Goal: Task Accomplishment & Management: Manage account settings

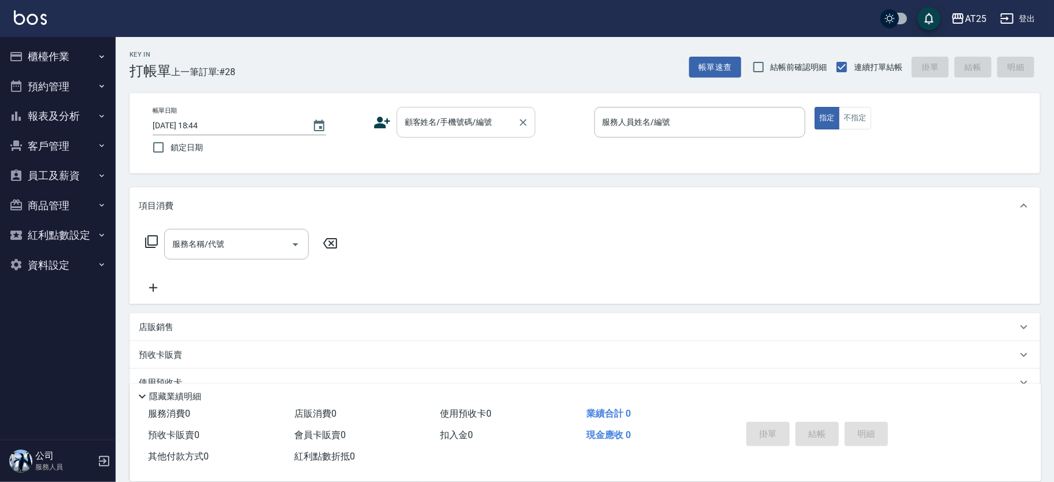
click at [464, 114] on div "顧客姓名/手機號碼/編號 顧客姓名/手機號碼/編號" at bounding box center [466, 122] width 139 height 31
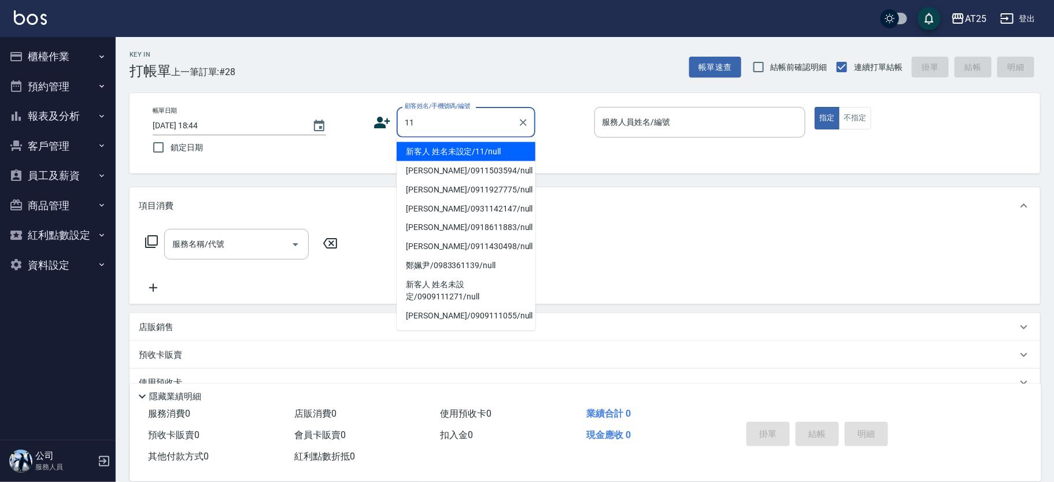
type input "新客人 姓名未設定/11/null"
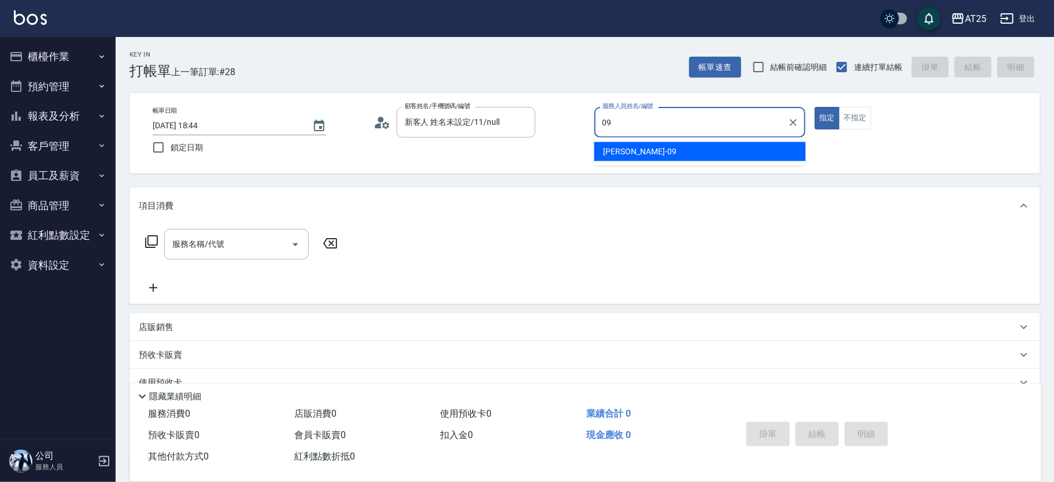
type input "Kevin-09"
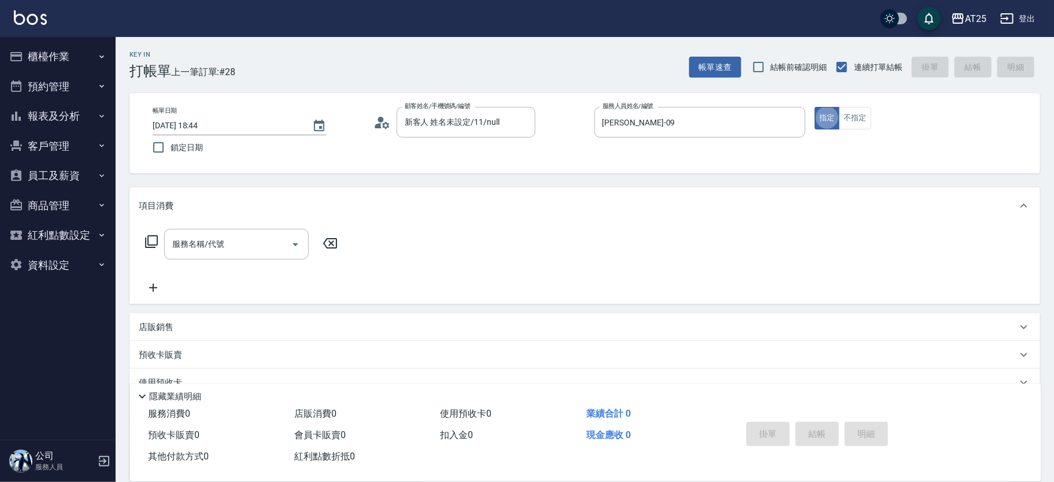
type button "true"
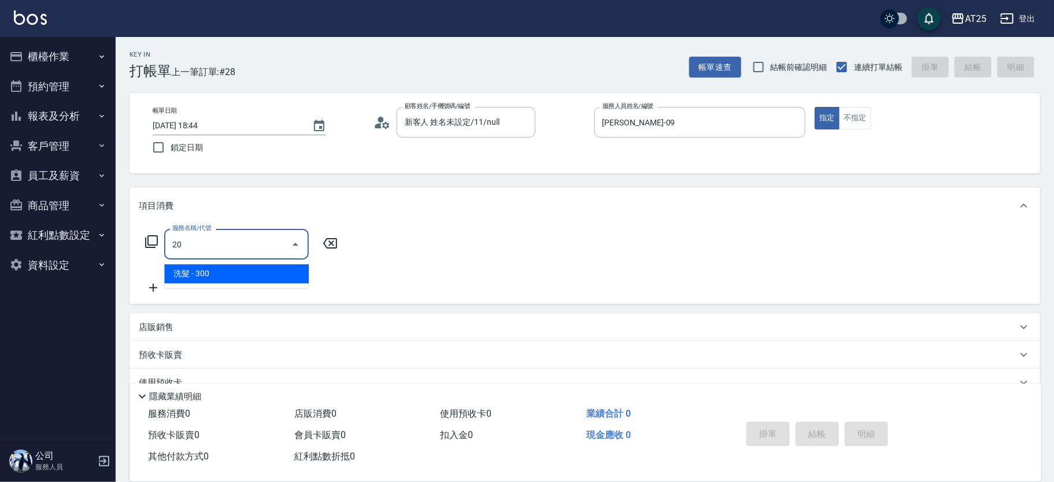
type input "201"
type input "30"
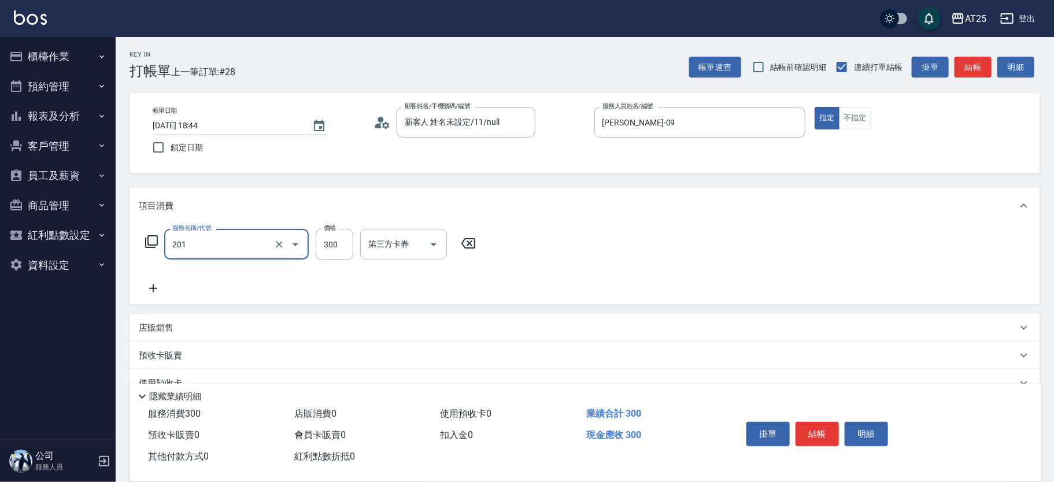
type input "洗髮(201)"
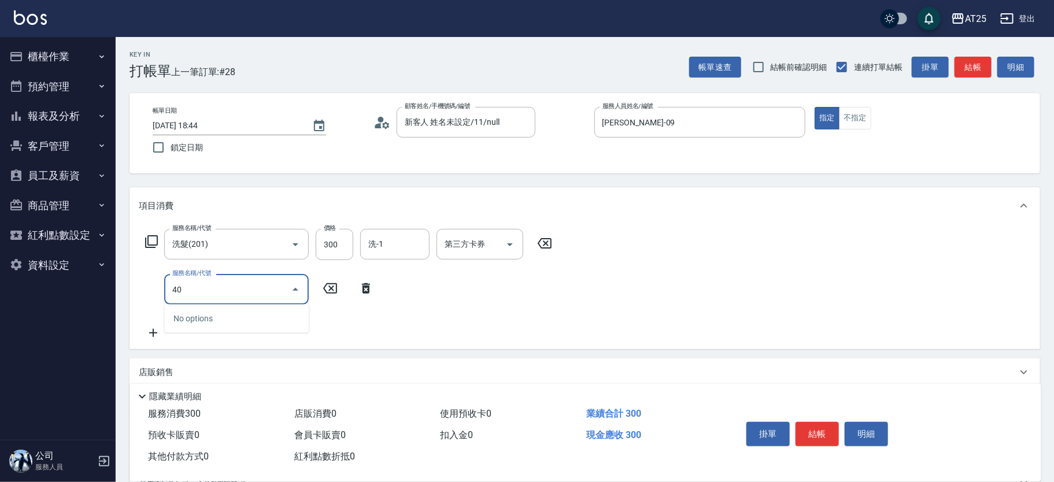
type input "401"
type input "60"
type input "剪髮(401)"
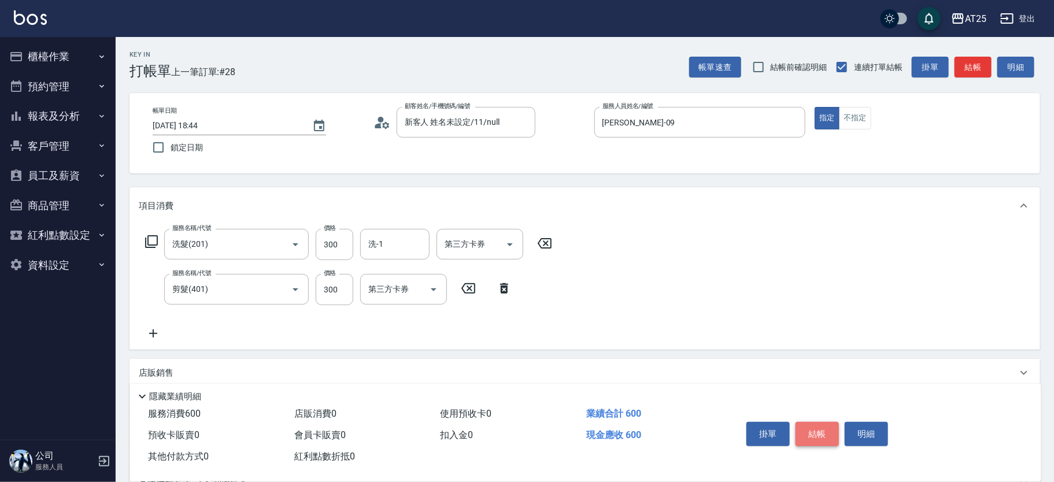
click at [827, 424] on button "結帳" at bounding box center [816, 434] width 43 height 24
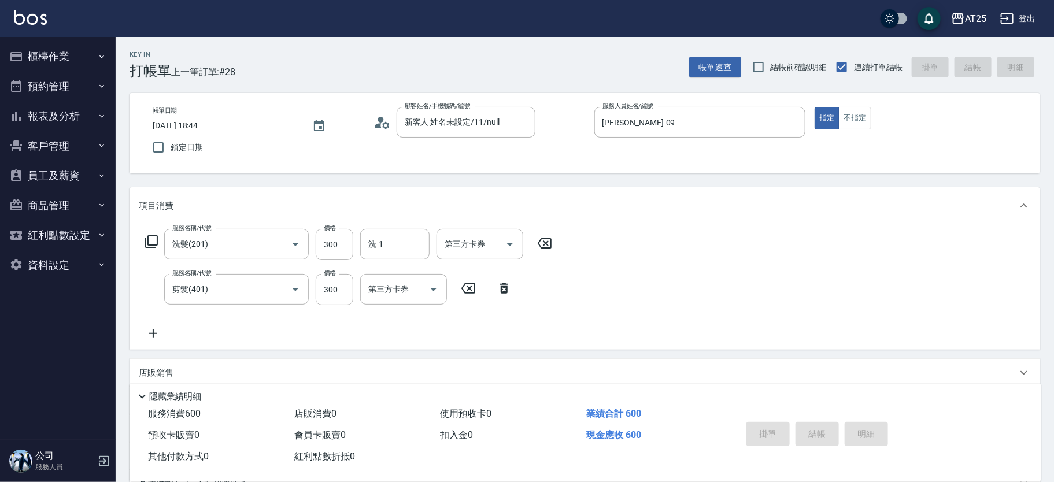
type input "2025/08/17 19:44"
type input "0"
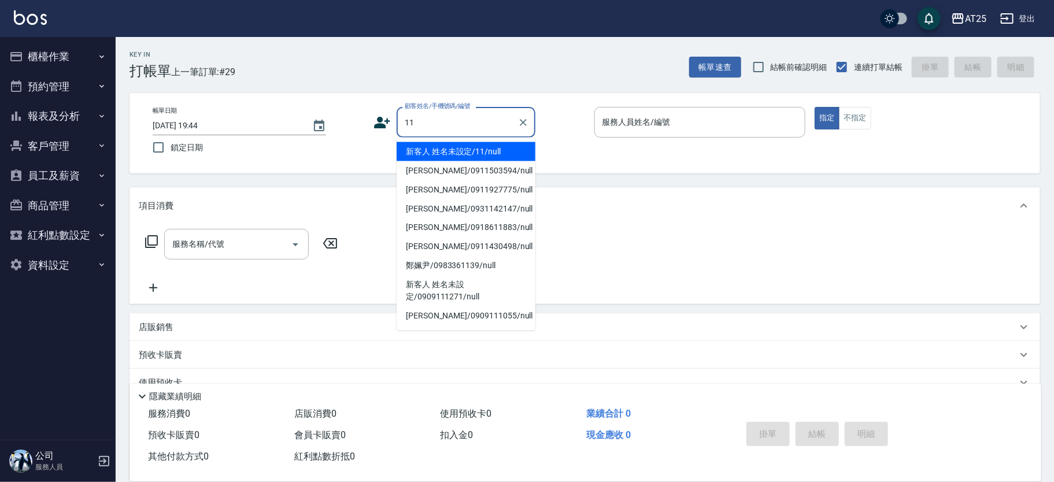
type input "新客人 姓名未設定/11/null"
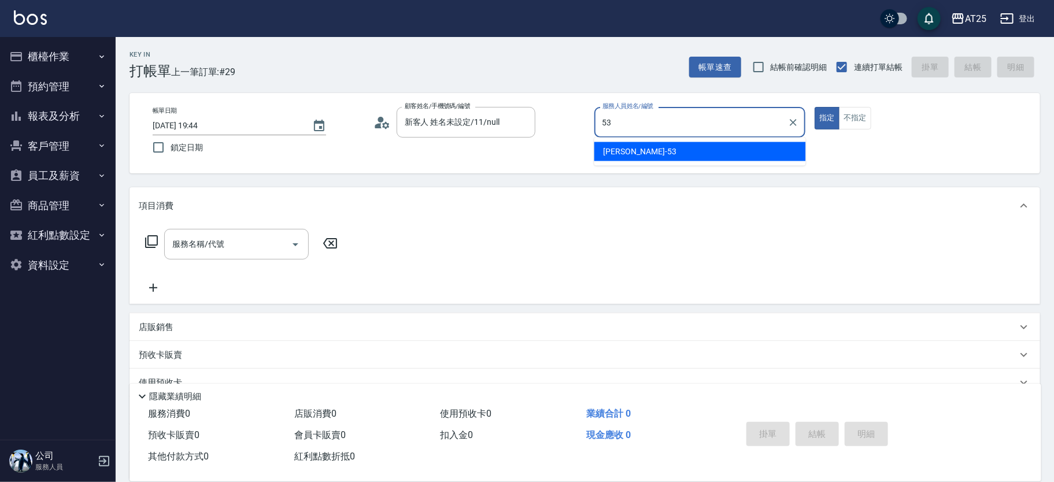
type input "Jerry-53"
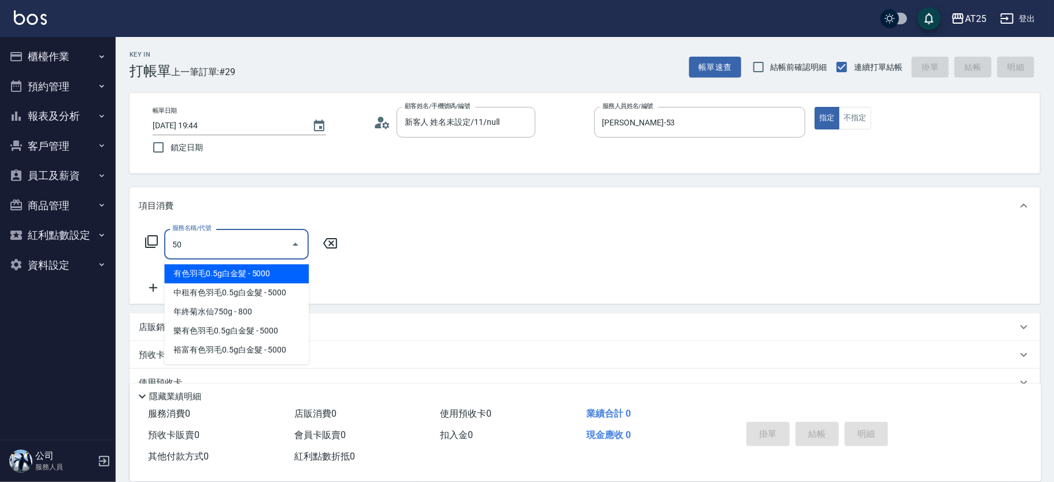
type input "501"
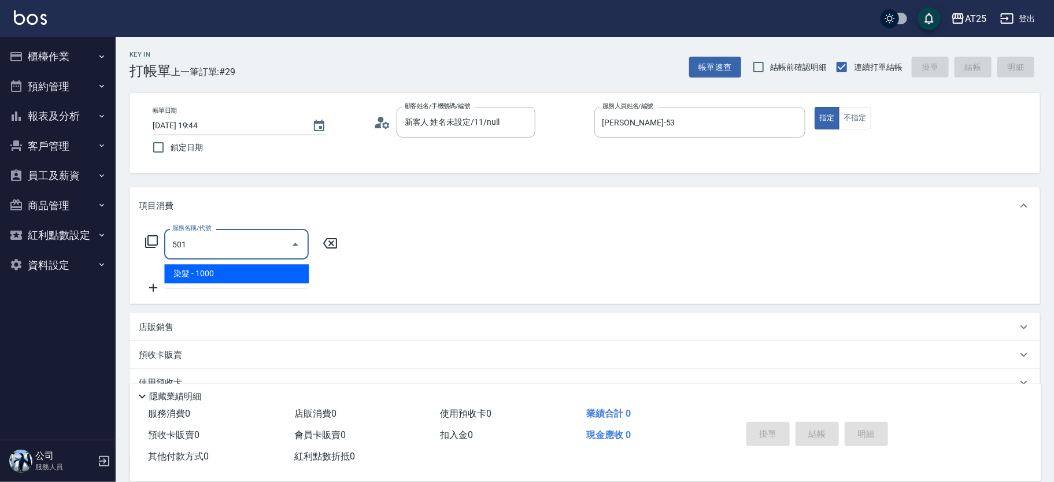
type input "100"
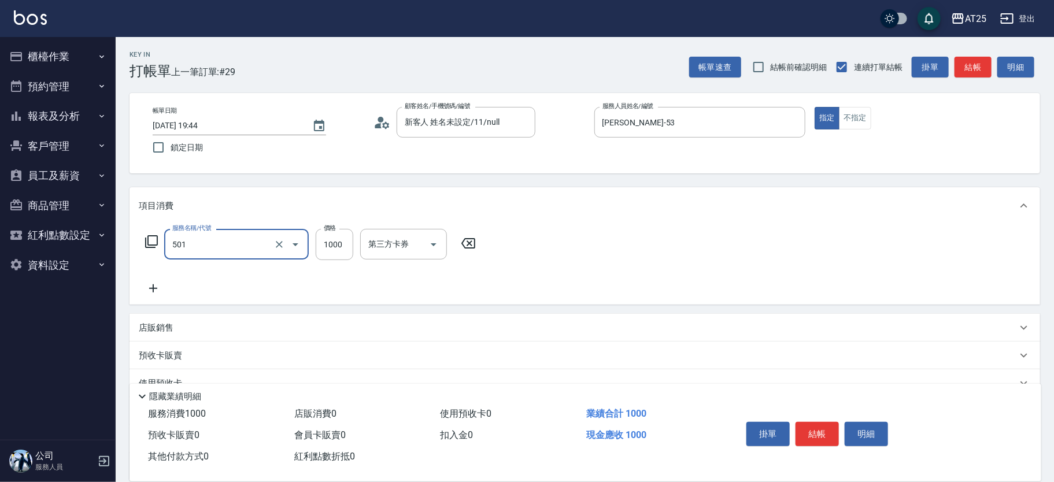
type input "染髮(501)"
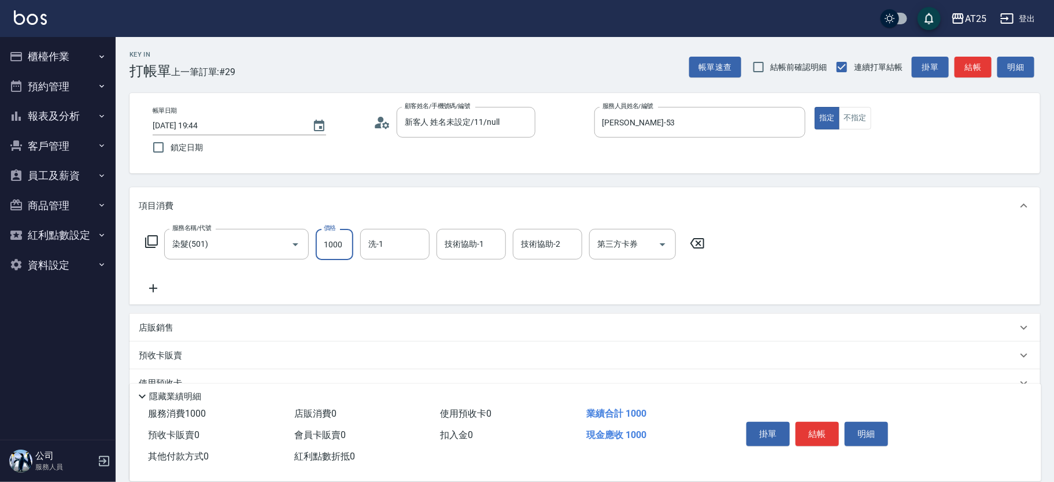
type input "0"
type input "17"
type input "10"
type input "178"
type input "170"
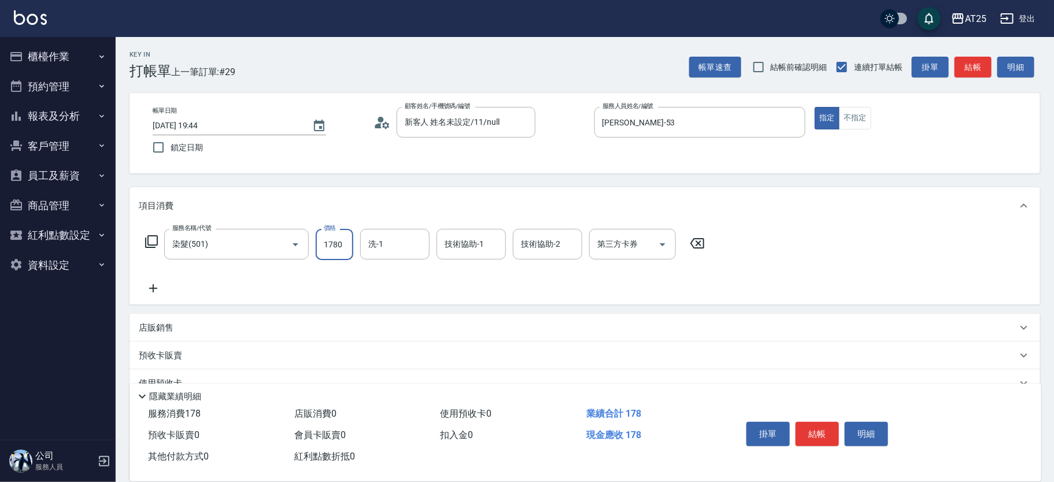
type input "1780"
type input "小u-77"
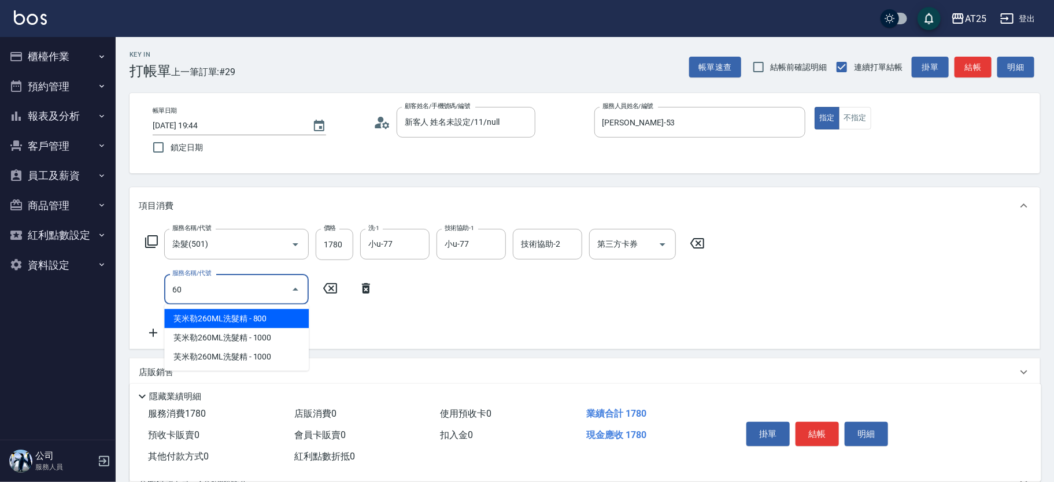
type input "601"
type input "270"
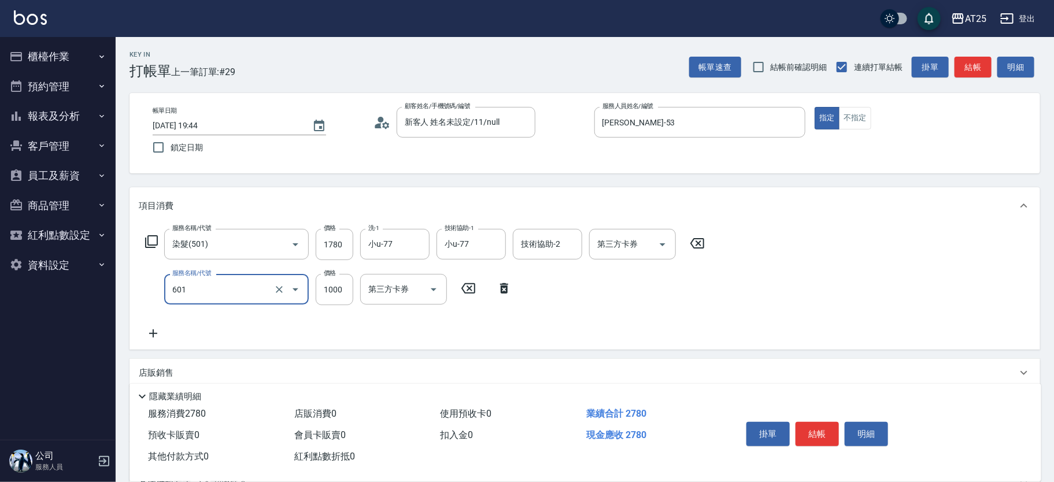
type input "自備護髮(1000上)(601)"
type input "170"
type input "2"
type input "180"
type input "24"
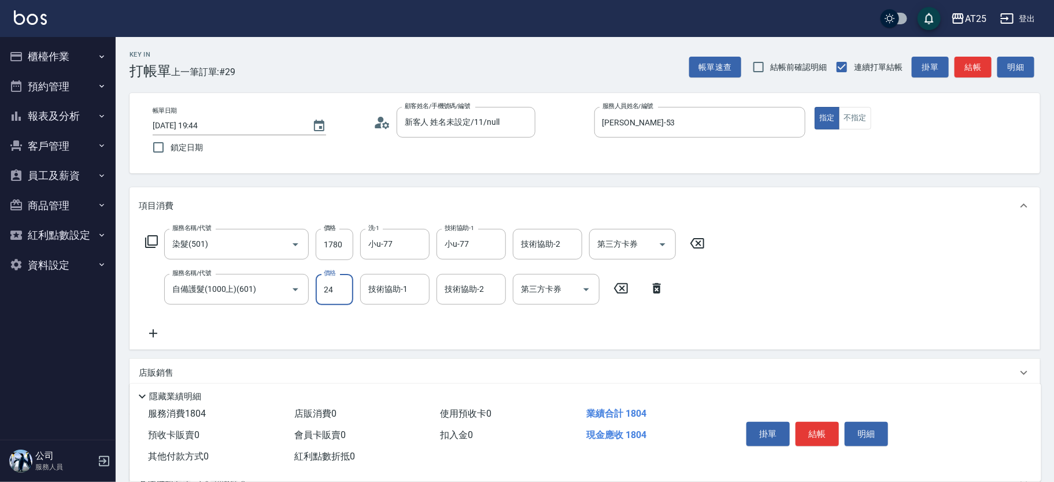
type input "200"
type input "248"
type input "420"
type input "2480"
type input "小u-77"
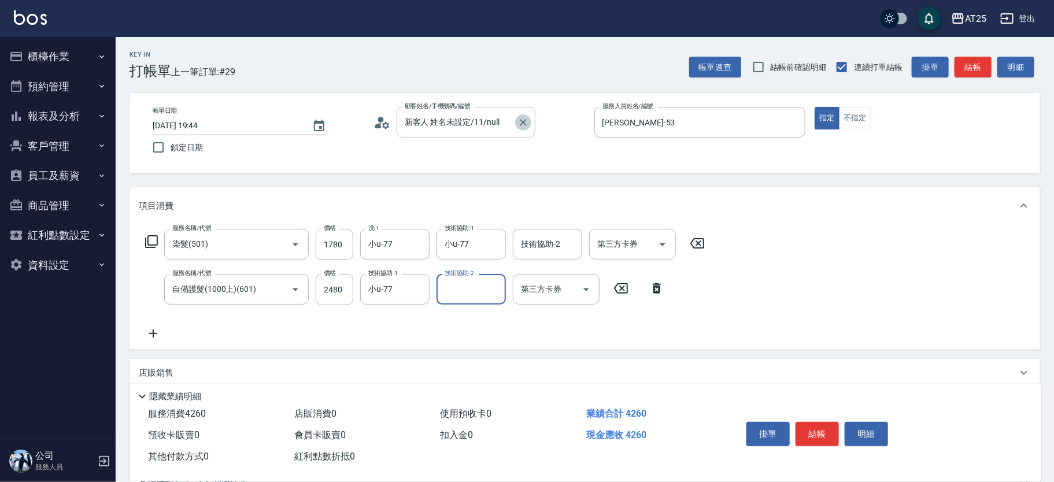
click at [521, 122] on icon "Clear" at bounding box center [523, 123] width 12 height 12
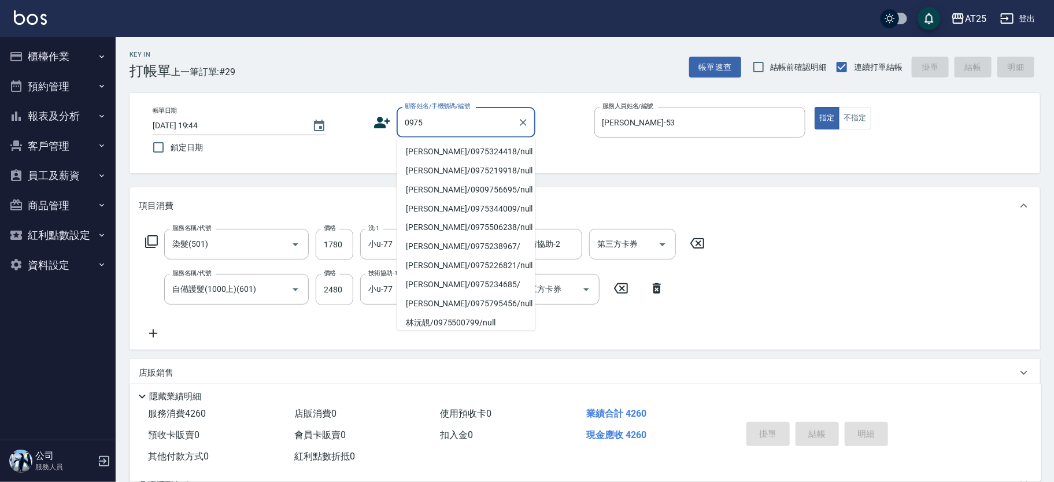
click at [435, 147] on li "呂佳諺/0975324418/null" at bounding box center [466, 151] width 139 height 19
type input "呂佳諺/0975324418/null"
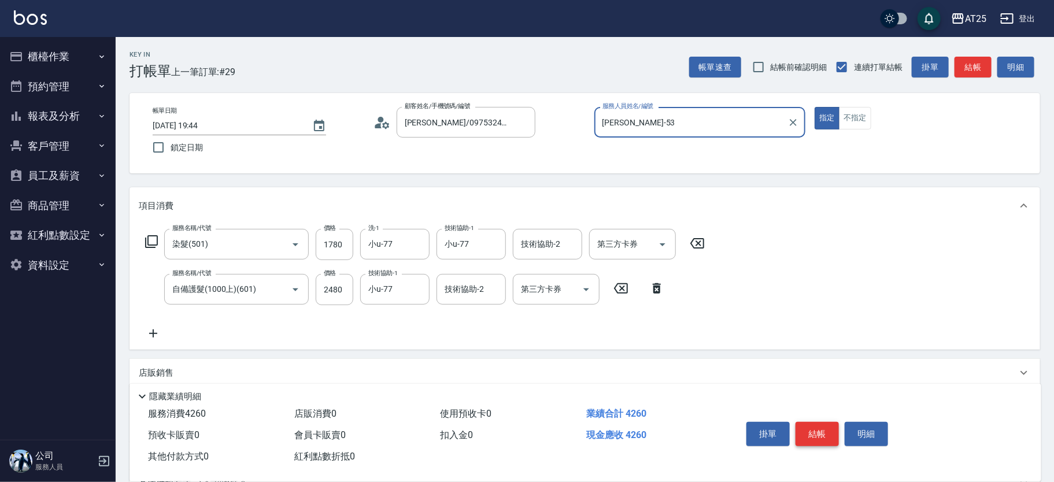
click at [818, 438] on button "結帳" at bounding box center [816, 434] width 43 height 24
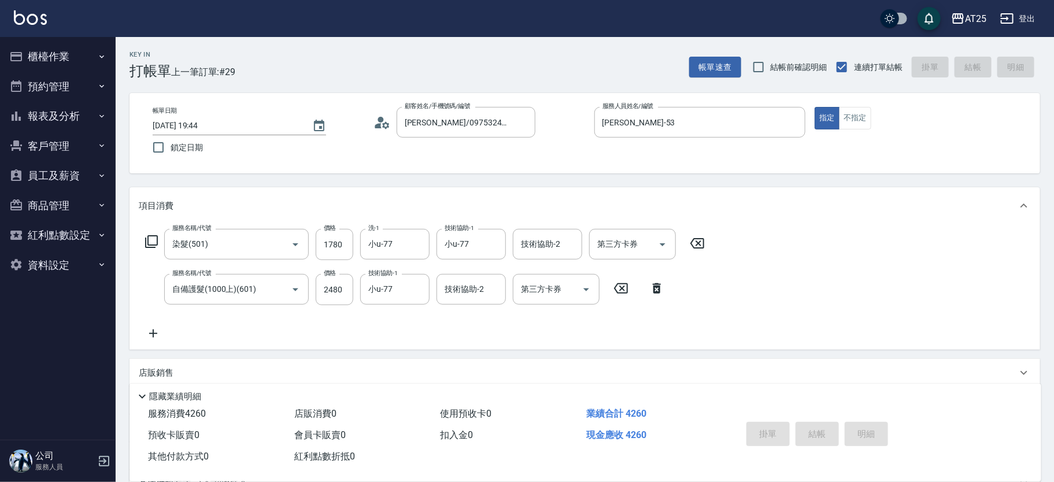
type input "2025/08/17 19:45"
type input "0"
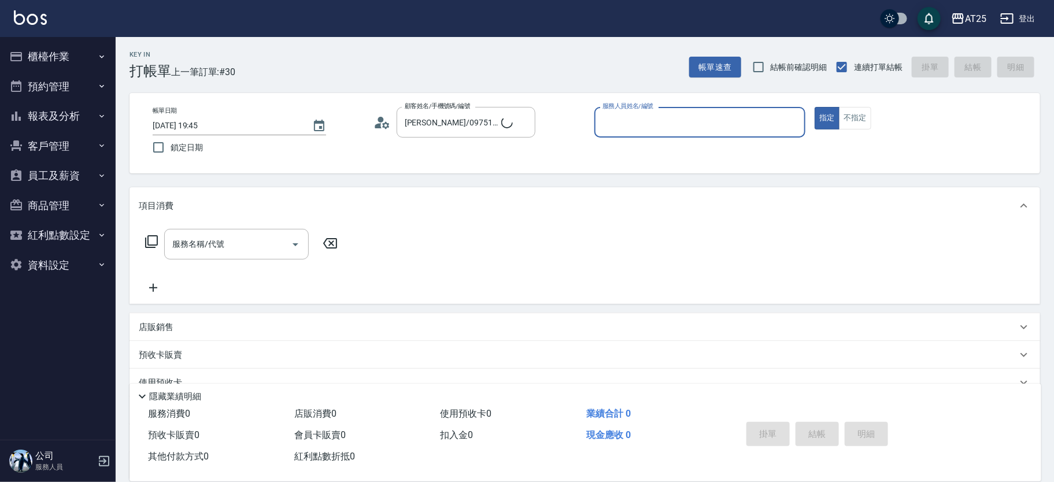
type input "新客人 姓名未設定/11/null"
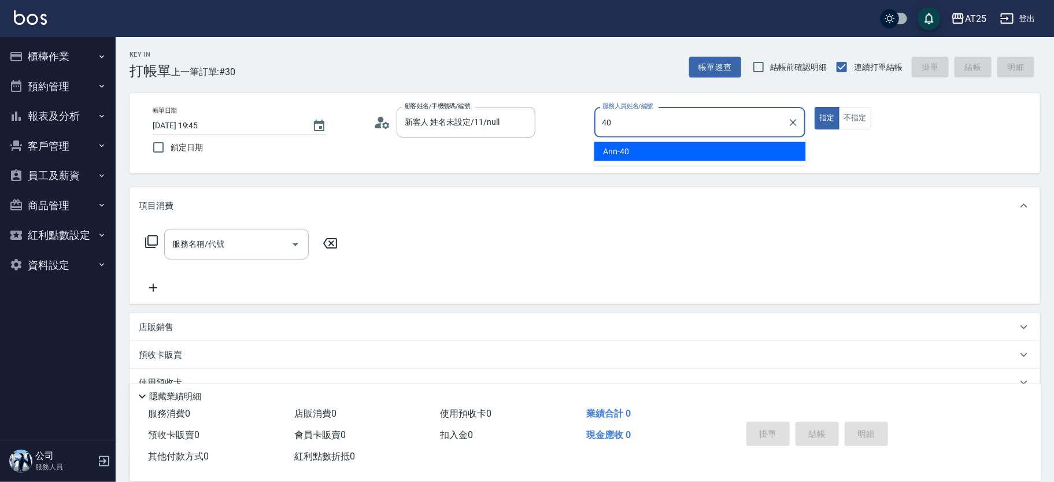
type input "Ann-40"
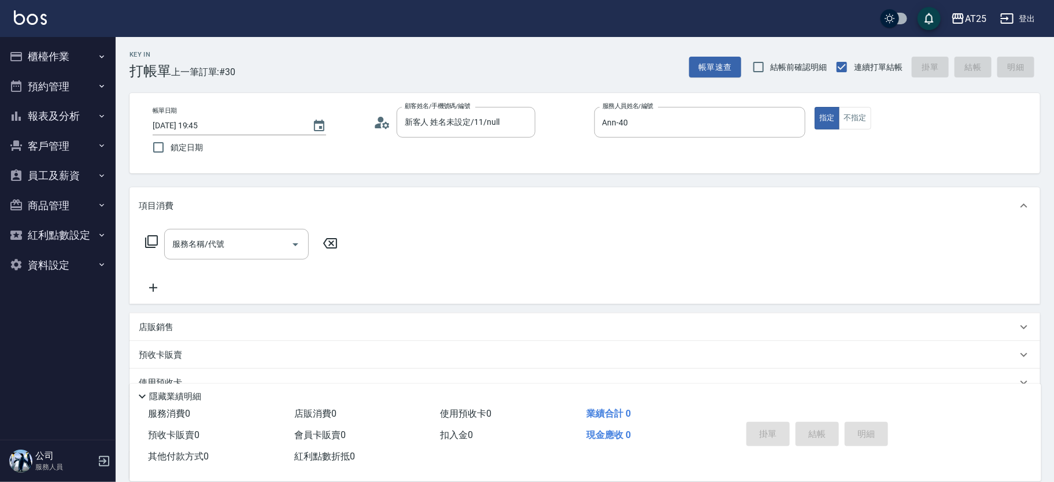
click at [146, 239] on icon at bounding box center [151, 241] width 13 height 13
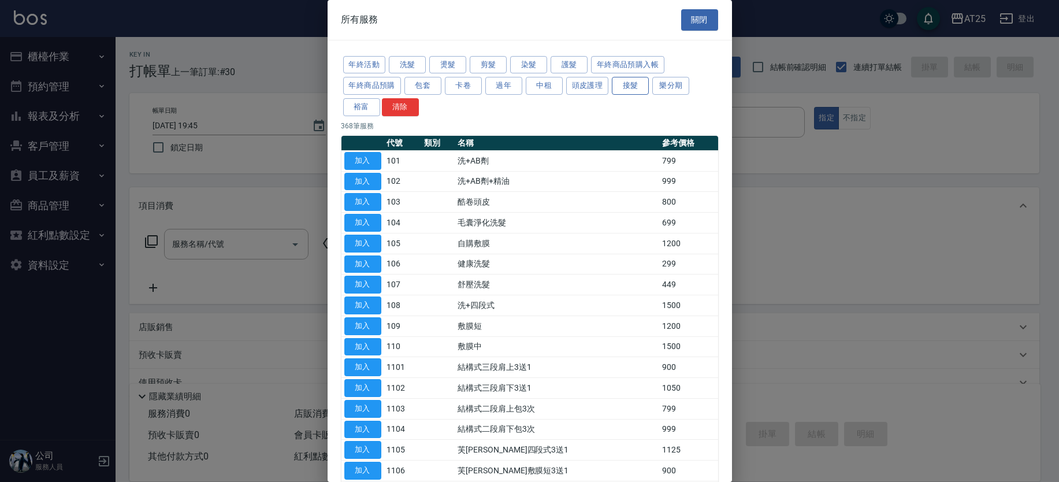
click at [632, 85] on button "接髮" at bounding box center [630, 86] width 37 height 18
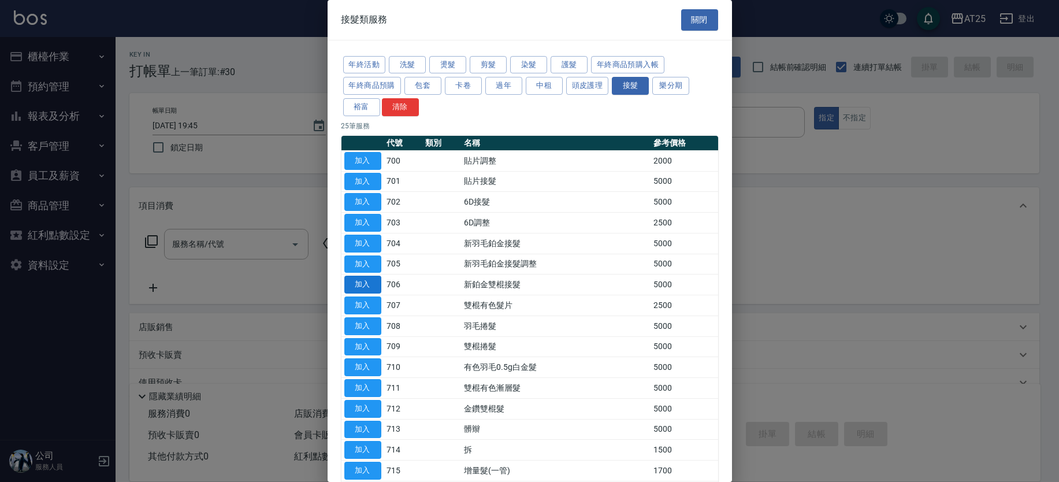
click at [361, 279] on button "加入" at bounding box center [362, 285] width 37 height 18
type input "新鉑金雙棍接髮(706)"
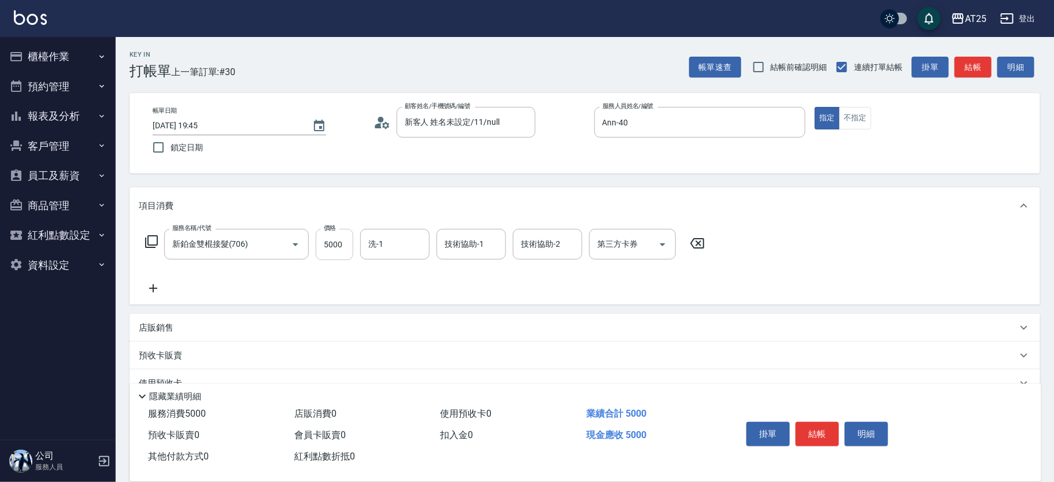
click at [348, 246] on input "5000" at bounding box center [335, 244] width 38 height 31
type input "0"
type input "64"
type input "60"
type input "641"
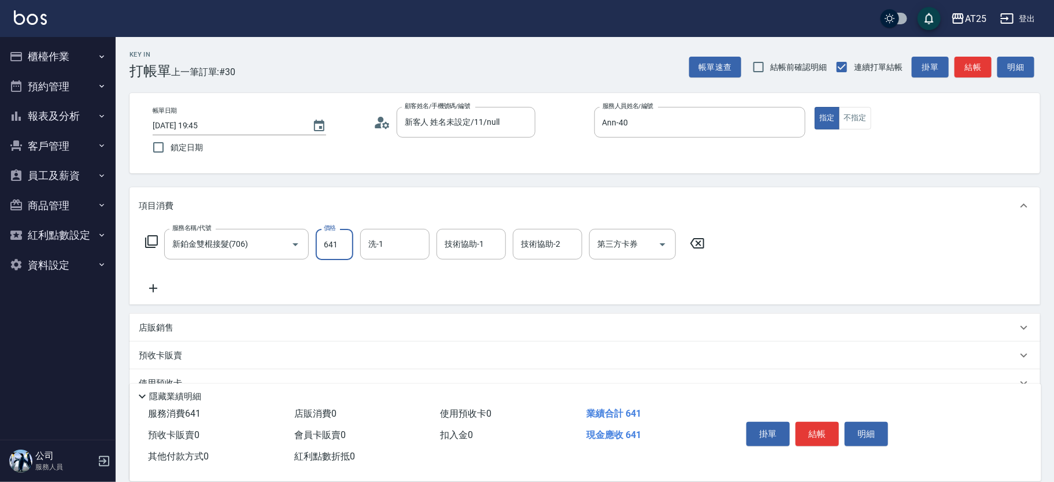
type input "640"
type input "6410"
type input "小恩-69"
type input "6"
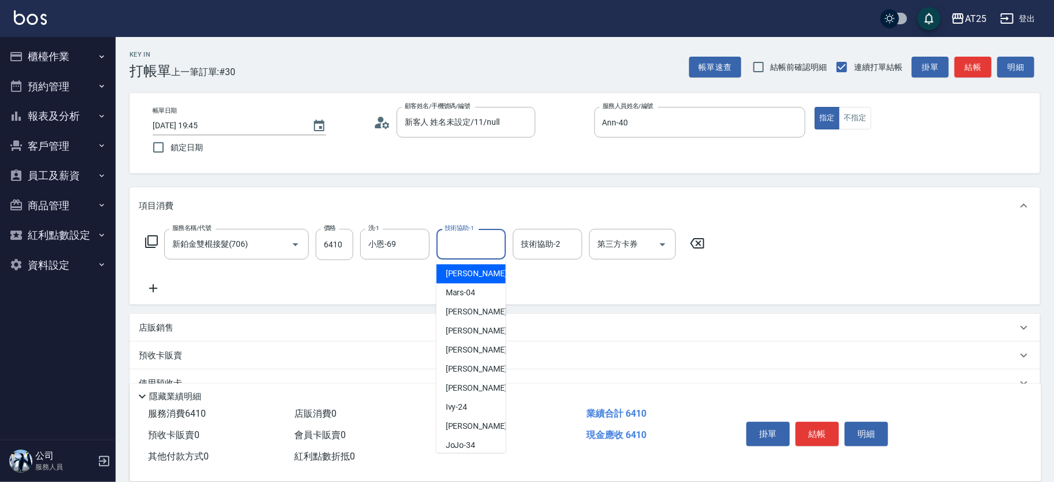
click at [154, 286] on icon at bounding box center [153, 288] width 29 height 14
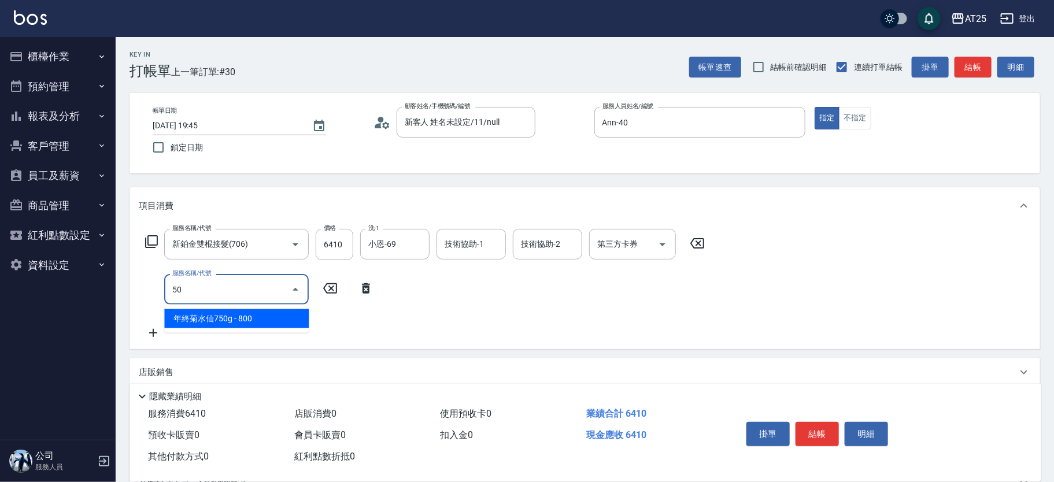
type input "501"
type input "740"
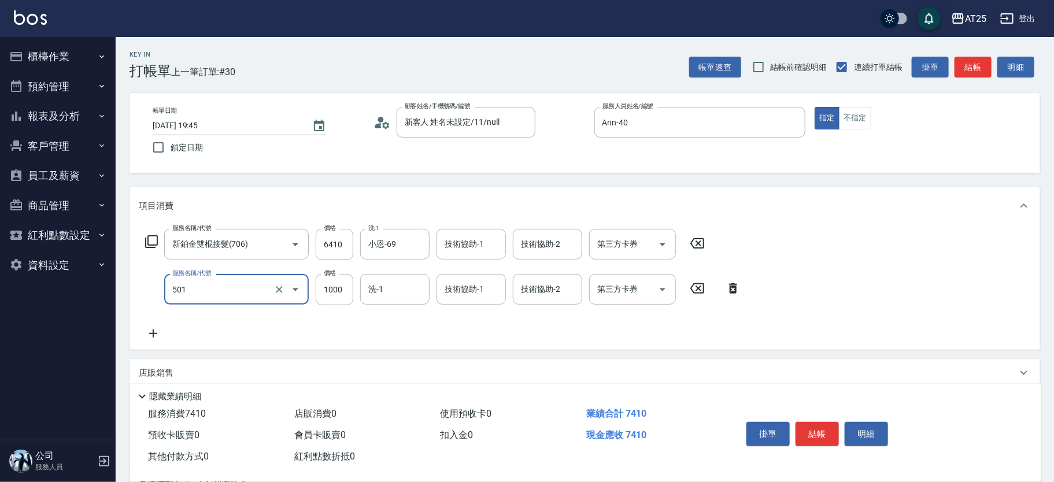
type input "染髮(501)"
type input "640"
type input "0"
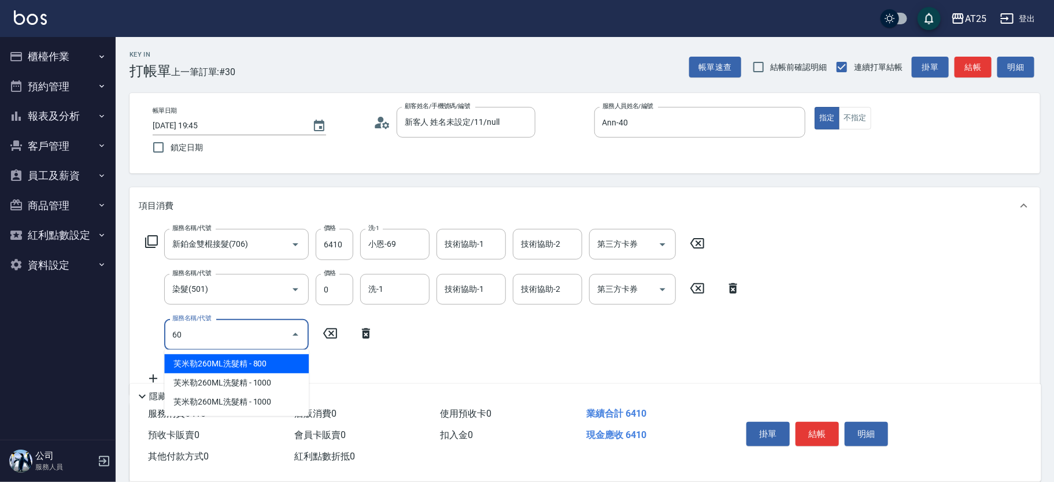
type input "601"
type input "740"
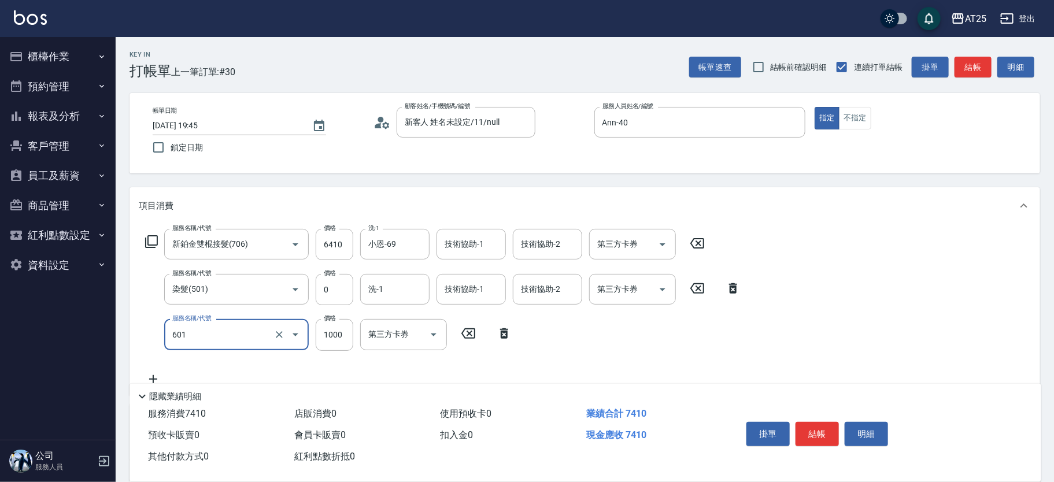
type input "自備護髮(1000上)(601)"
type input "640"
type input "0"
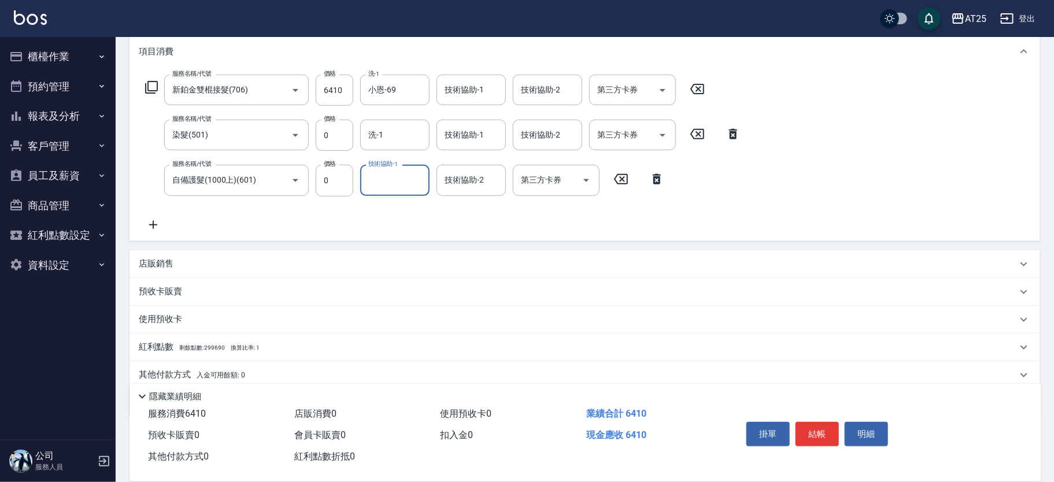
scroll to position [171, 0]
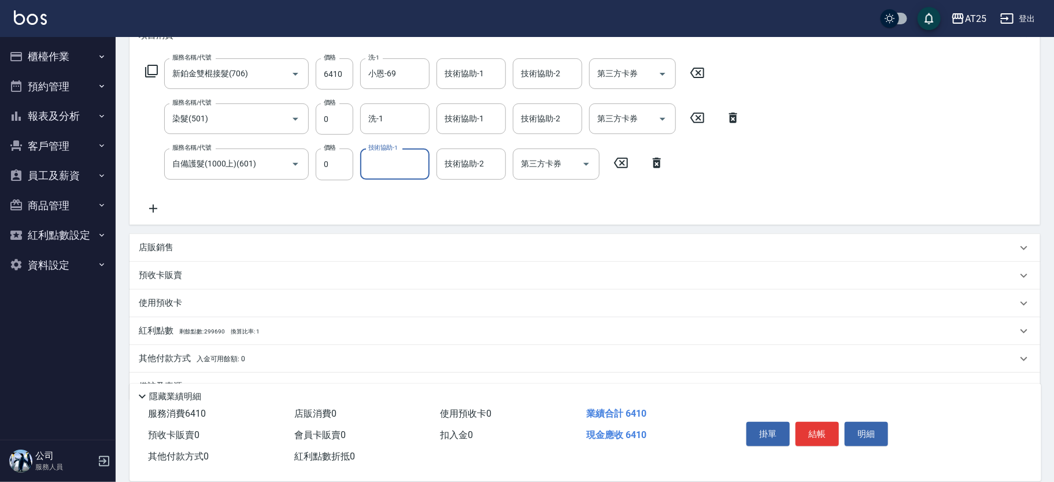
click at [216, 358] on span "入金可用餘額: 0" at bounding box center [221, 359] width 49 height 8
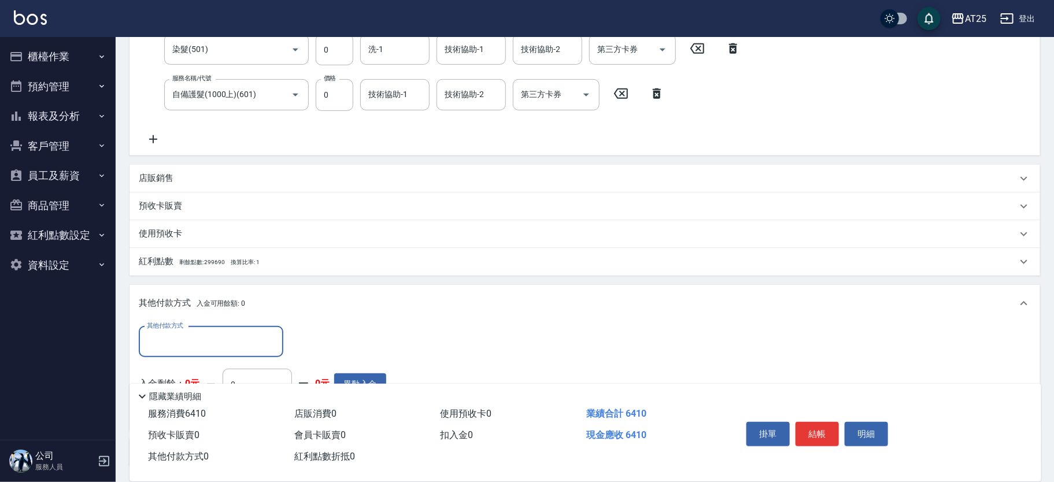
scroll to position [243, 0]
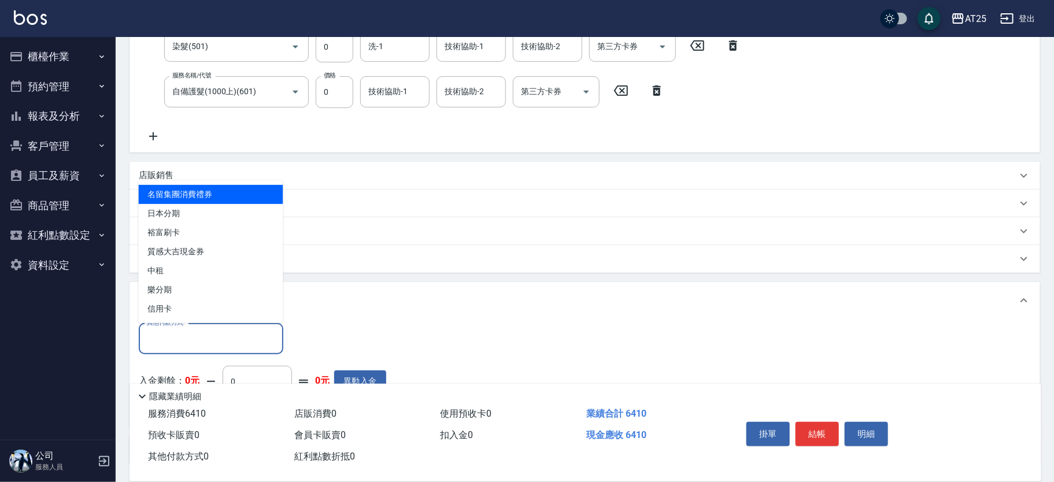
click at [247, 344] on input "其他付款方式" at bounding box center [211, 339] width 134 height 20
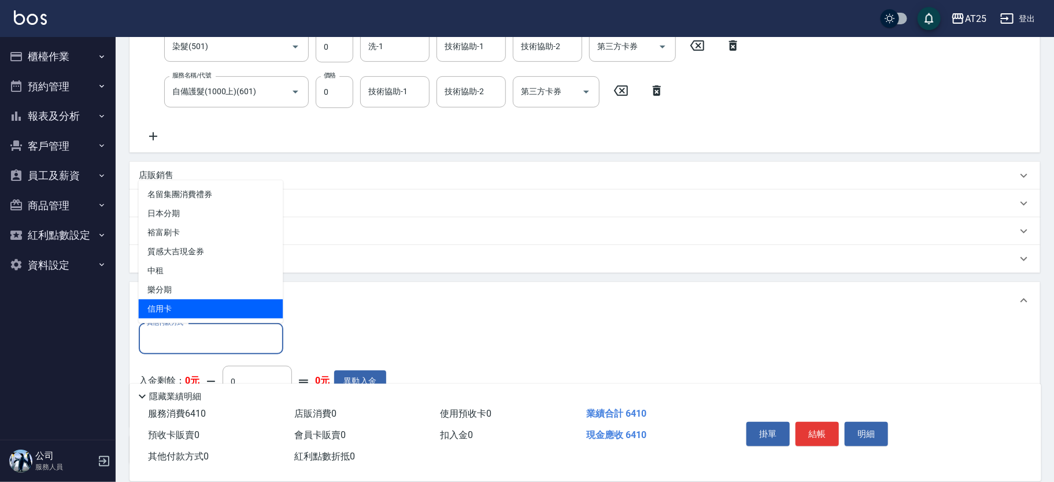
click at [206, 303] on span "信用卡" at bounding box center [211, 308] width 144 height 19
type input "信用卡"
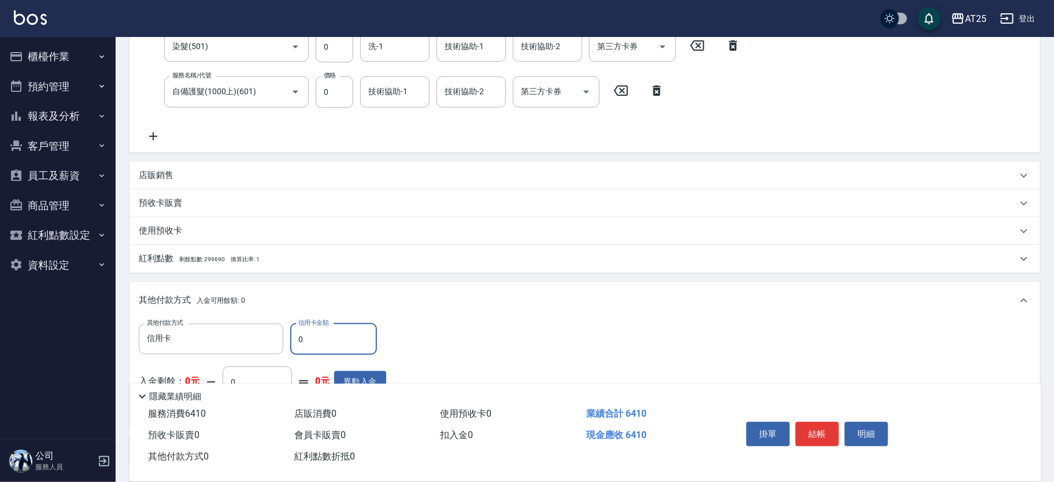
click at [313, 340] on input "0" at bounding box center [333, 339] width 87 height 31
type input "4"
type input "630"
type input "45"
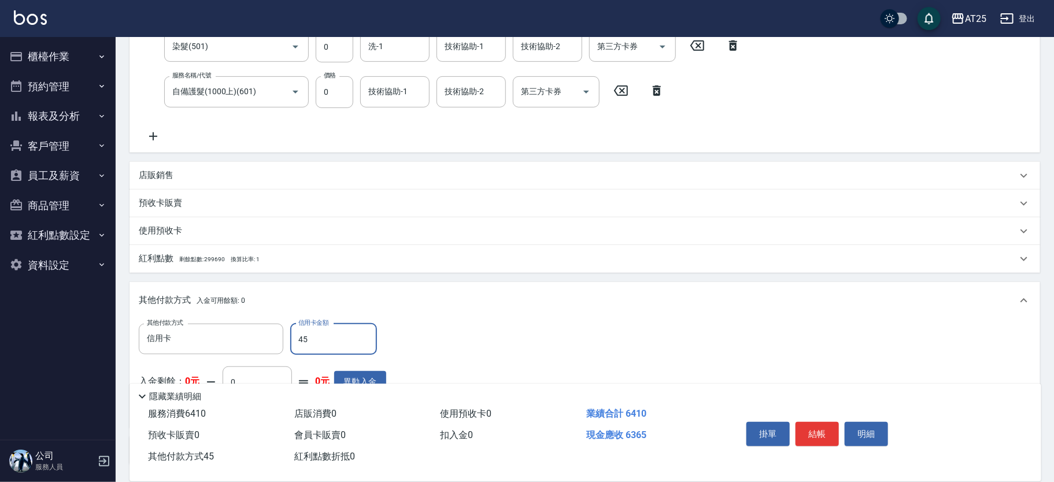
type input "590"
type input "450"
type input "190"
type input "4500"
click at [808, 429] on button "結帳" at bounding box center [816, 434] width 43 height 24
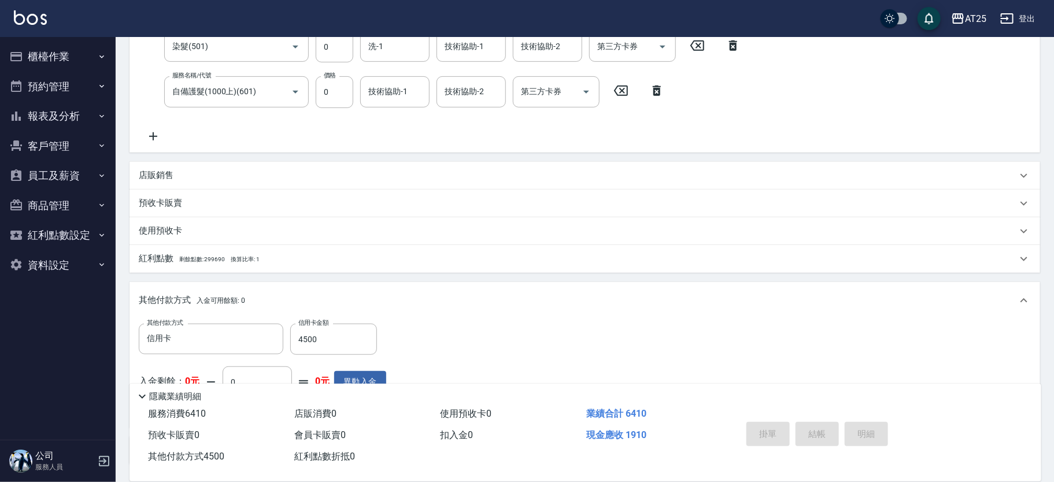
type input "2025/08/17 20:07"
type input "0"
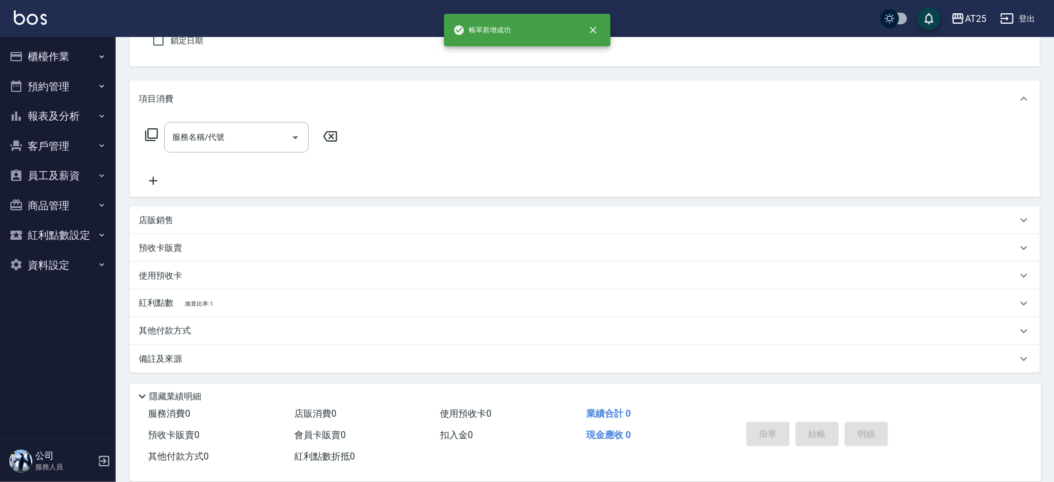
scroll to position [0, 0]
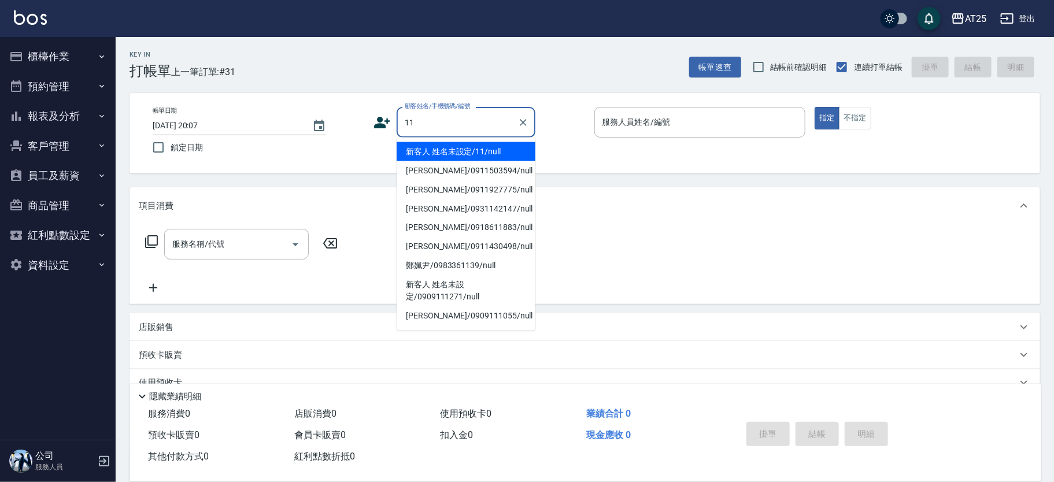
type input "新客人 姓名未設定/11/null"
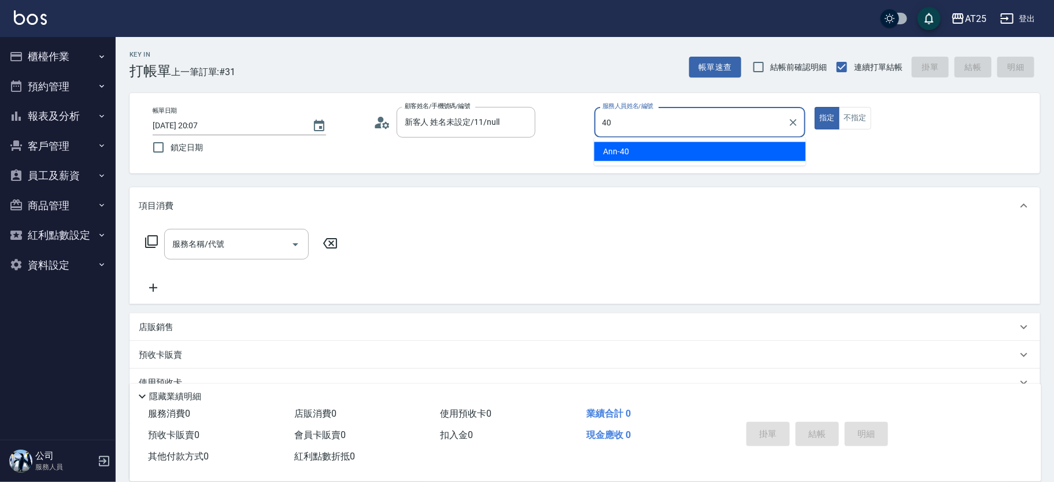
type input "Ann-40"
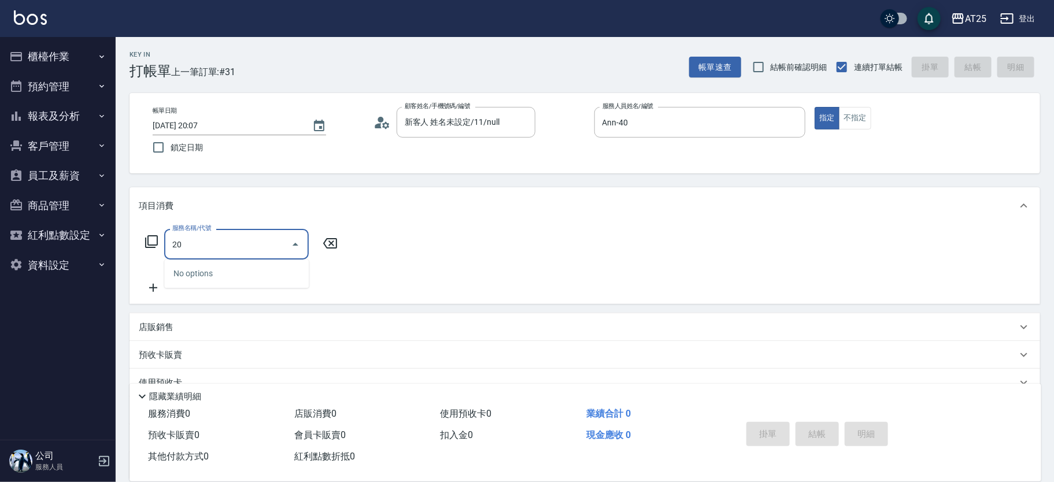
type input "201"
type input "30"
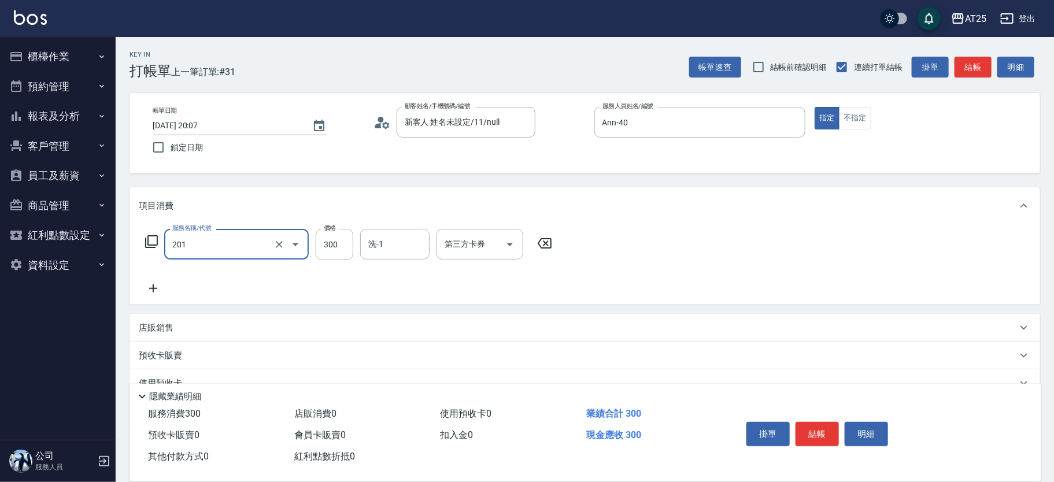
type input "洗髮(201)"
type input "0"
type input "40"
type input "400"
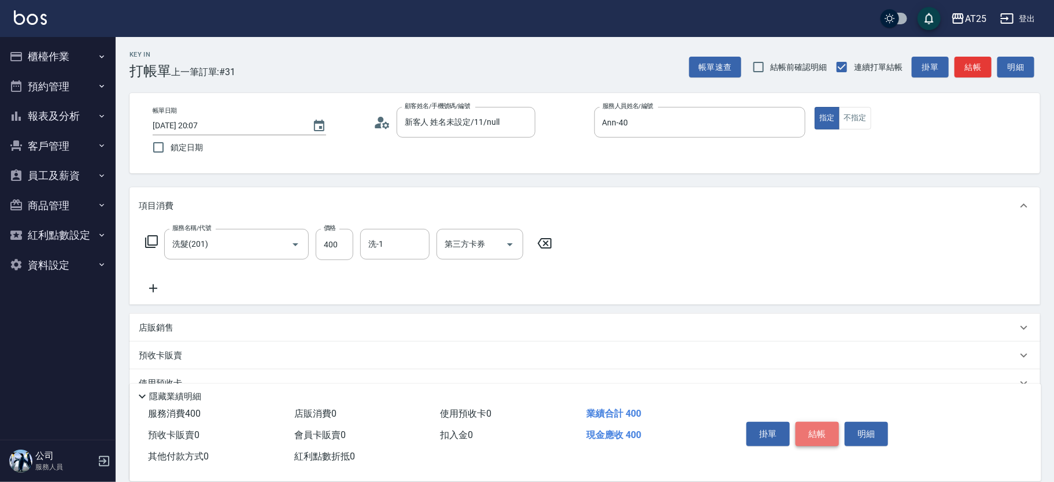
click at [811, 432] on button "結帳" at bounding box center [816, 434] width 43 height 24
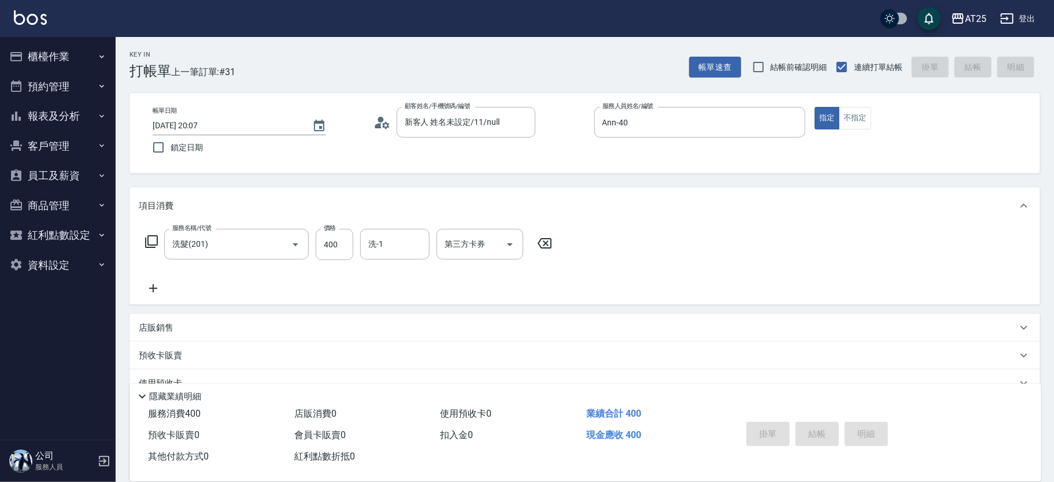
type input "2025/08/17 20:08"
type input "0"
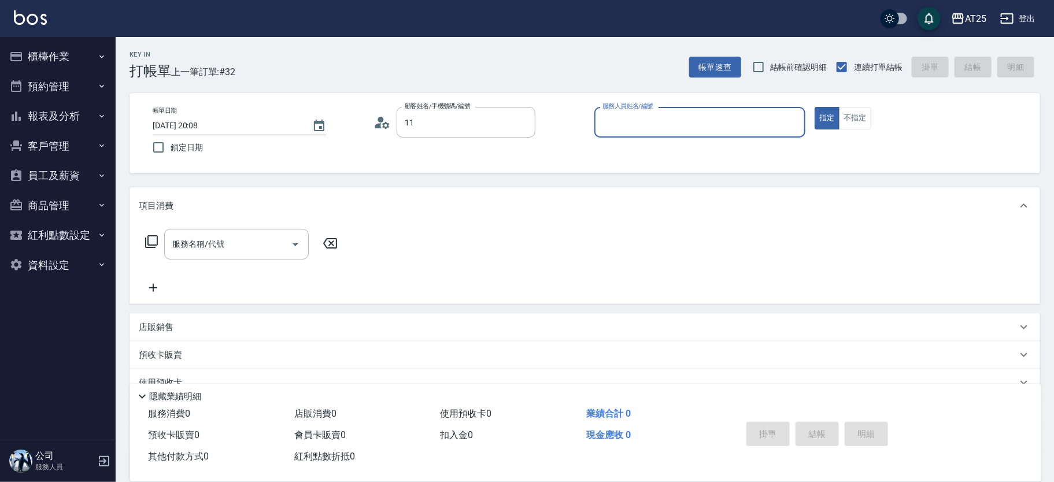
type input "新客人 姓名未設定/11/null"
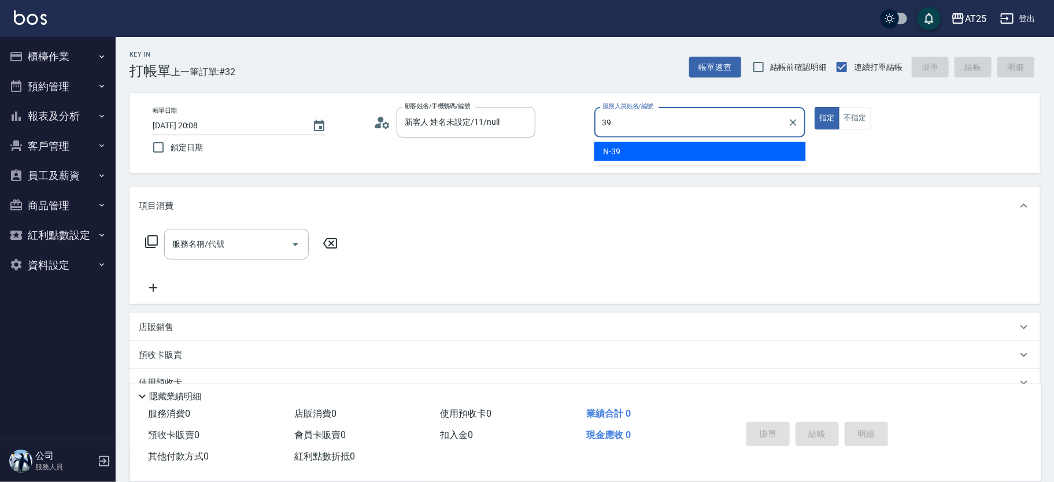
type input "N-39"
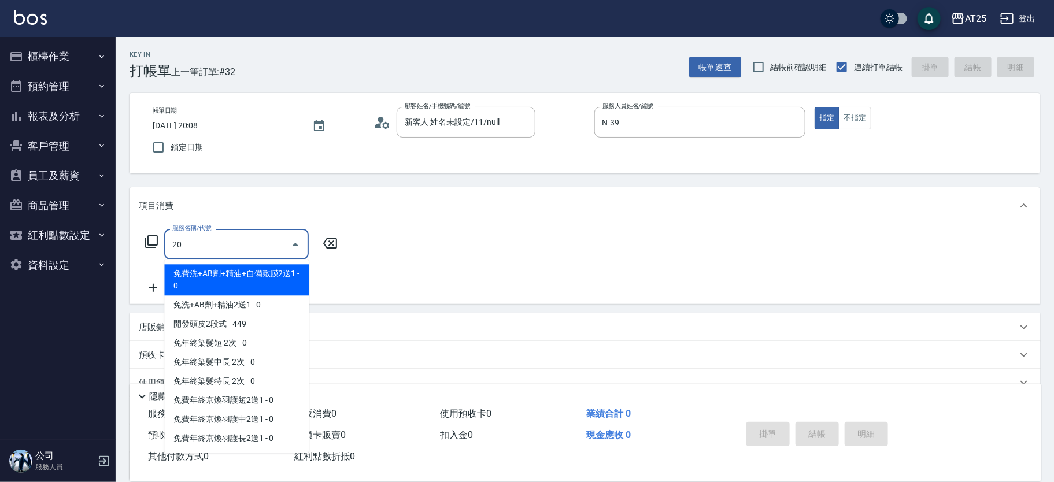
type input "201"
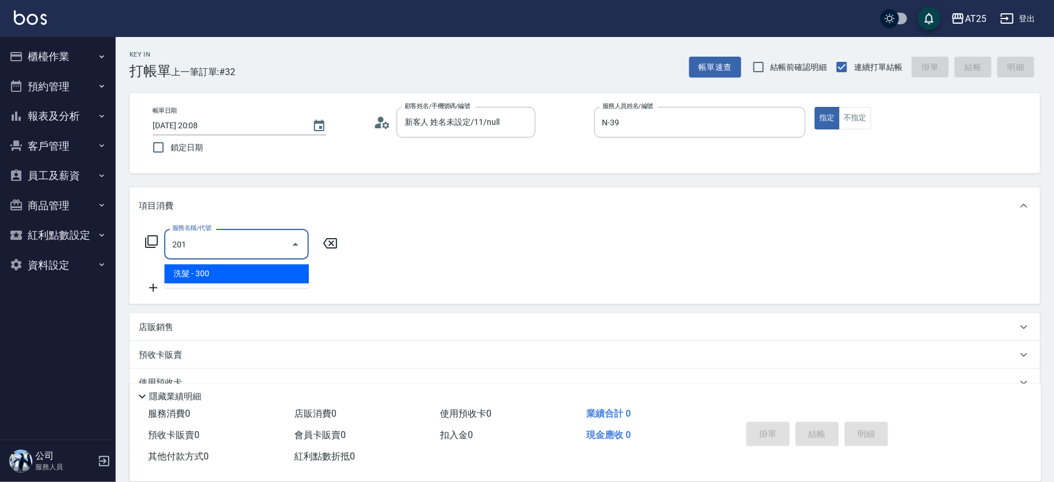
type input "30"
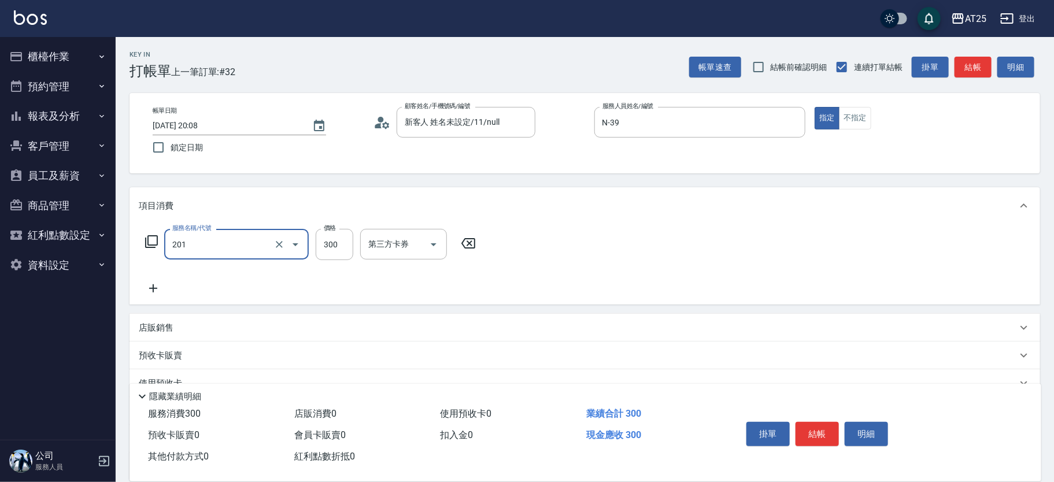
type input "洗髮(201)"
type input "0"
type input "29"
type input "20"
type input "299"
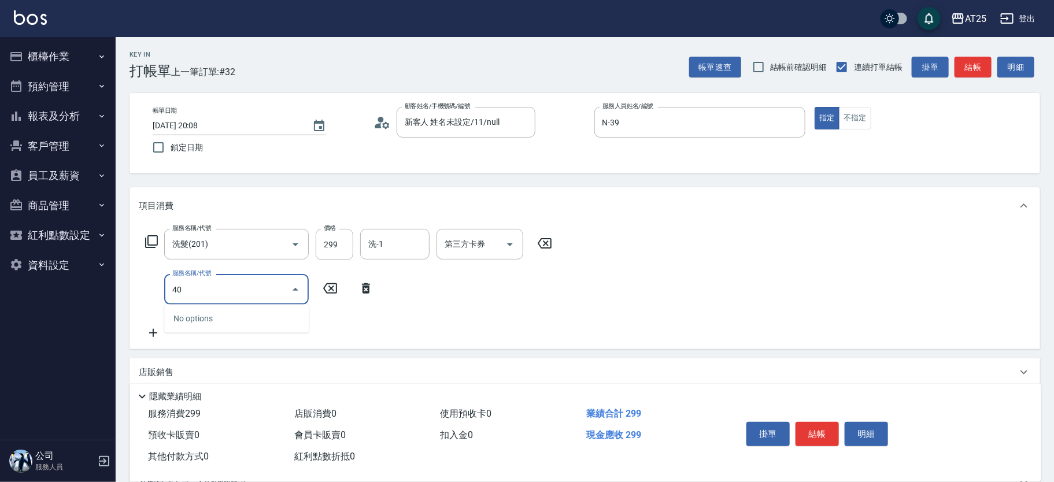
type input "401"
type input "50"
type input "剪髮(401)"
click at [856, 120] on button "不指定" at bounding box center [855, 118] width 32 height 23
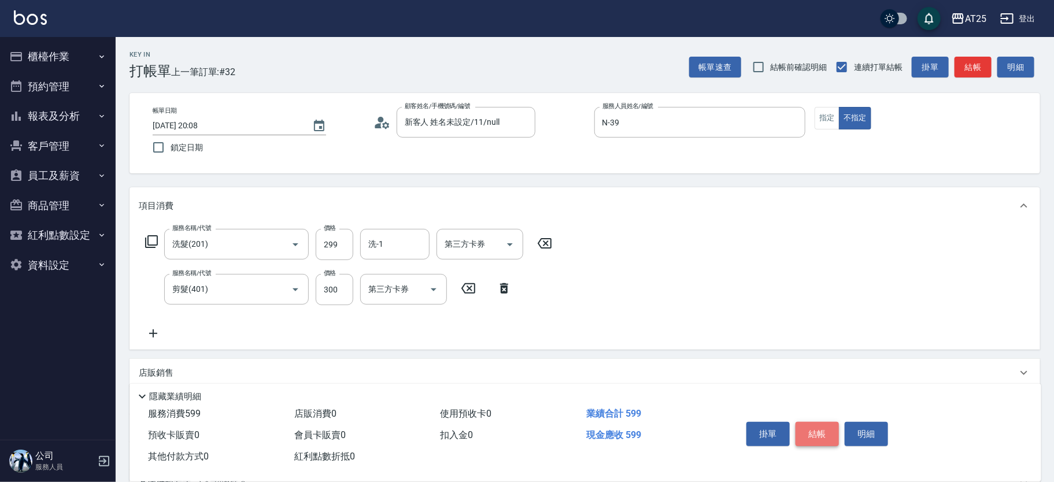
click at [805, 428] on button "結帳" at bounding box center [816, 434] width 43 height 24
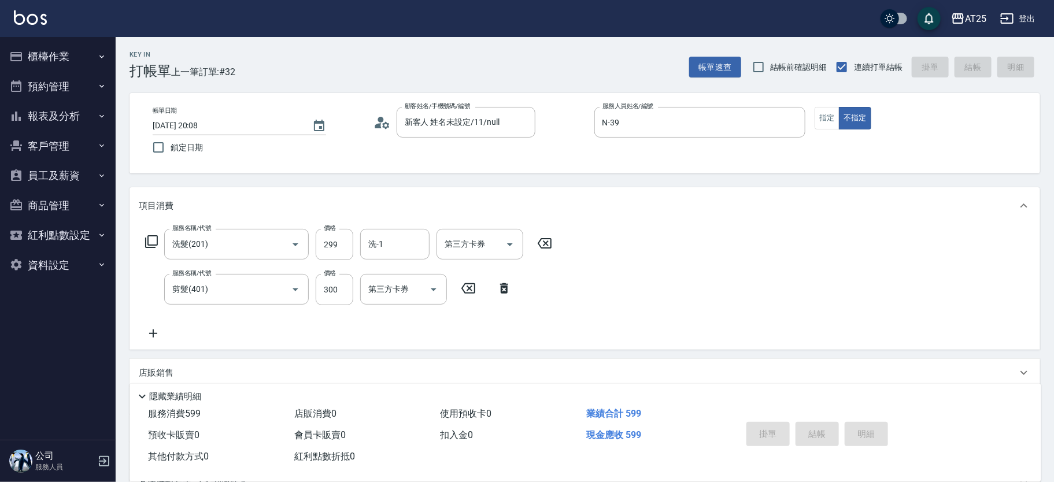
type input "2025/08/17 20:09"
type input "0"
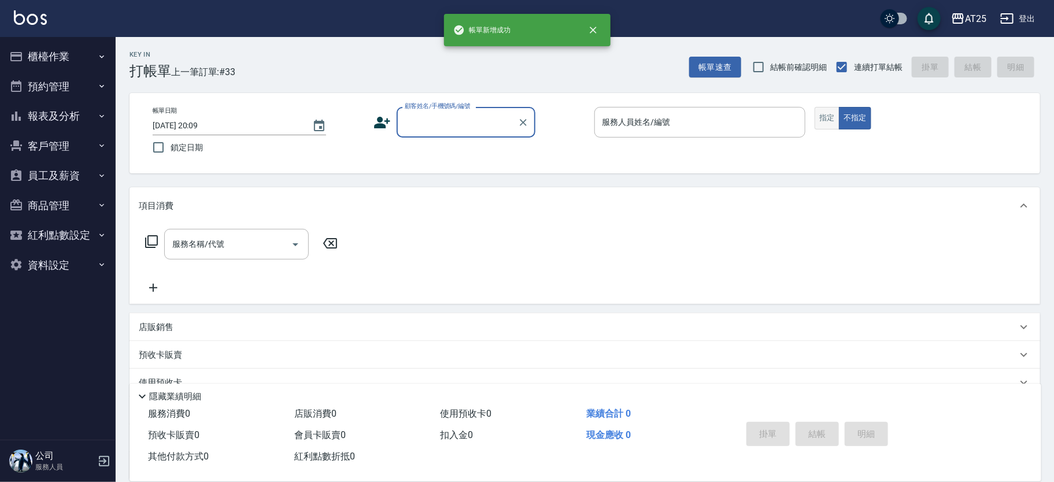
click at [822, 116] on button "指定" at bounding box center [826, 118] width 25 height 23
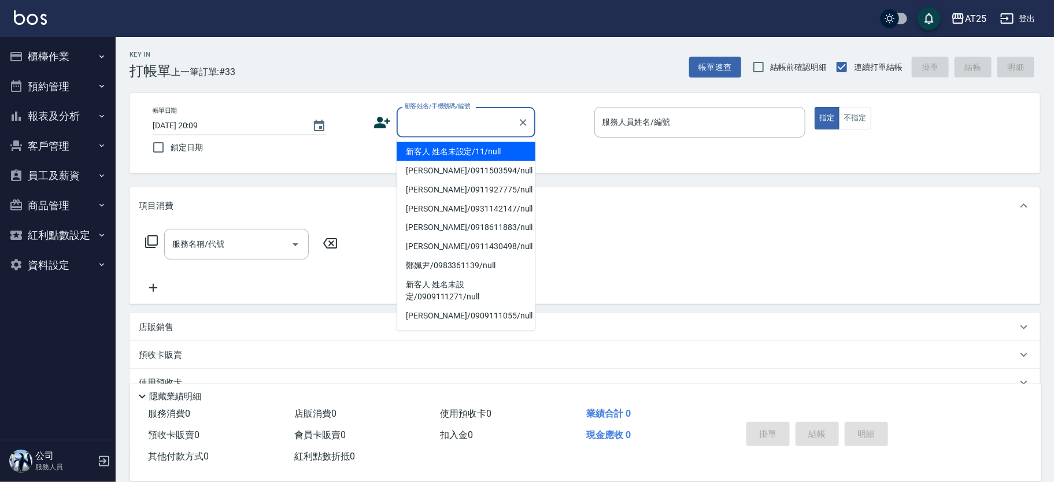
click at [442, 128] on input "顧客姓名/手機號碼/編號" at bounding box center [457, 122] width 111 height 20
type input "新客人 姓名未設定/11/null"
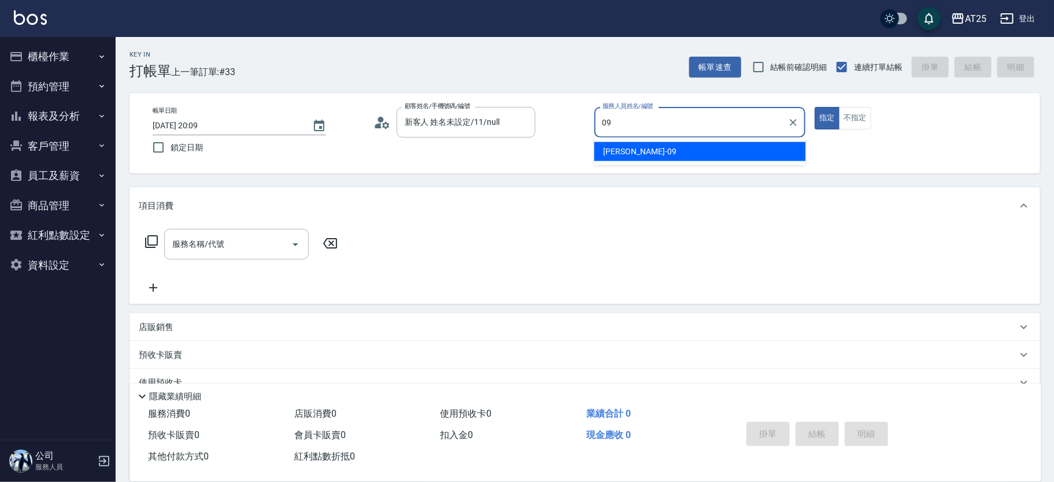
type input "Kevin-09"
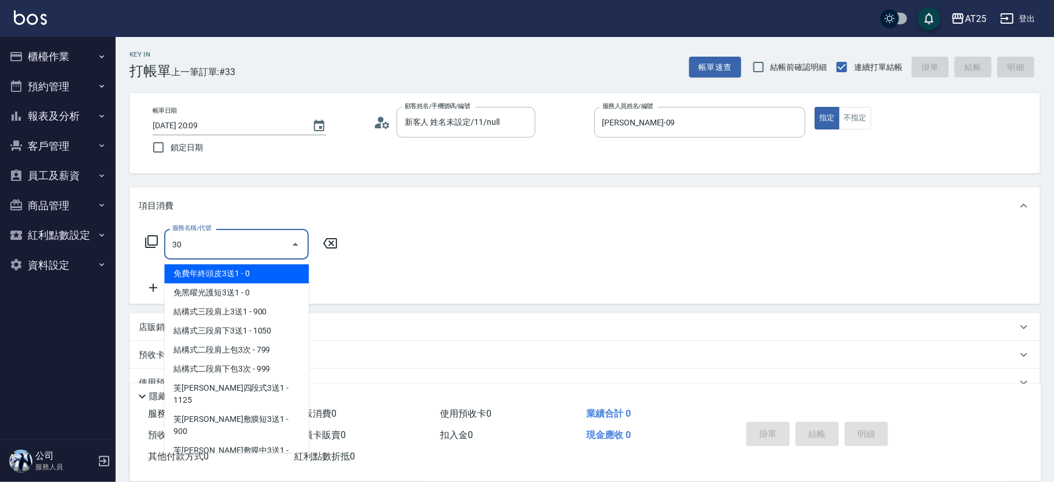
type input "301"
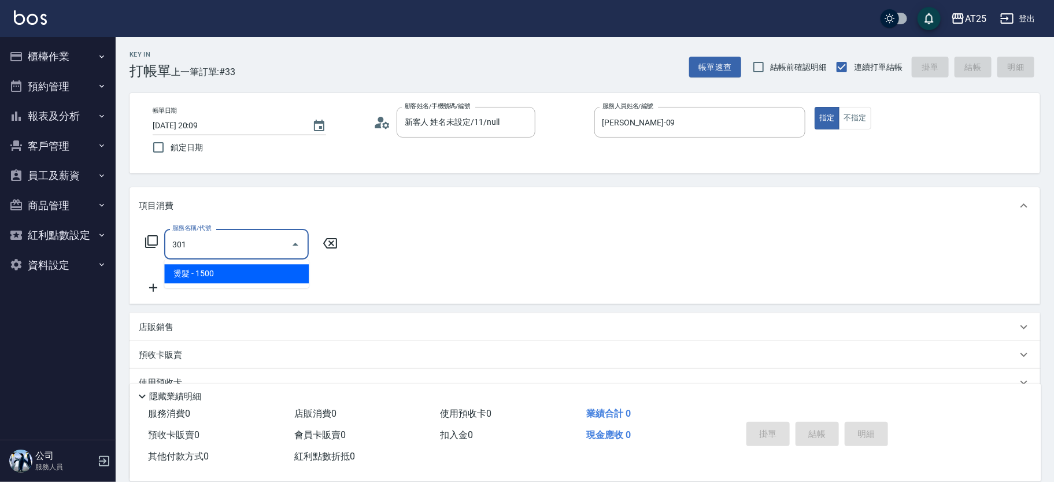
type input "150"
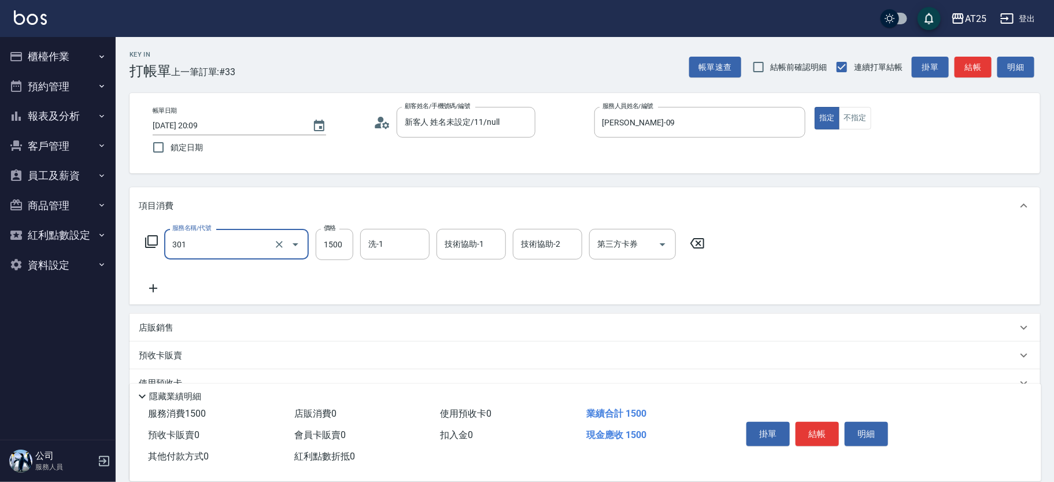
type input "燙髮(301)"
type input "0"
type input "11"
type input "10"
type input "119"
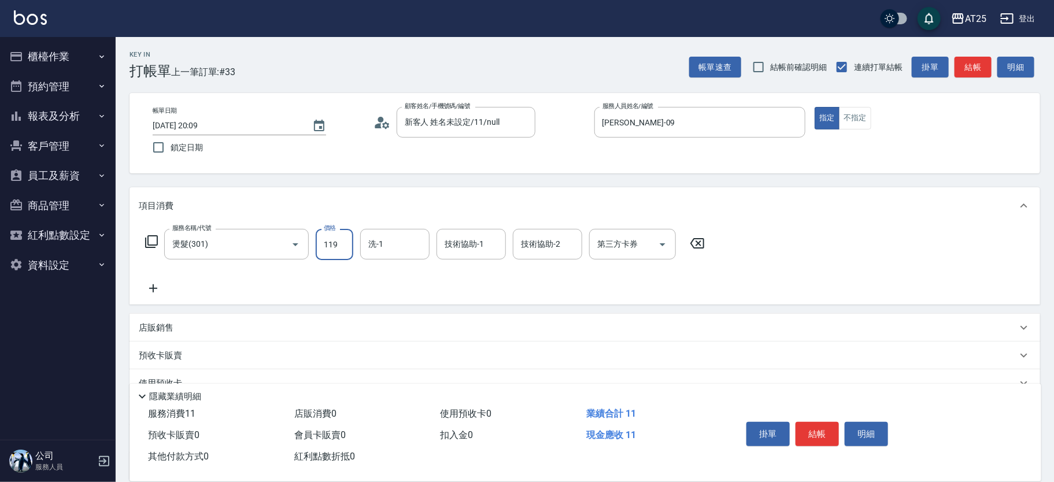
type input "110"
type input "1199"
type input "游惠心-68"
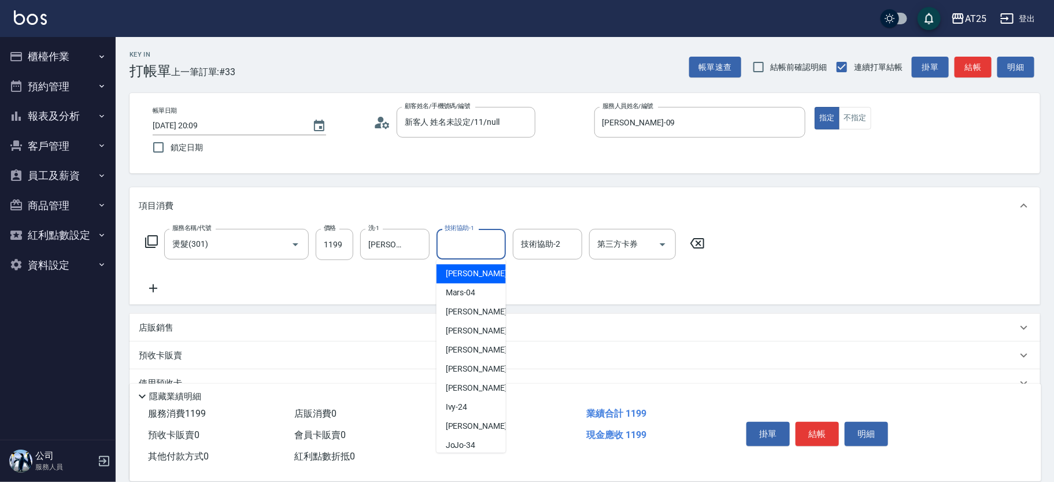
click at [472, 249] on input "技術協助-1" at bounding box center [471, 244] width 59 height 20
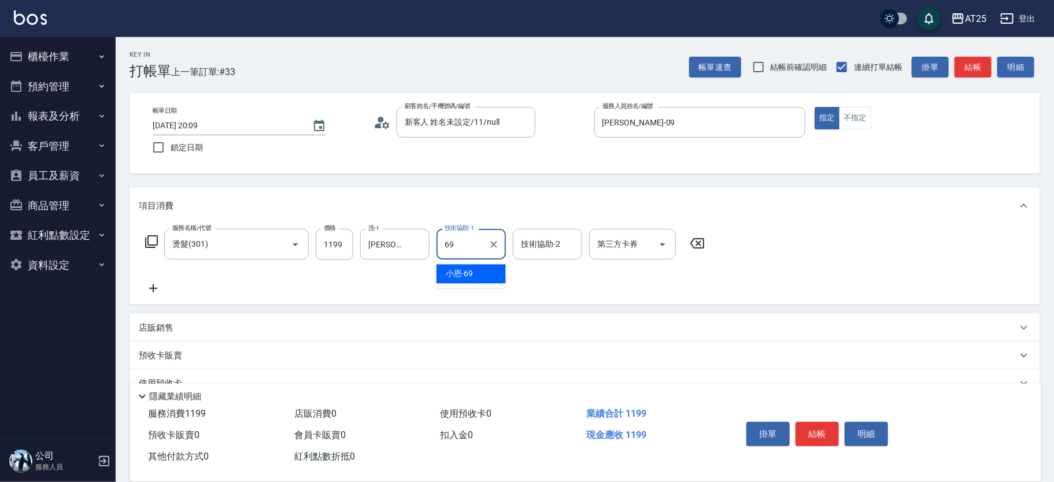
type input "小恩-69"
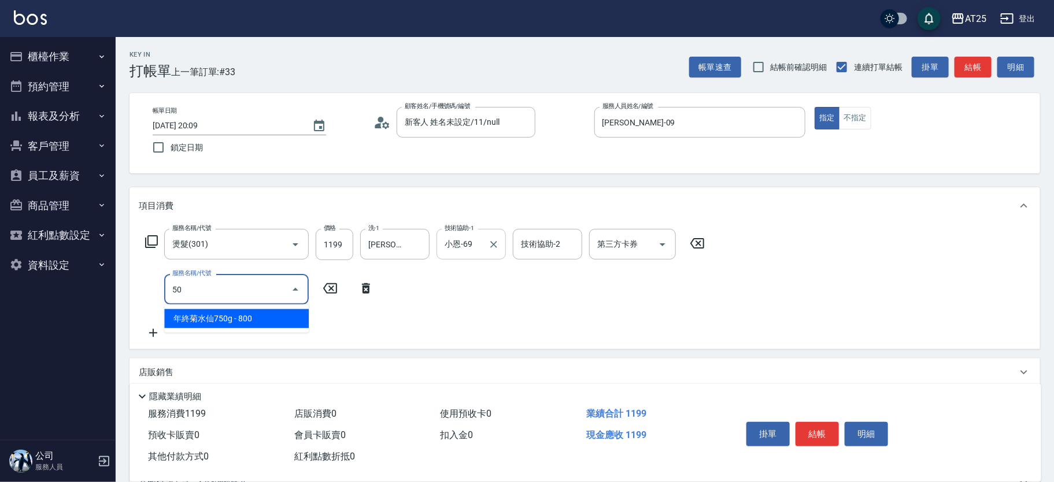
type input "501"
type input "210"
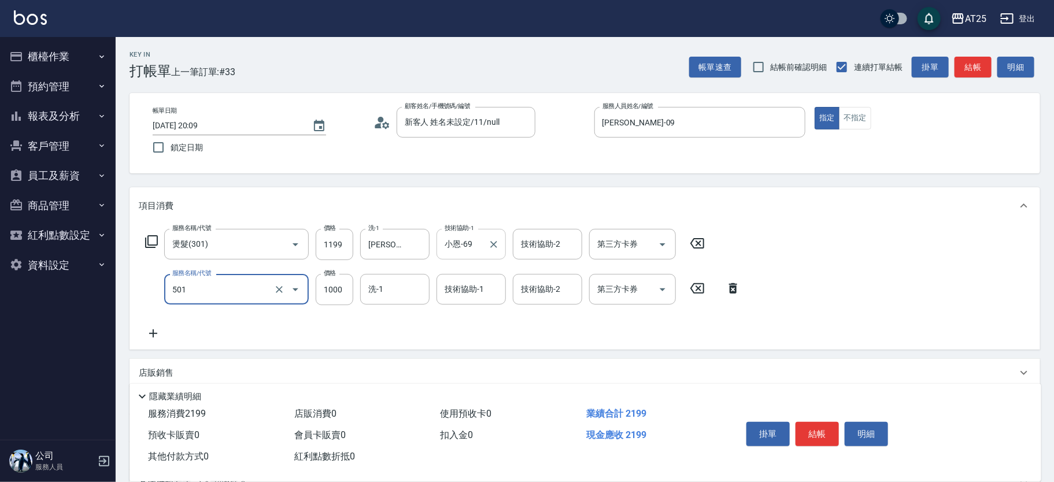
type input "染髮(501)"
type input "120"
type input "25"
type input "140"
type input "250"
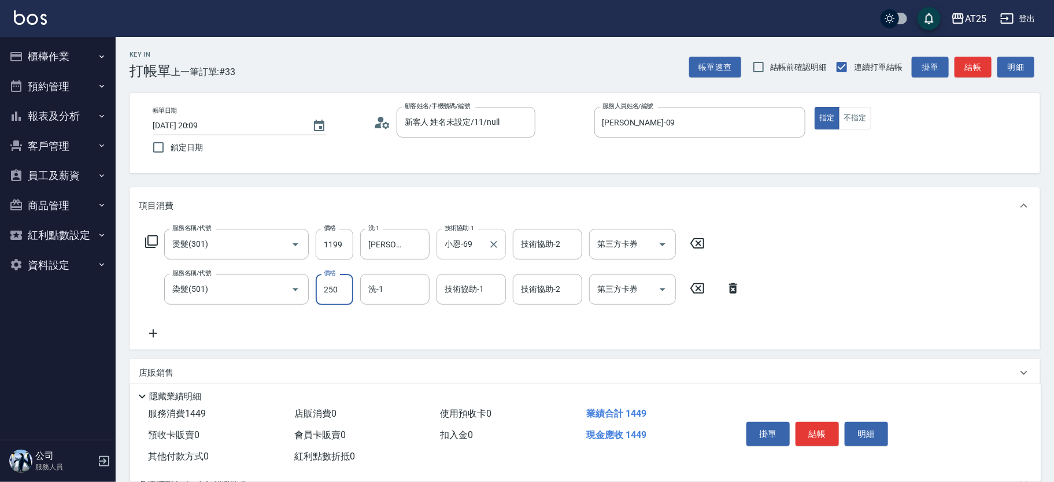
type input "360"
type input "2500"
type input "游惠心-68"
click at [418, 287] on icon "Clear" at bounding box center [418, 290] width 12 height 12
type input "小恩-69"
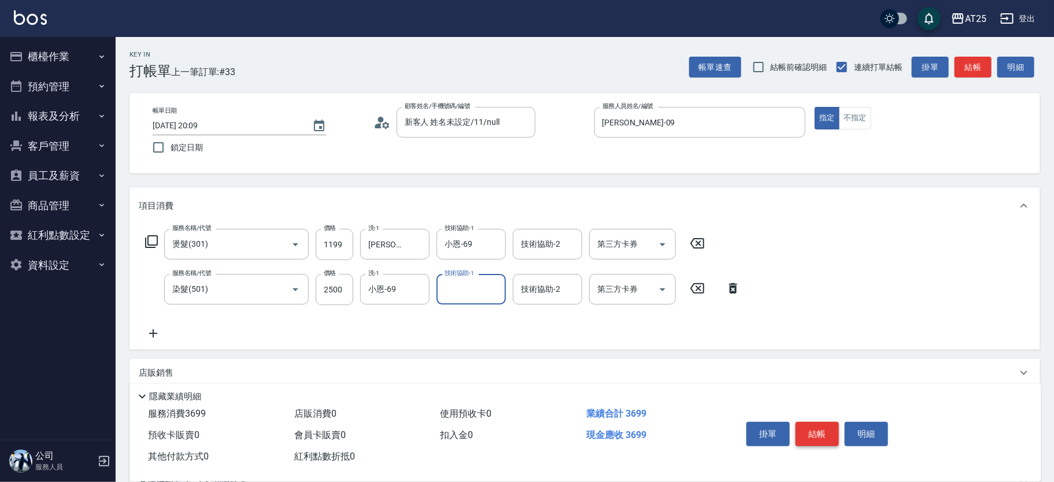
click at [815, 434] on button "結帳" at bounding box center [816, 434] width 43 height 24
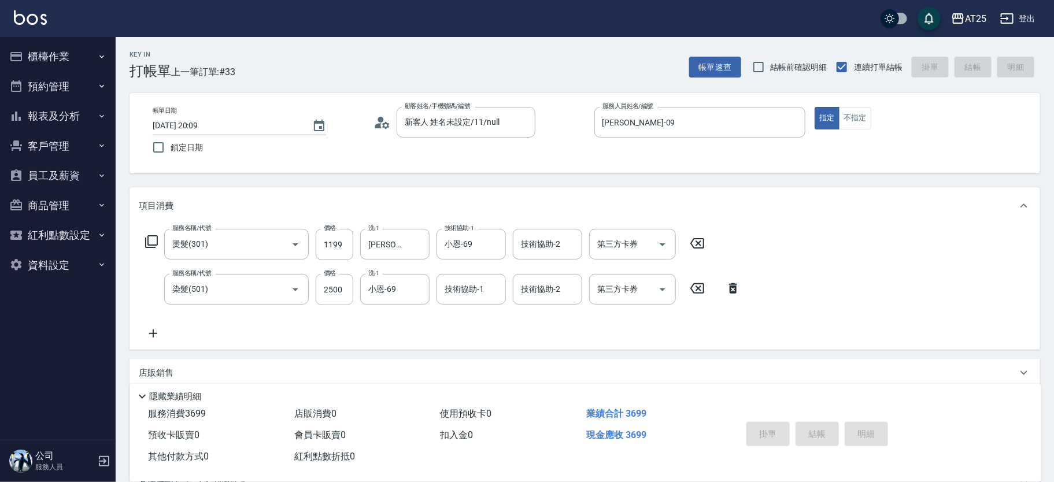
type input "2025/08/17 20:11"
type input "0"
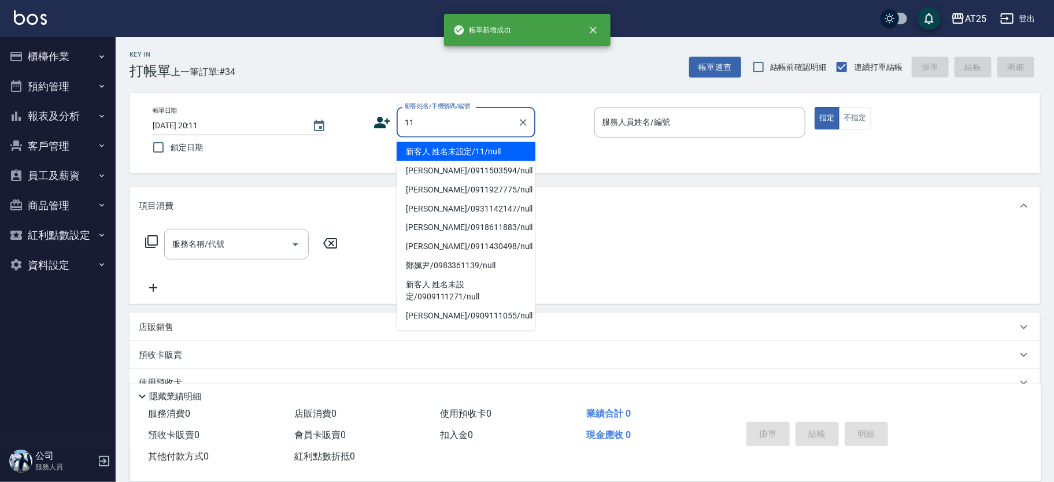
type input "新客人 姓名未設定/11/null"
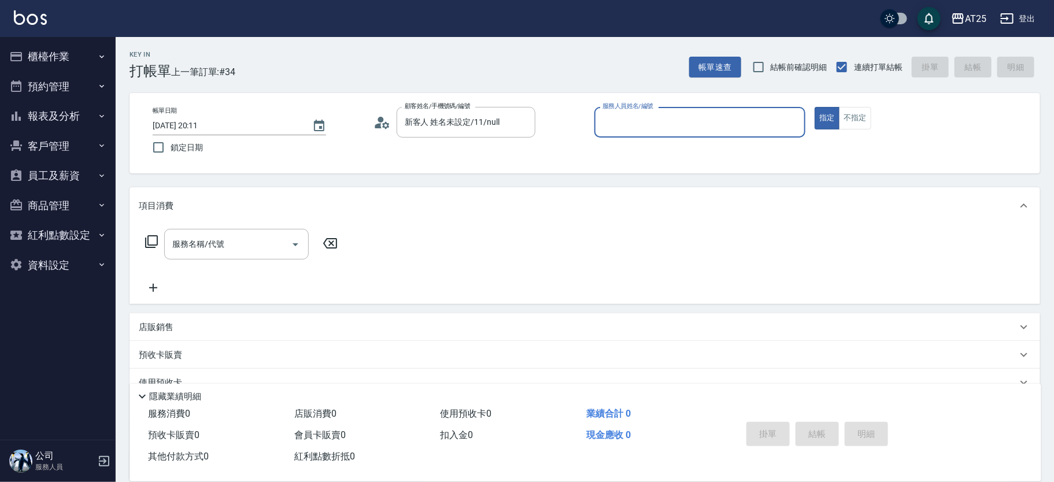
type input "0"
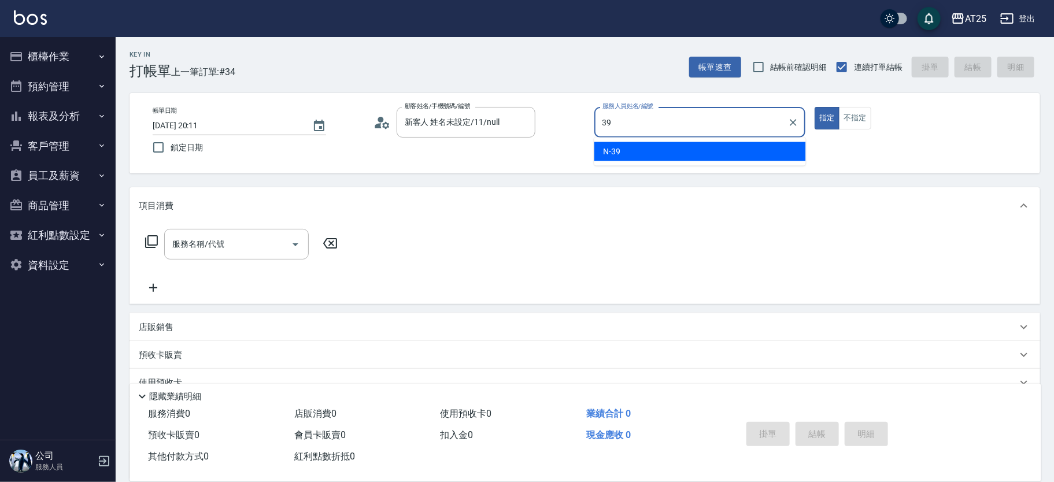
type input "N-39"
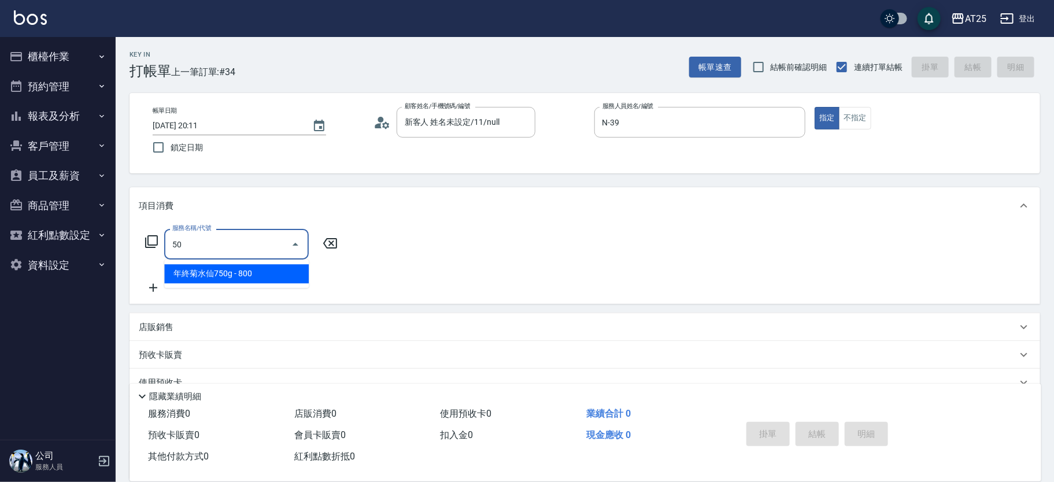
type input "501"
type input "100"
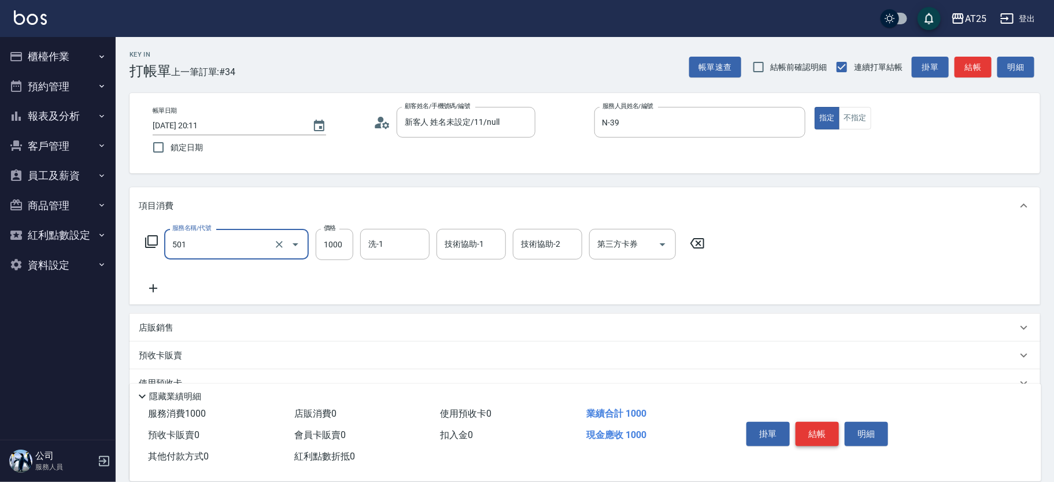
type input "染髮(501)"
type input "0"
type input "35"
type input "30"
type input "350"
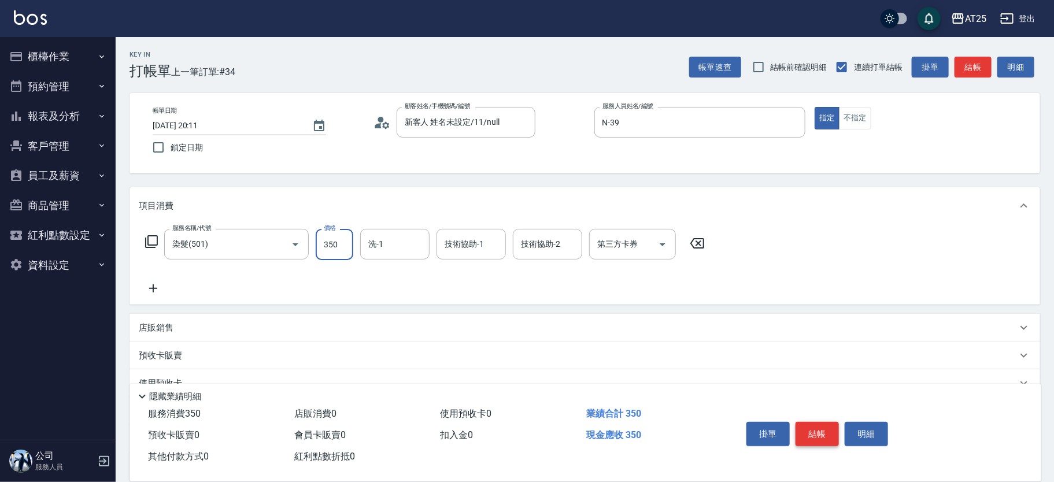
type input "350"
type input "3500"
type input "小伶-81"
type input "8"
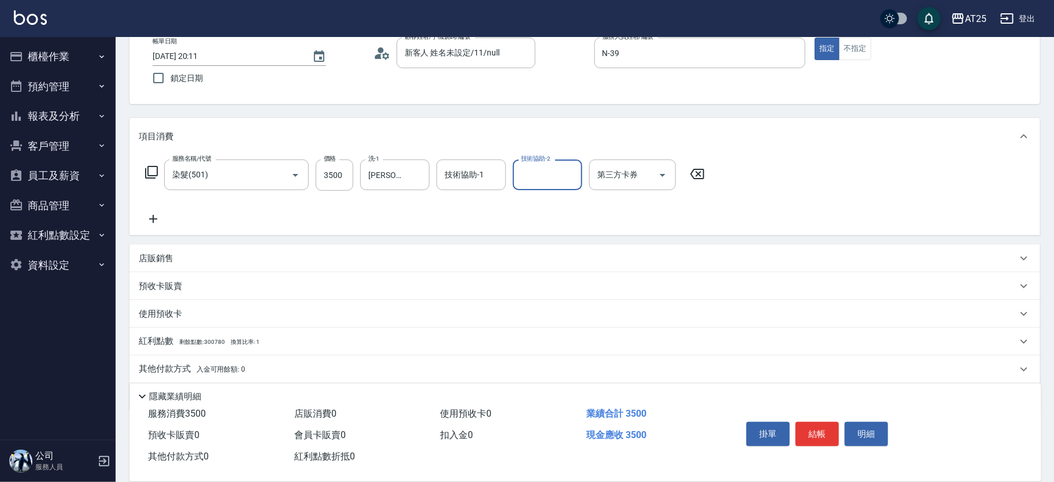
click at [469, 225] on div "服務名稱/代號 染髮(501) 服務名稱/代號 價格 3500 價格 洗-1 小伶-81 洗-1 技術協助-1 技術協助-1 技術協助-2 技術協助-2 第三…" at bounding box center [584, 195] width 910 height 80
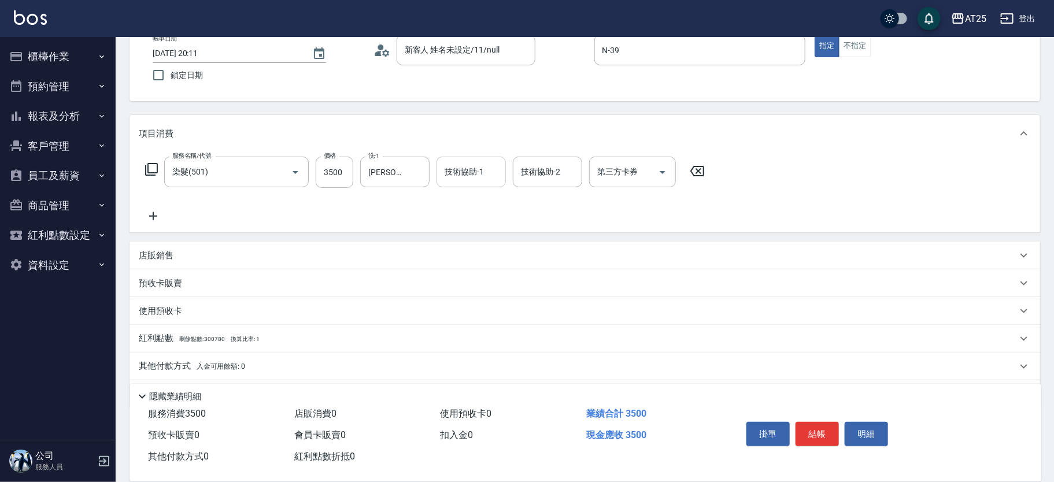
click at [471, 181] on input "技術協助-1" at bounding box center [471, 172] width 59 height 20
type input "小伶-81"
click at [457, 61] on div "新客人 姓名未設定/11/null 顧客姓名/手機號碼/編號" at bounding box center [466, 50] width 139 height 31
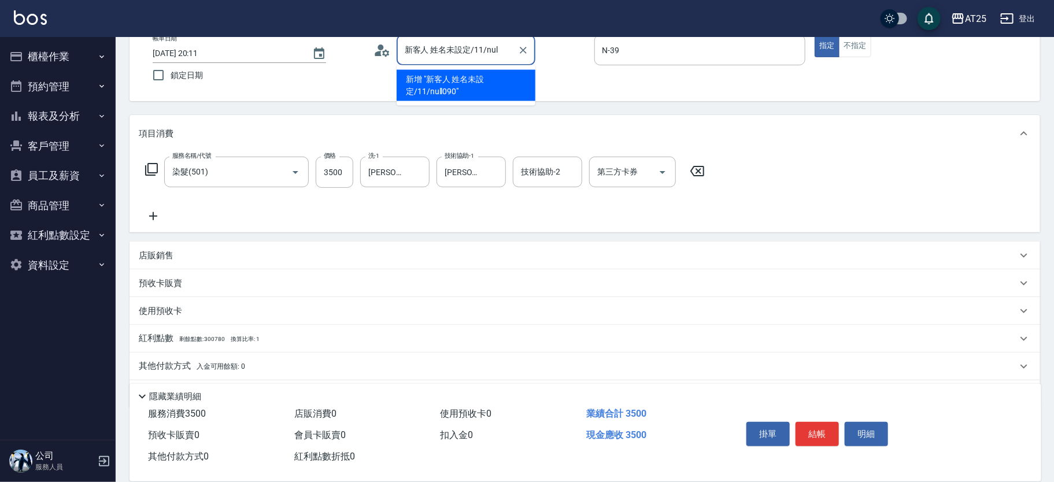
scroll to position [0, 0]
type input "新"
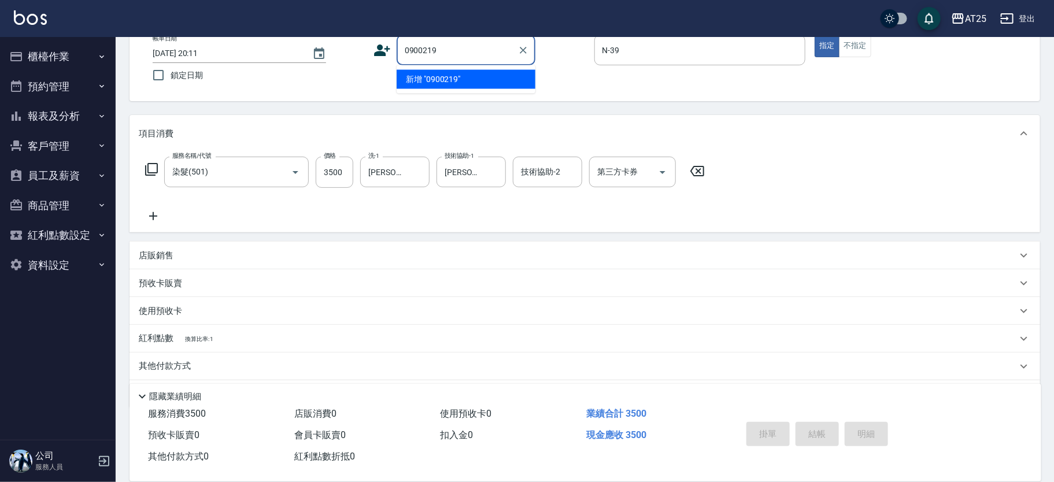
type input "09002191"
click at [521, 47] on icon "Clear" at bounding box center [523, 50] width 7 height 7
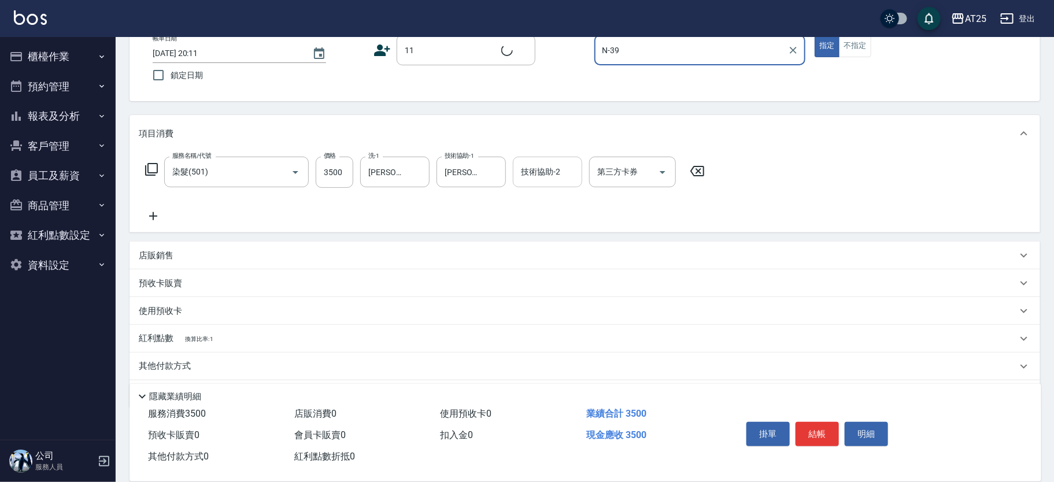
type input "新客人 姓名未設定/11/null"
click at [825, 428] on button "結帳" at bounding box center [816, 434] width 43 height 24
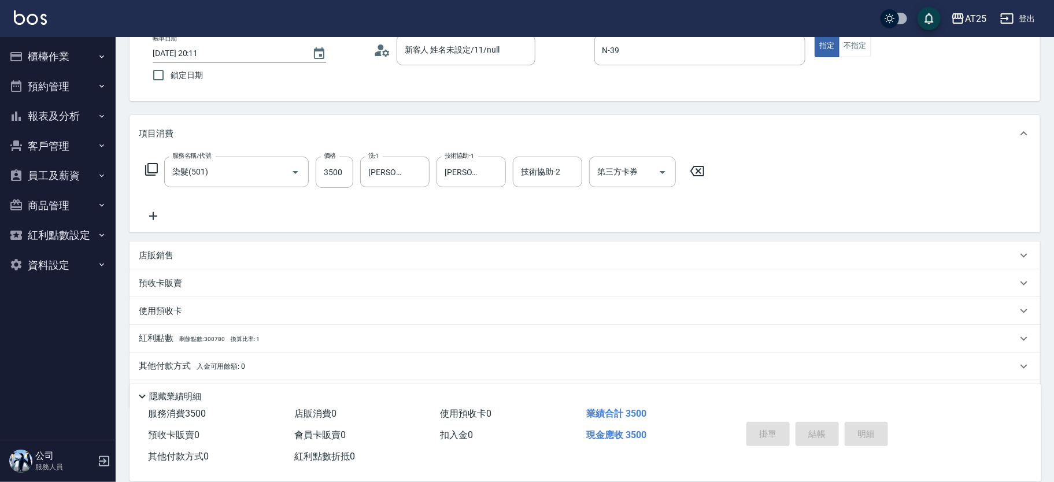
type input "2025/08/17 20:13"
type input "0"
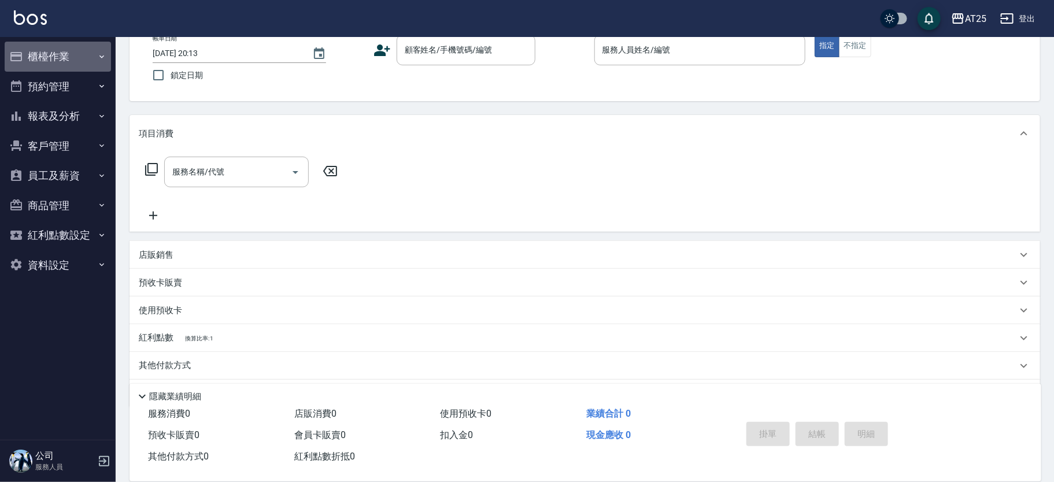
click at [46, 66] on button "櫃檯作業" at bounding box center [58, 57] width 106 height 30
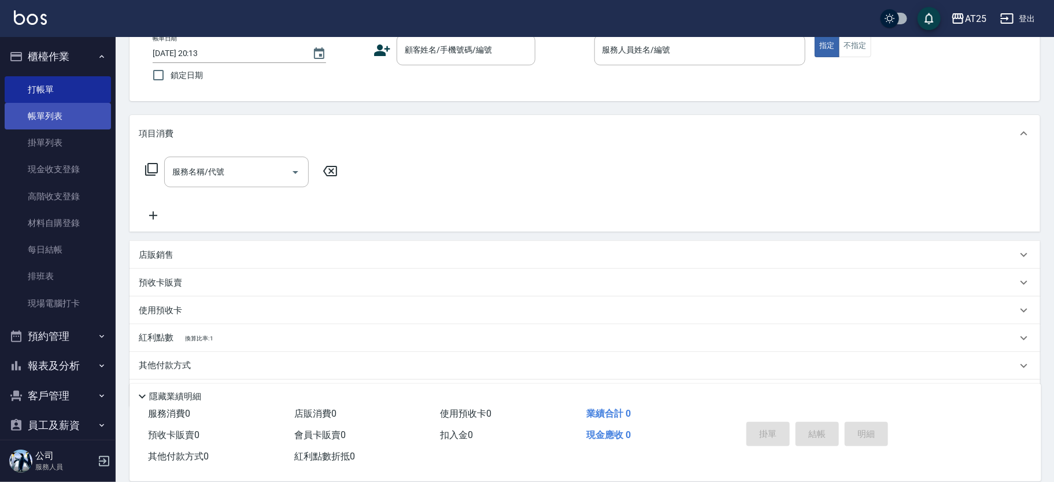
click at [55, 118] on link "帳單列表" at bounding box center [58, 116] width 106 height 27
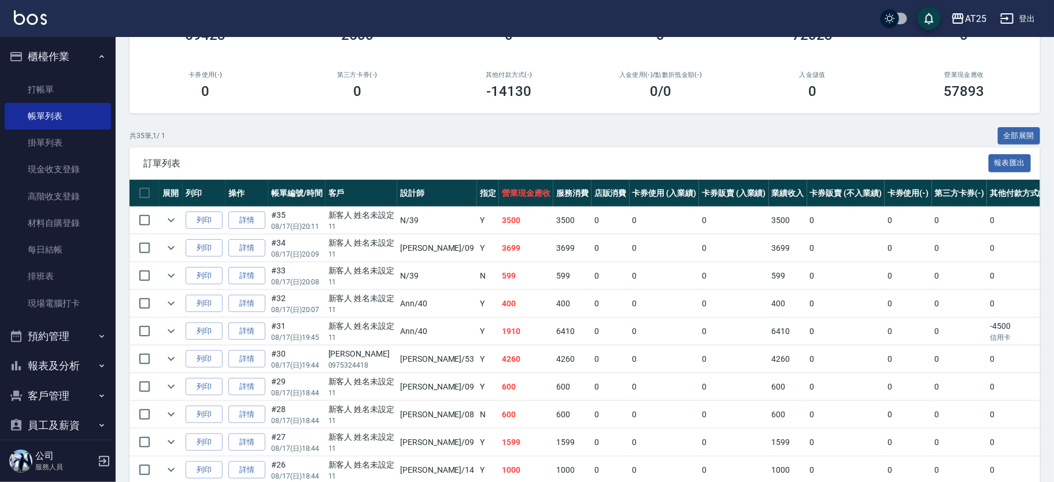
scroll to position [146, 0]
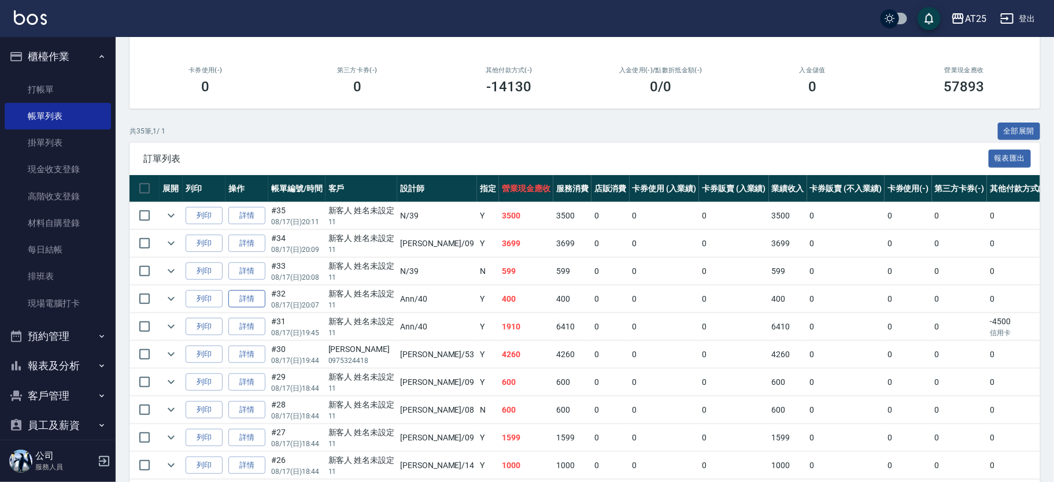
click at [247, 299] on link "詳情" at bounding box center [246, 299] width 37 height 18
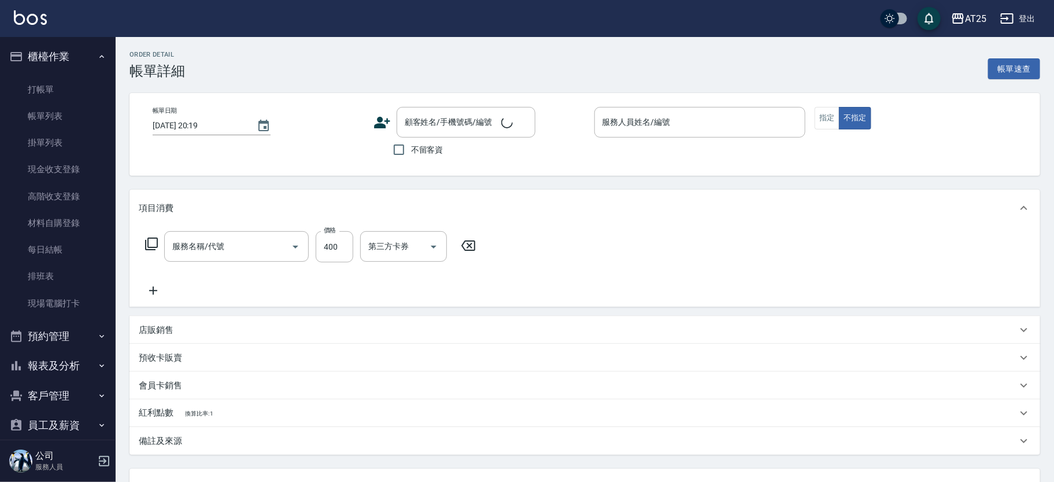
type input "2025/08/17 20:07"
type input "Ann-40"
type input "40"
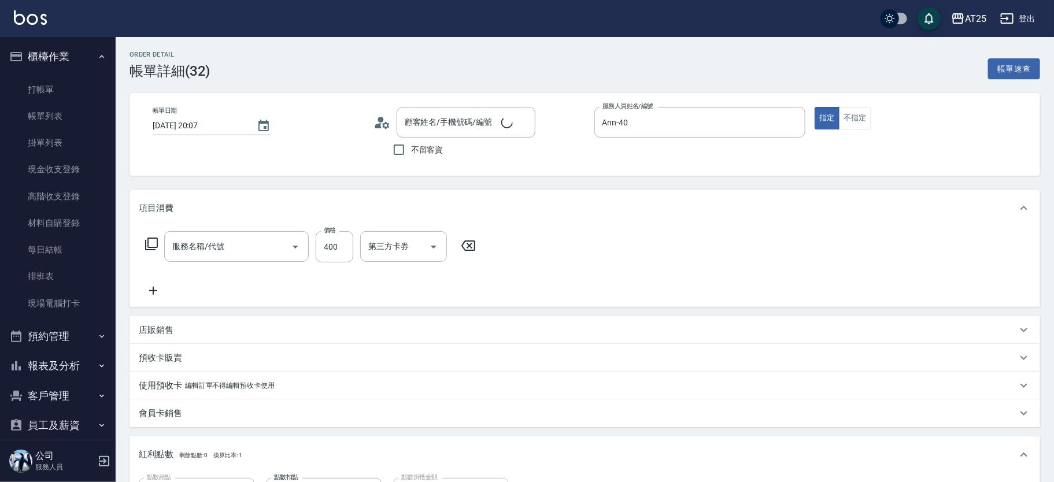
type input "洗髮(201)"
type input "新客人 姓名未設定/11/null"
click at [397, 254] on input "洗-1" at bounding box center [394, 246] width 59 height 20
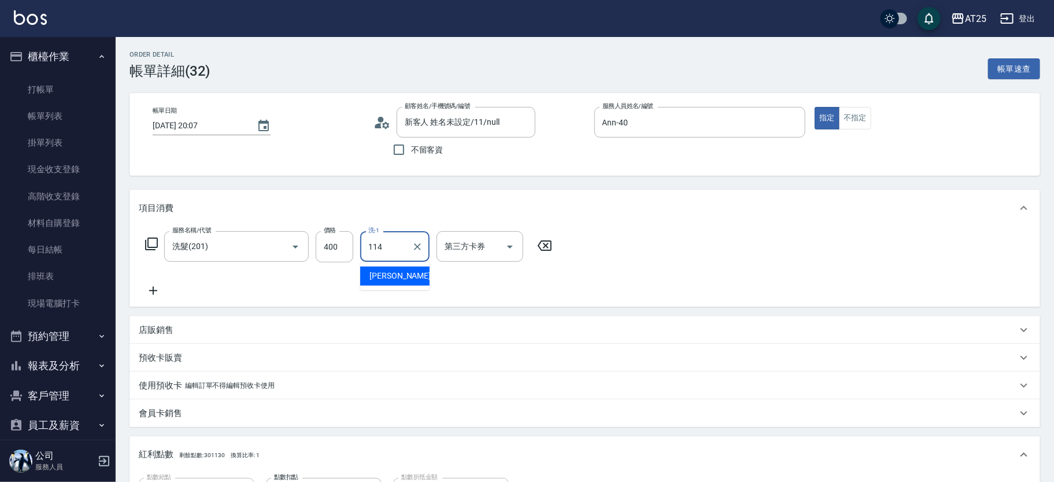
type input "小馨-114"
click at [417, 247] on icon "Clear" at bounding box center [417, 246] width 7 height 7
type input "小祐-117"
click at [151, 286] on icon at bounding box center [153, 291] width 29 height 14
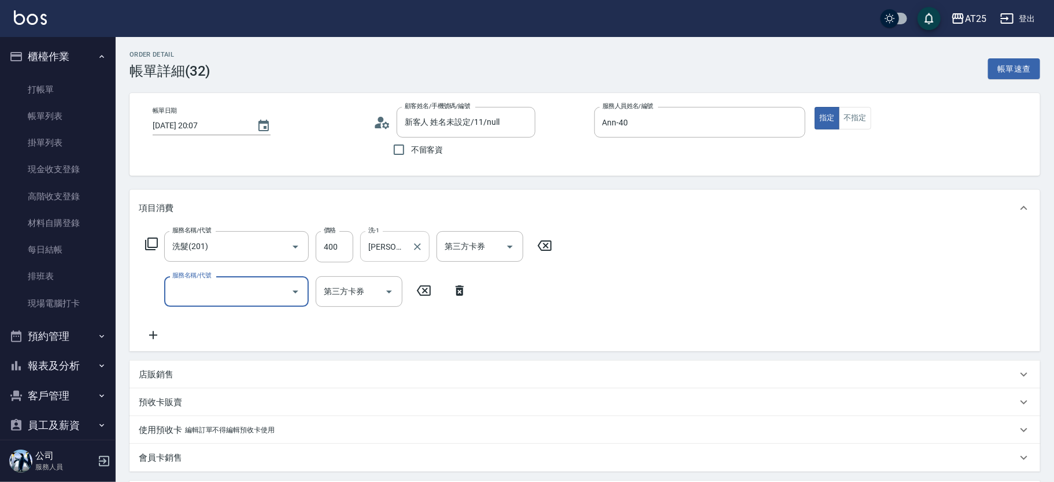
type input "6"
type input "501"
type input "140"
type input "染髮(501)"
type input "40"
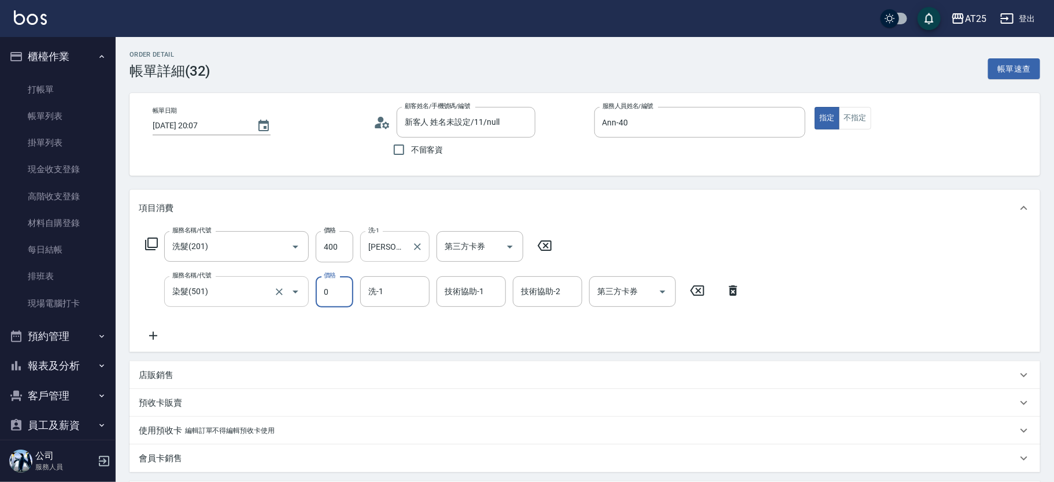
type input "0"
type input "小祐-117"
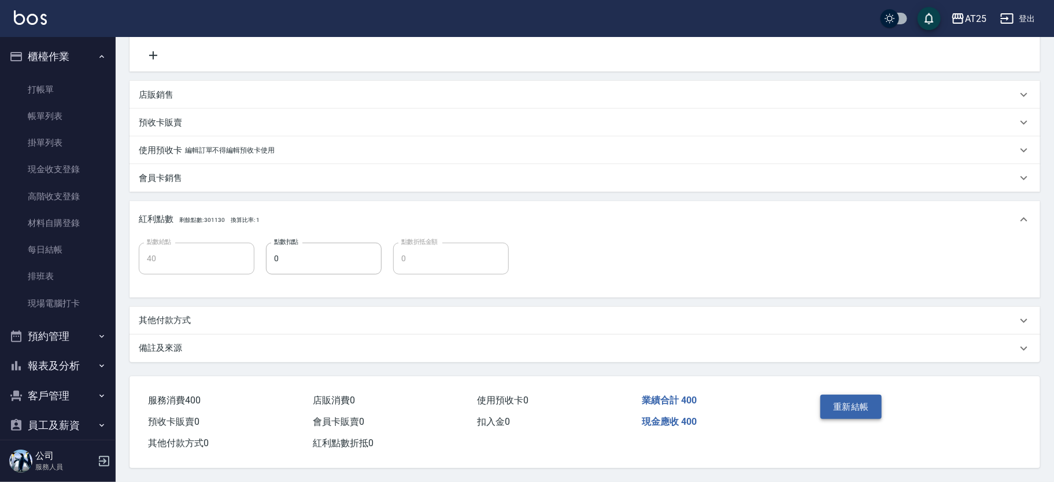
click at [861, 407] on button "重新結帳" at bounding box center [850, 407] width 61 height 24
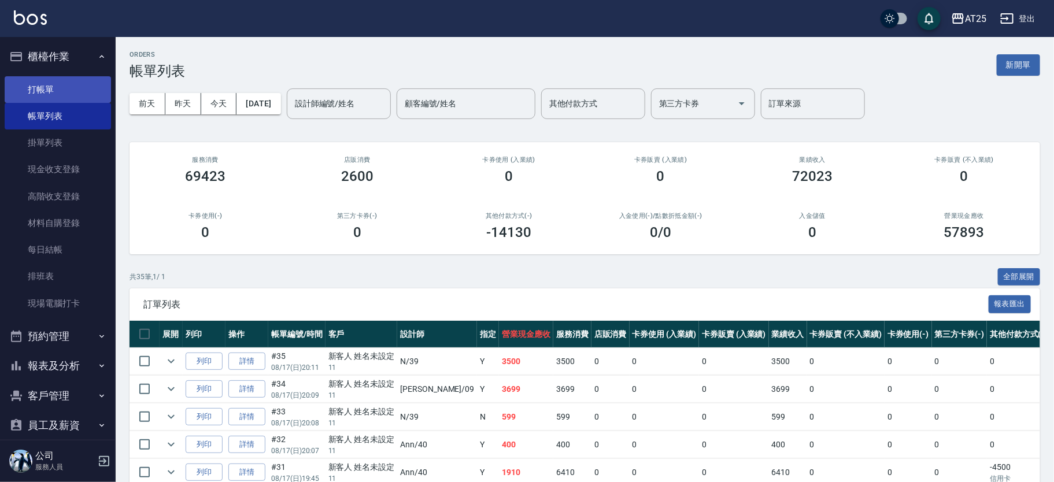
click at [80, 89] on link "打帳單" at bounding box center [58, 89] width 106 height 27
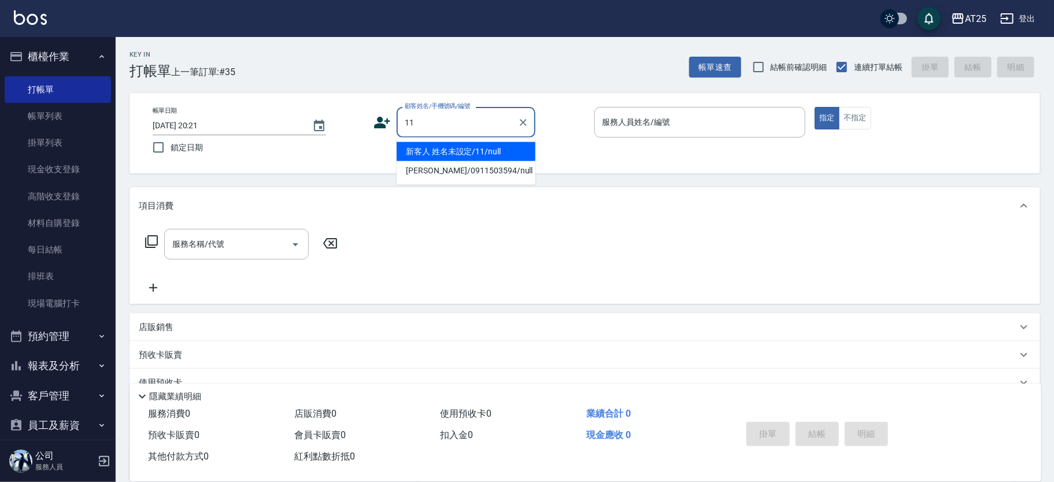
type input "新客人 姓名未設定/11/null"
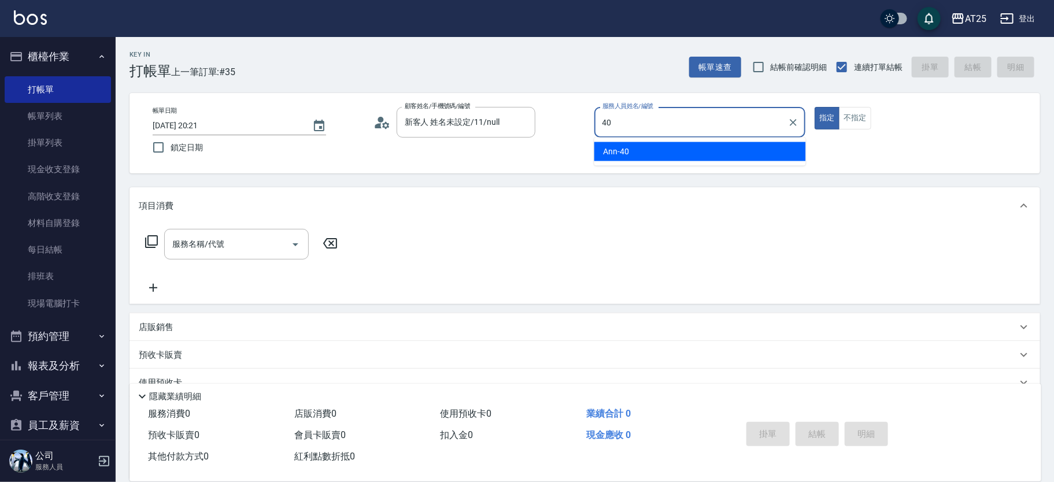
type input "Ann-40"
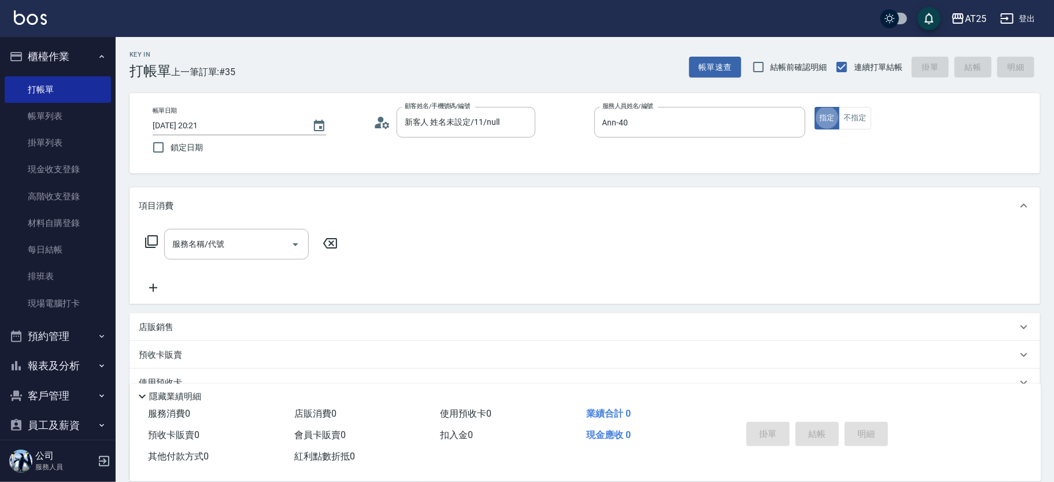
type button "true"
click at [154, 239] on icon at bounding box center [151, 242] width 14 height 14
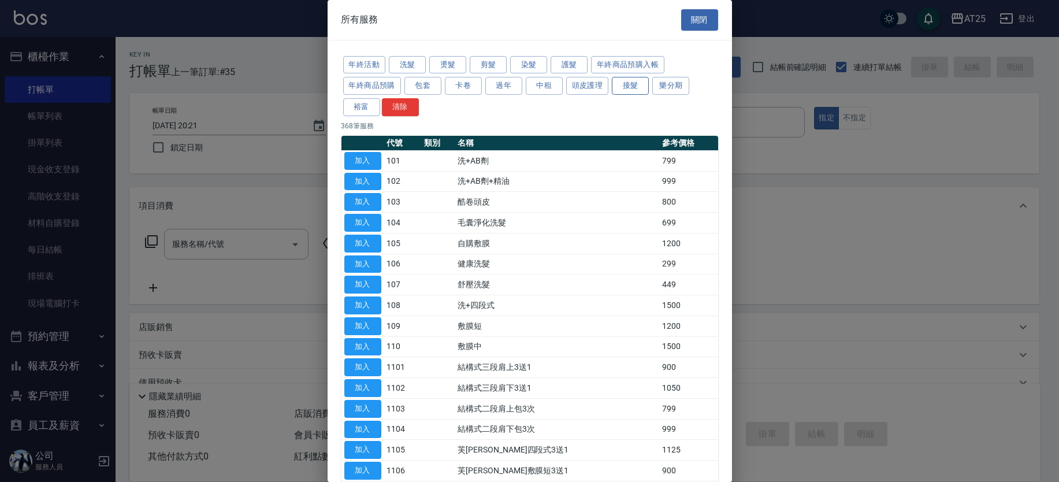
click at [628, 87] on button "接髮" at bounding box center [630, 86] width 37 height 18
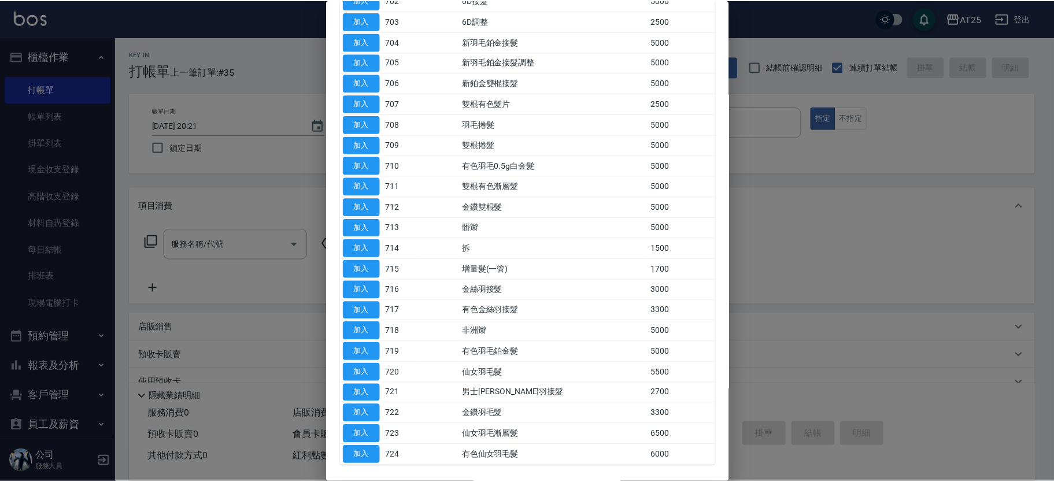
scroll to position [229, 0]
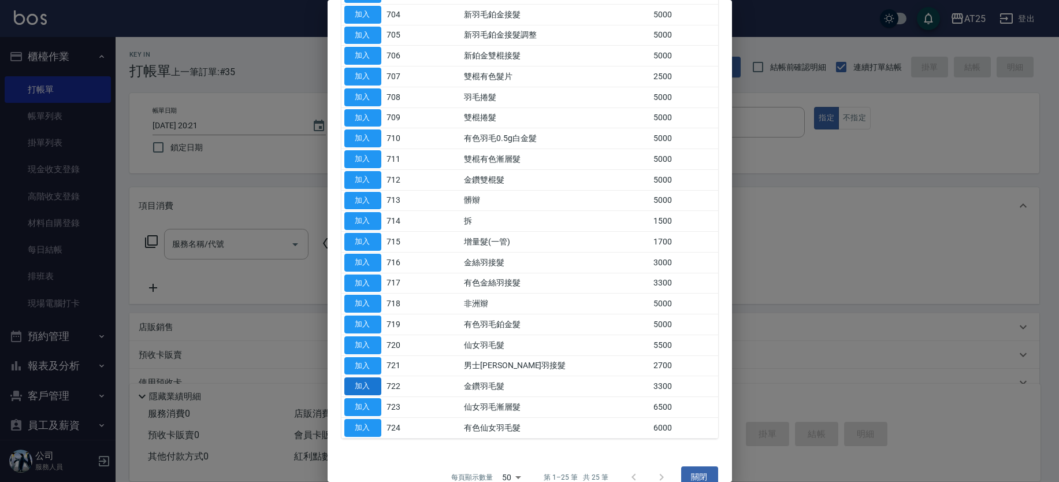
click at [366, 380] on button "加入" at bounding box center [362, 386] width 37 height 18
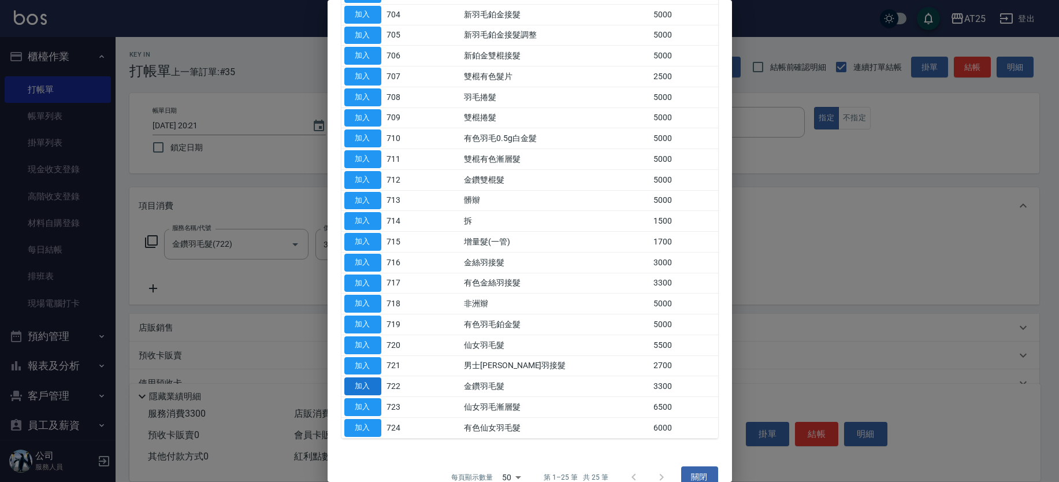
type input "金鑽羽毛髮(722)"
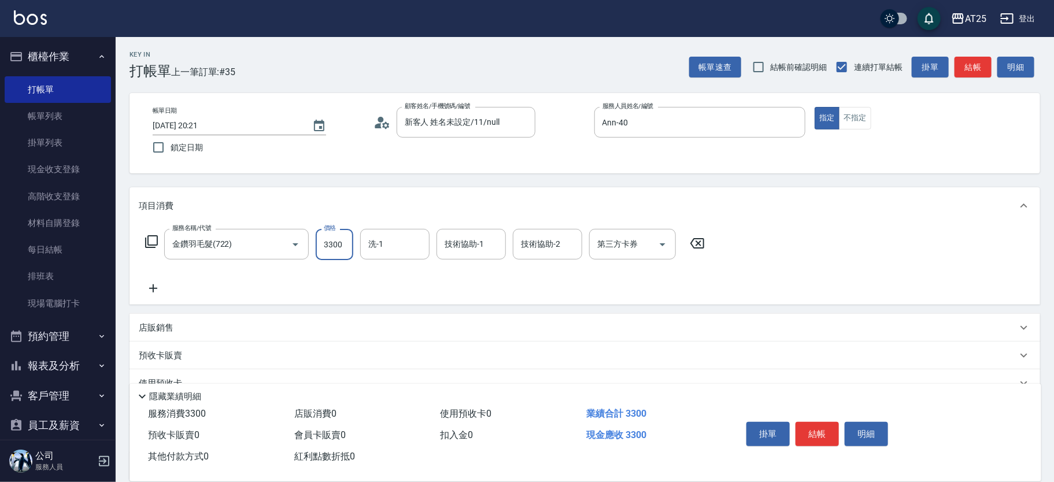
click at [328, 247] on input "3300" at bounding box center [335, 244] width 38 height 31
type input "0"
type input "13"
type input "10"
type input "134"
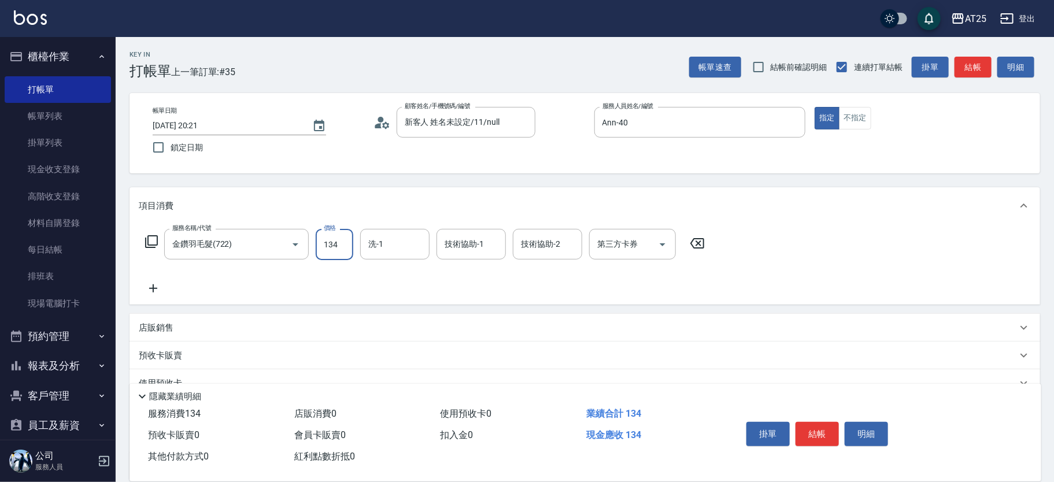
type input "130"
type input "1342"
type input "1340"
type input "13421"
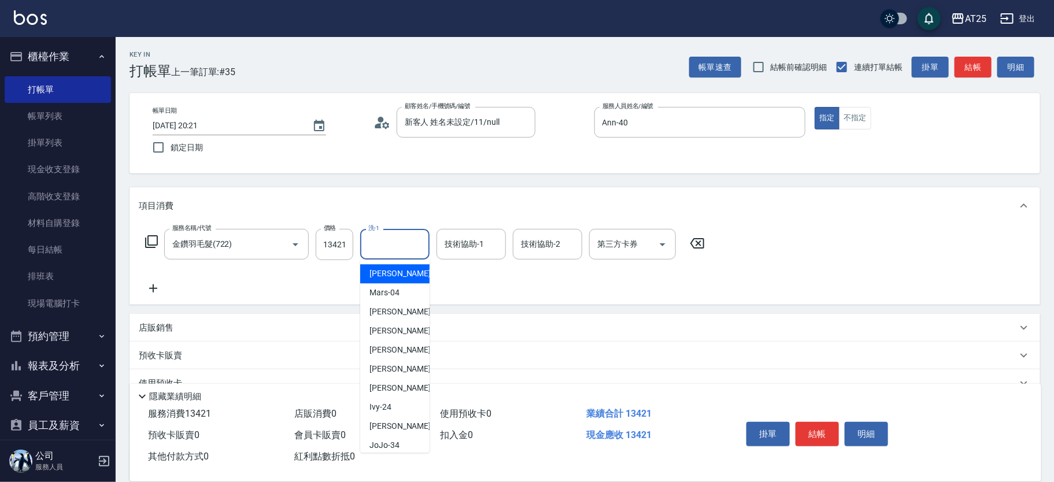
click at [397, 252] on input "洗-1" at bounding box center [394, 244] width 59 height 20
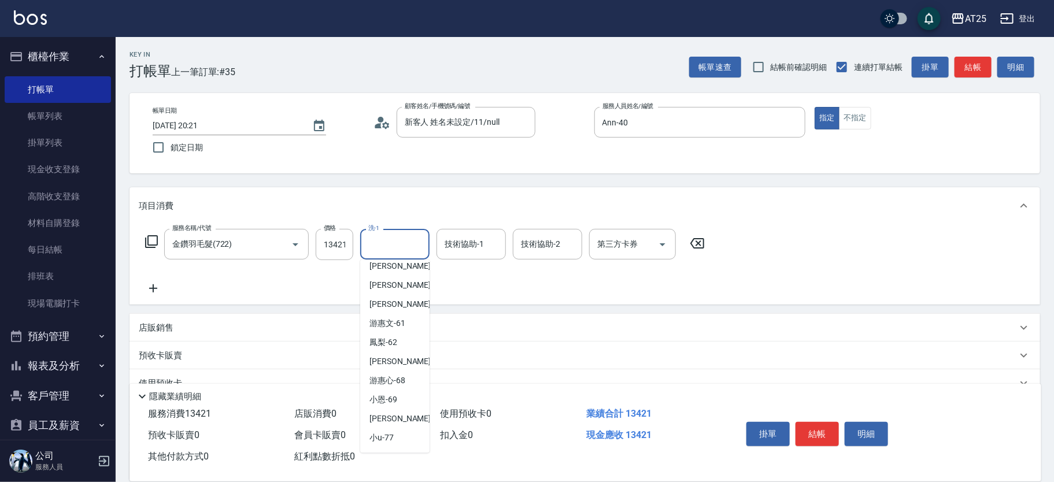
scroll to position [339, 0]
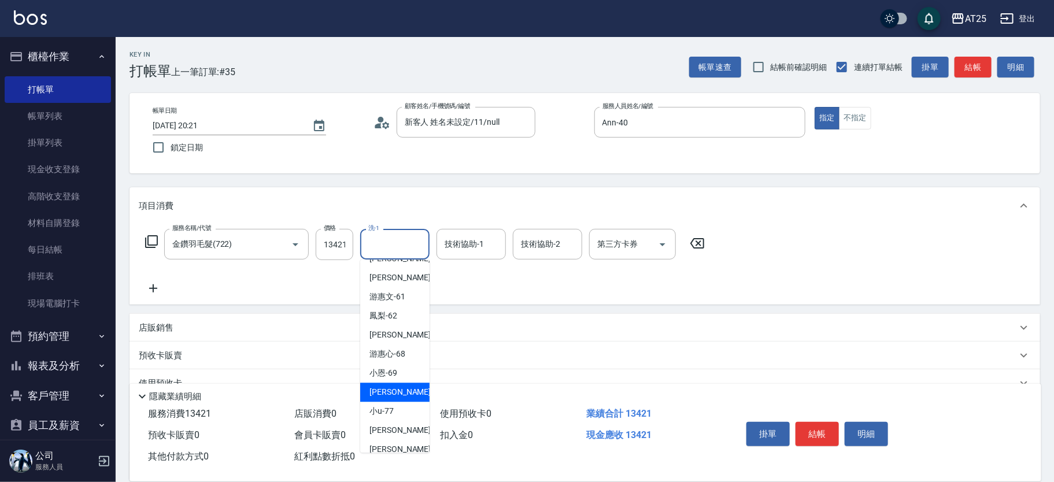
click at [408, 392] on div "惠均 -70" at bounding box center [394, 392] width 69 height 19
type input "惠均-70"
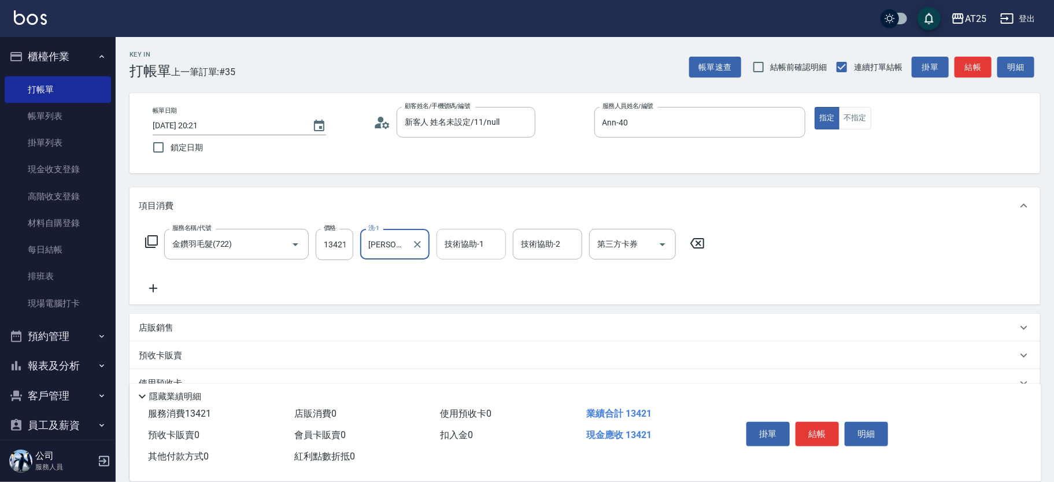
click at [483, 247] on input "技術協助-1" at bounding box center [471, 244] width 59 height 20
type input "惠均-70"
click at [817, 435] on button "結帳" at bounding box center [816, 434] width 43 height 24
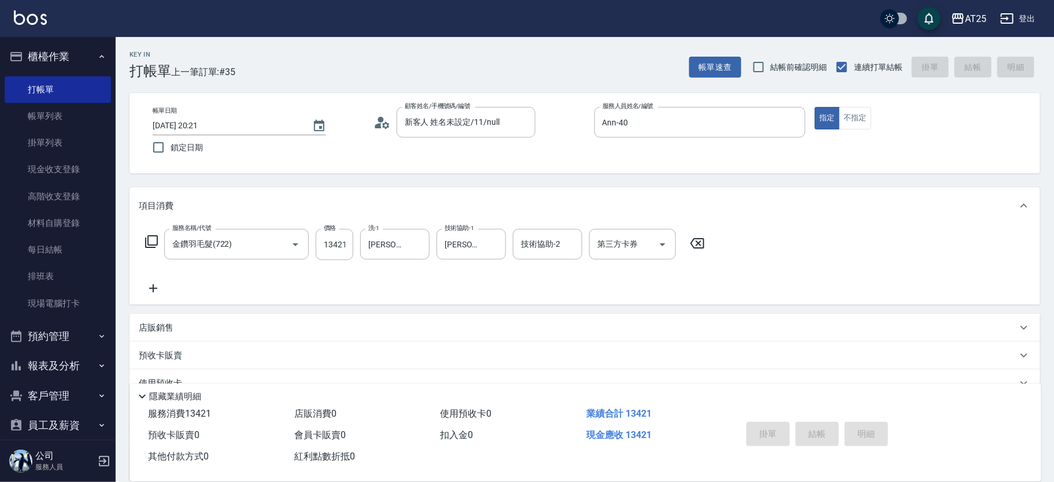
type input "2025/08/17 20:23"
type input "0"
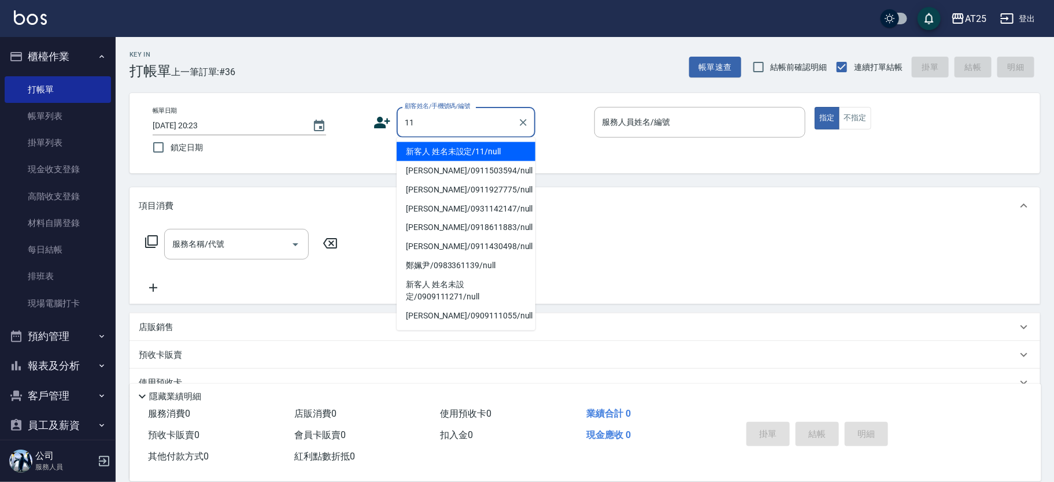
type input "新客人 姓名未設定/11/null"
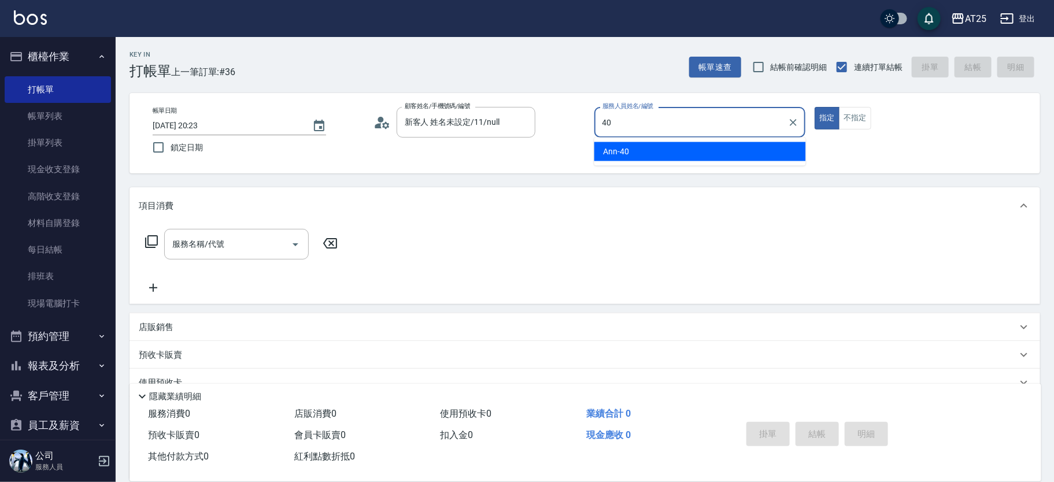
type input "Ann-40"
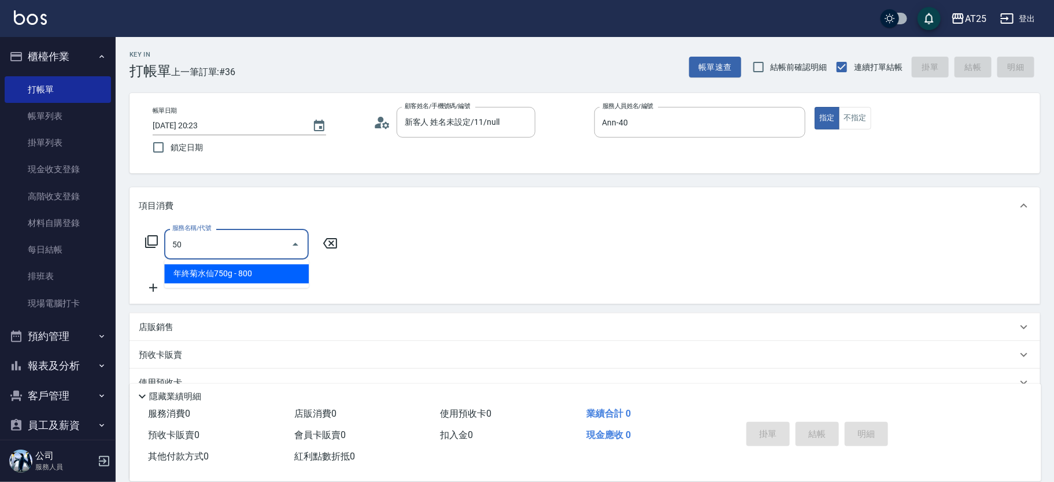
type input "501"
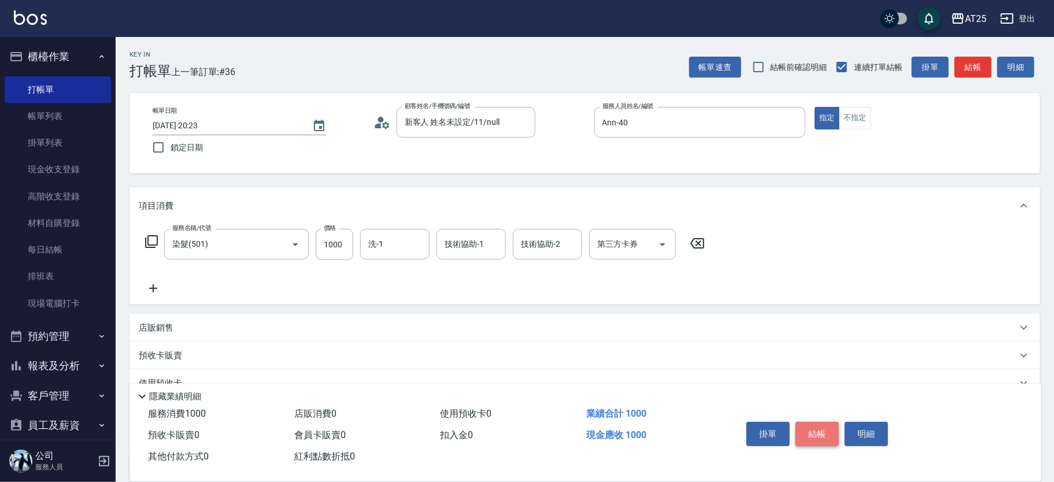
click at [828, 435] on button "結帳" at bounding box center [816, 434] width 43 height 24
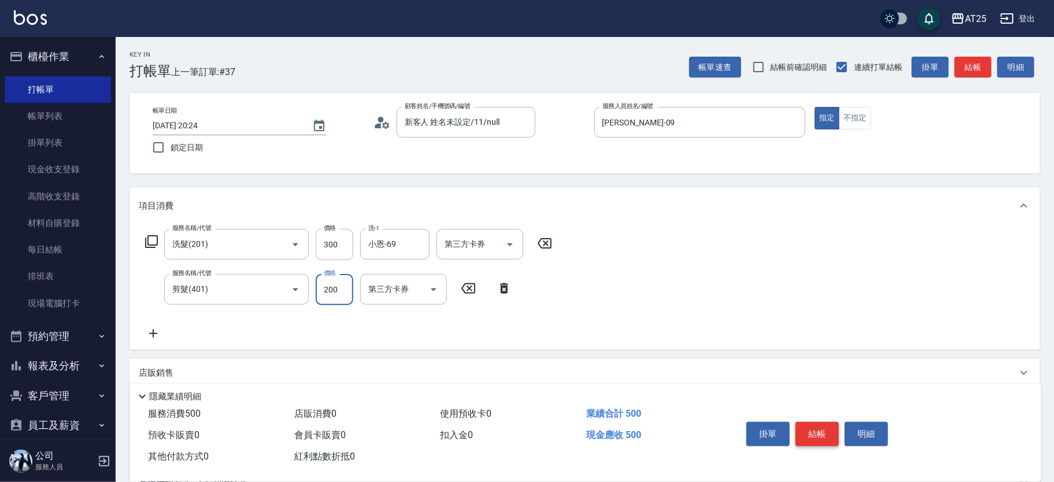
click at [809, 432] on button "結帳" at bounding box center [816, 434] width 43 height 24
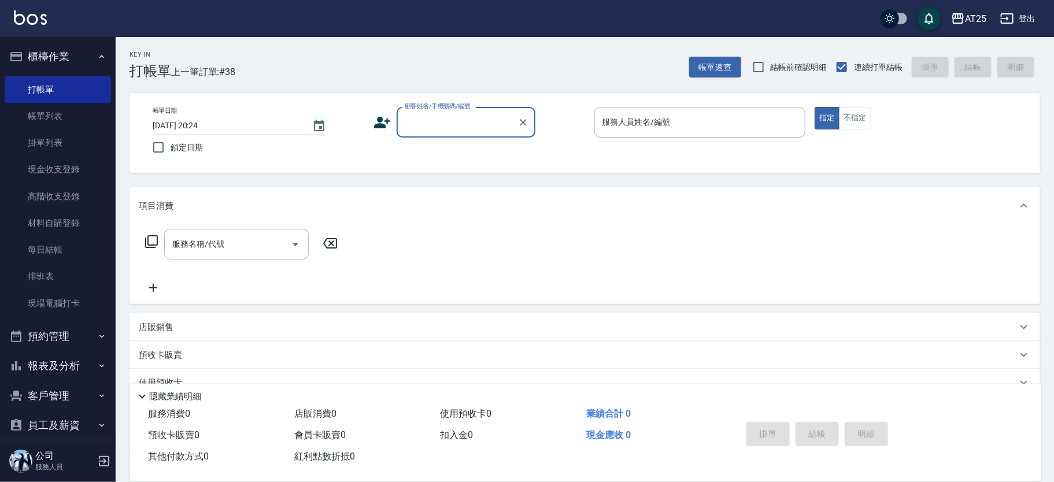
click at [809, 432] on div "掛單 結帳 明細" at bounding box center [817, 435] width 151 height 36
click at [183, 322] on div "店販銷售" at bounding box center [578, 327] width 878 height 12
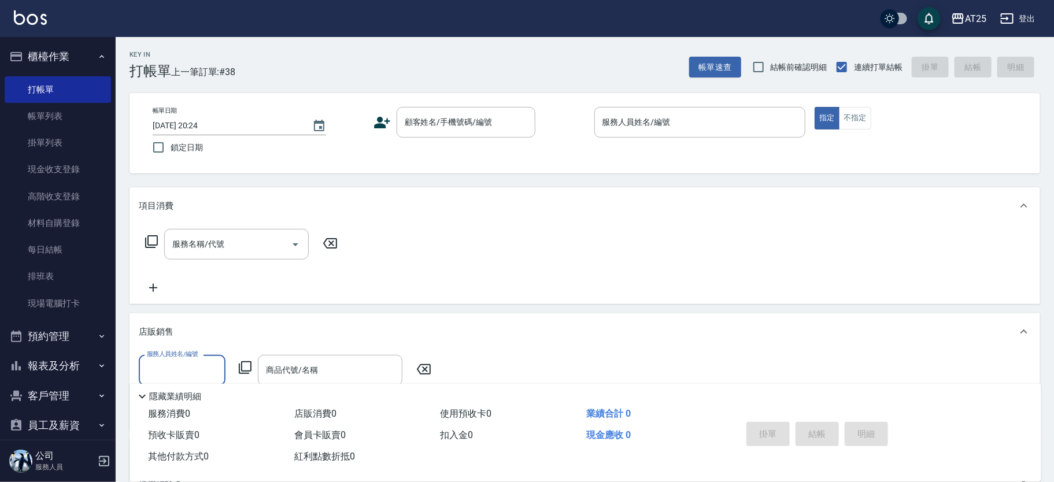
scroll to position [0, 0]
click at [306, 366] on div "商品代號/名稱 商品代號/名稱" at bounding box center [330, 370] width 144 height 31
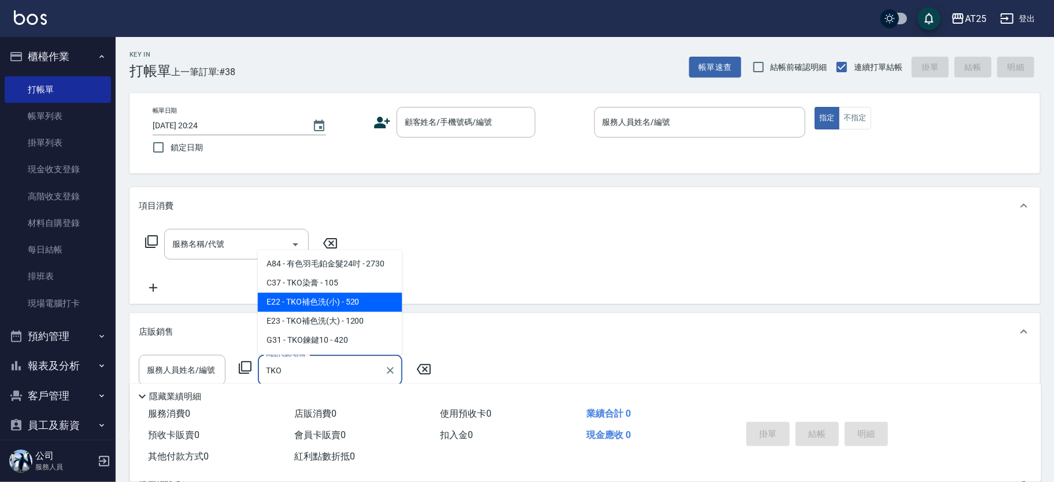
click at [364, 298] on span "E22 - TKO補色洗(小) - 520" at bounding box center [330, 302] width 144 height 19
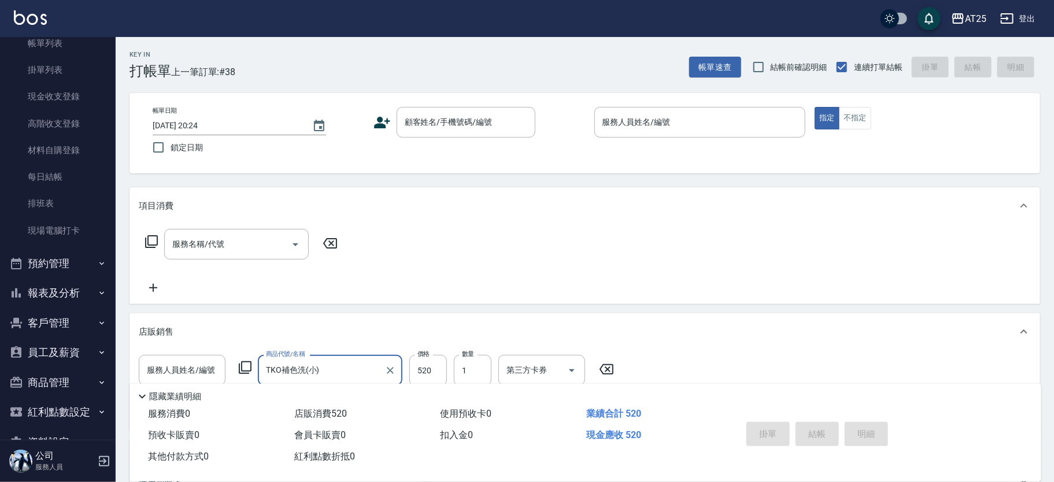
scroll to position [103, 0]
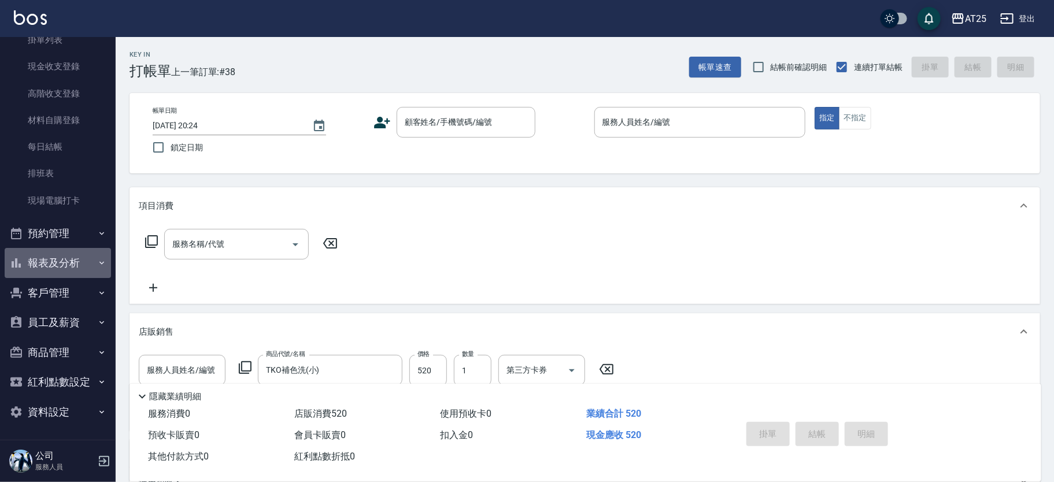
click at [84, 260] on button "報表及分析" at bounding box center [58, 263] width 106 height 30
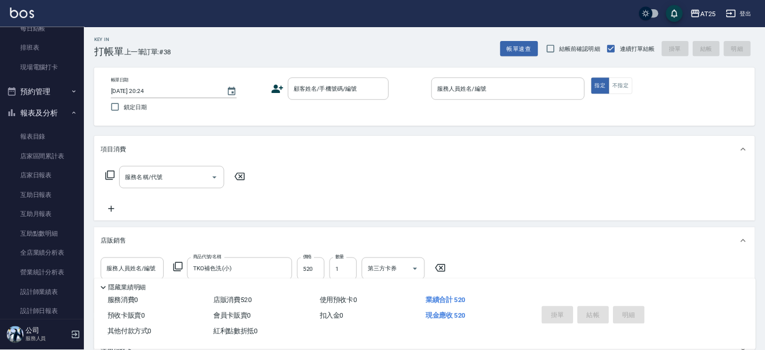
scroll to position [212, 0]
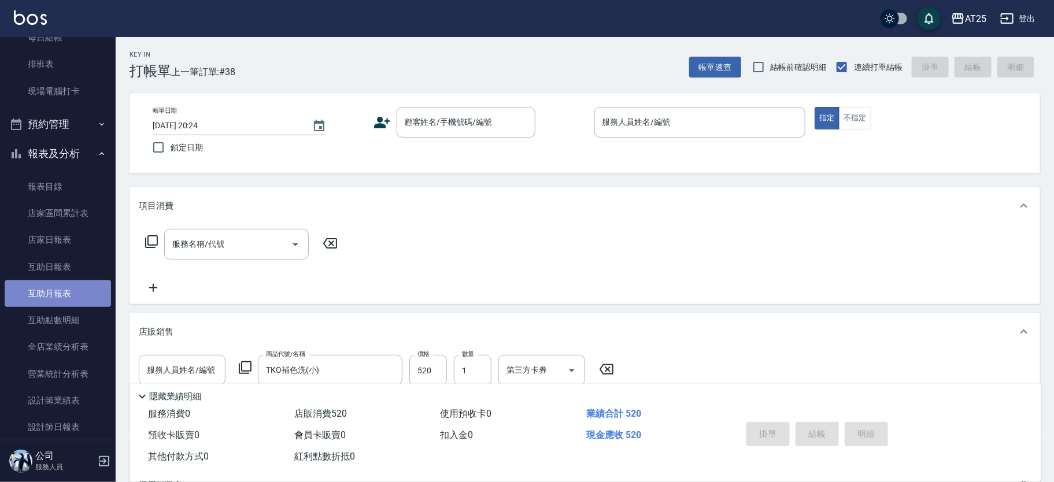
click at [79, 282] on link "互助月報表" at bounding box center [58, 293] width 106 height 27
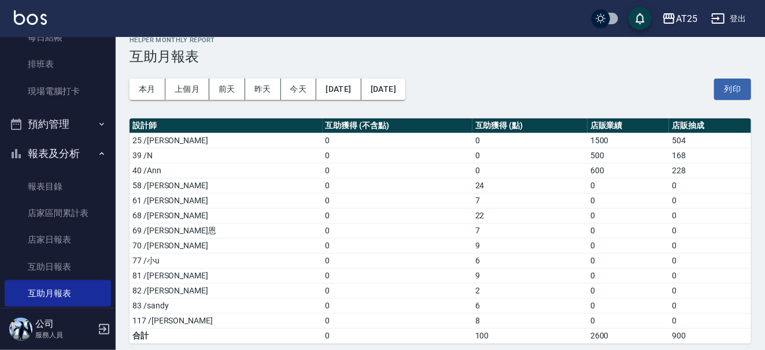
scroll to position [18, 0]
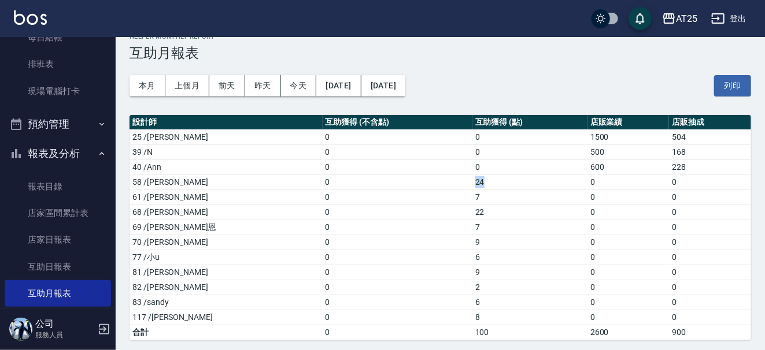
drag, startPoint x: 432, startPoint y: 182, endPoint x: 424, endPoint y: 181, distance: 8.7
click at [472, 181] on td "24" at bounding box center [529, 182] width 115 height 15
drag, startPoint x: 442, startPoint y: 181, endPoint x: 414, endPoint y: 180, distance: 27.8
click at [414, 180] on tr "58 /小宇 0 24 0 0" at bounding box center [439, 182] width 621 height 15
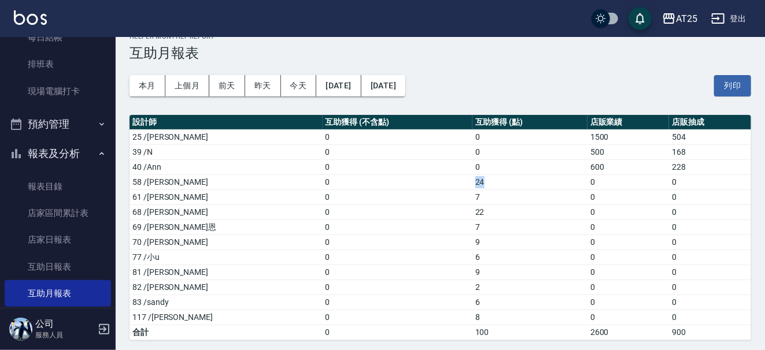
click at [414, 180] on td "0" at bounding box center [398, 182] width 150 height 15
drag, startPoint x: 442, startPoint y: 180, endPoint x: 418, endPoint y: 180, distance: 23.1
click at [418, 180] on tr "58 /小宇 0 24 0 0" at bounding box center [439, 182] width 621 height 15
click at [418, 180] on td "0" at bounding box center [398, 182] width 150 height 15
drag, startPoint x: 452, startPoint y: 181, endPoint x: 422, endPoint y: 181, distance: 30.1
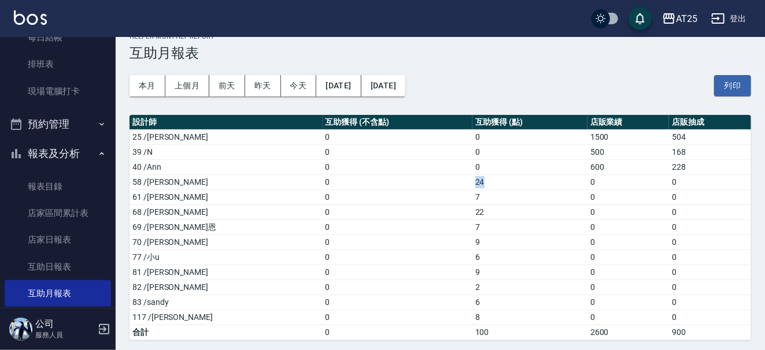
click at [472, 181] on td "24" at bounding box center [529, 182] width 115 height 15
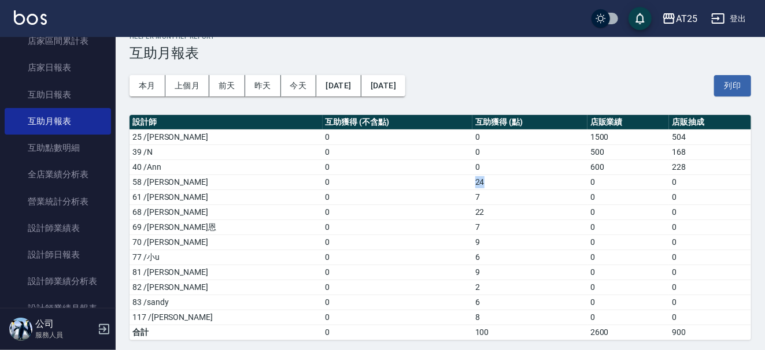
scroll to position [431, 0]
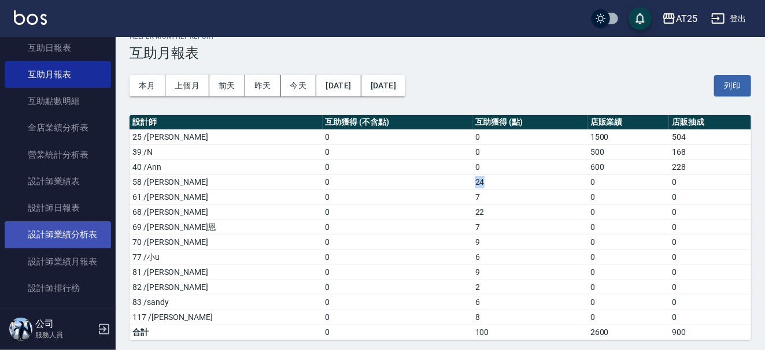
click at [89, 232] on link "設計師業績分析表" at bounding box center [58, 234] width 106 height 27
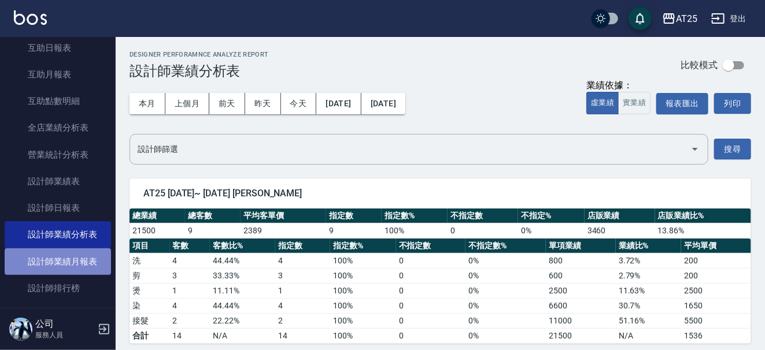
click at [85, 256] on link "設計師業績月報表" at bounding box center [58, 262] width 106 height 27
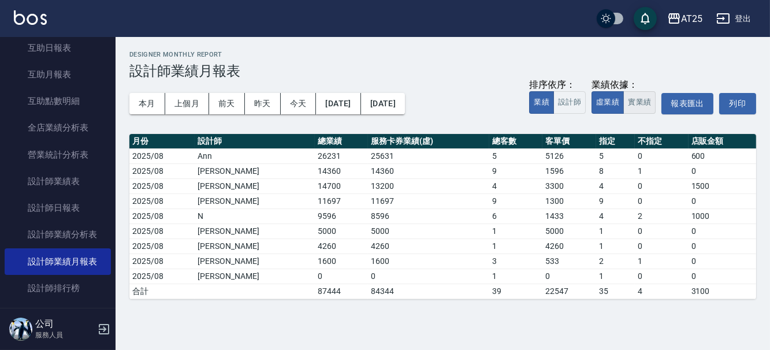
click at [624, 97] on button "實業績" at bounding box center [640, 102] width 32 height 23
click at [295, 103] on button "今天" at bounding box center [299, 103] width 36 height 21
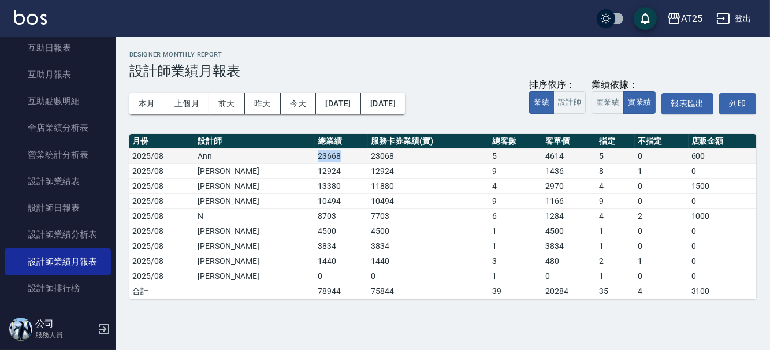
drag, startPoint x: 266, startPoint y: 155, endPoint x: 297, endPoint y: 155, distance: 30.6
click at [315, 155] on td "23668" at bounding box center [341, 156] width 53 height 15
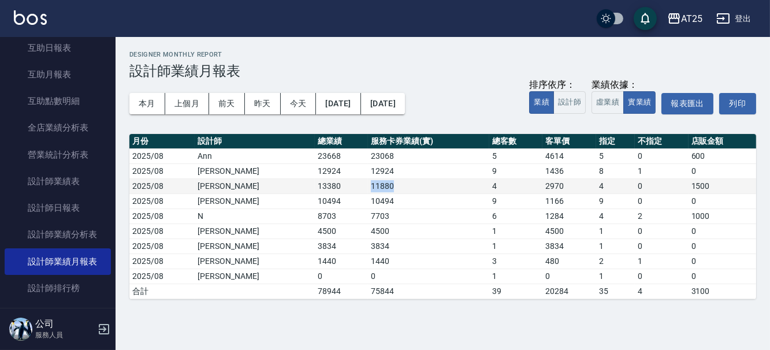
drag, startPoint x: 354, startPoint y: 185, endPoint x: 316, endPoint y: 185, distance: 37.6
click at [318, 185] on tr "2025/08 Evan 13380 11880 4 2970 4 0 1500" at bounding box center [442, 186] width 627 height 15
click at [316, 185] on td "13380" at bounding box center [341, 186] width 53 height 15
drag, startPoint x: 318, startPoint y: 184, endPoint x: 361, endPoint y: 186, distance: 42.8
click at [361, 186] on tr "2025/08 Evan 13380 11880 4 2970 4 0 1500" at bounding box center [442, 186] width 627 height 15
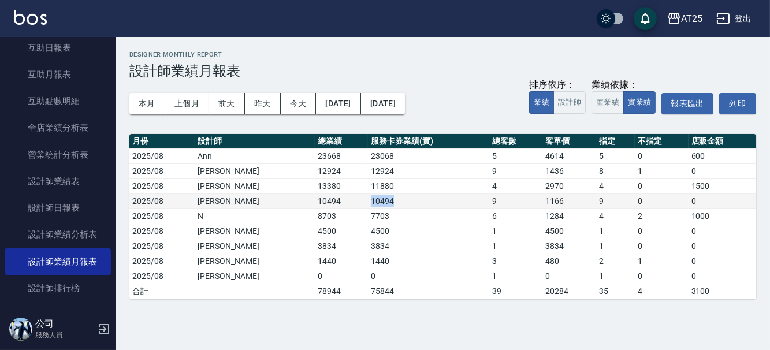
drag, startPoint x: 326, startPoint y: 199, endPoint x: 355, endPoint y: 198, distance: 29.5
click at [368, 198] on td "10494" at bounding box center [428, 201] width 121 height 15
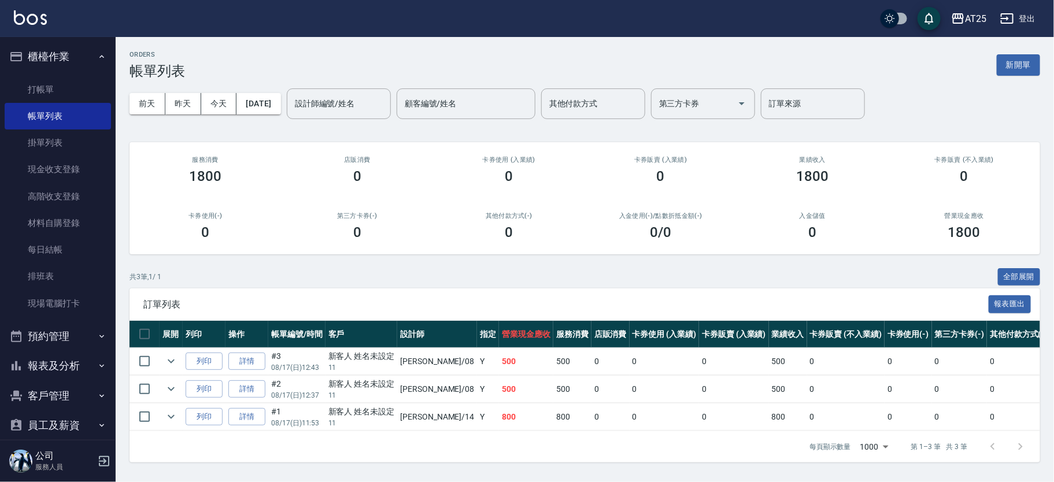
click at [45, 368] on button "報表及分析" at bounding box center [58, 366] width 106 height 30
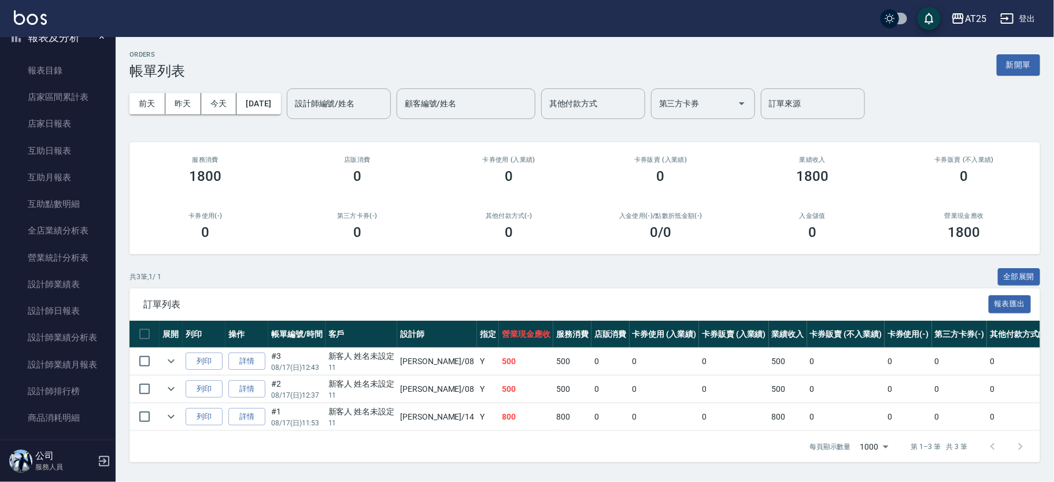
scroll to position [329, 0]
click at [70, 317] on link "設計師日報表" at bounding box center [58, 310] width 106 height 27
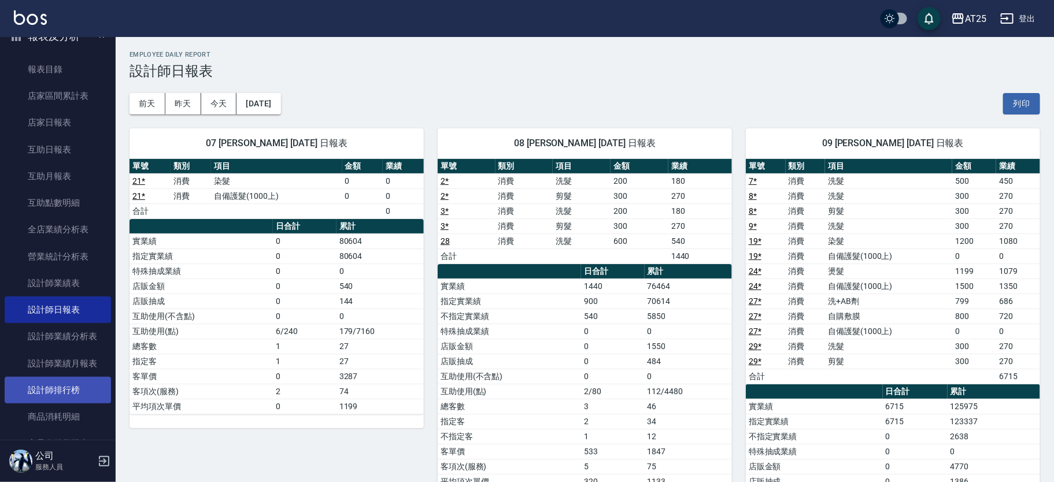
click at [77, 377] on link "設計師排行榜" at bounding box center [58, 390] width 106 height 27
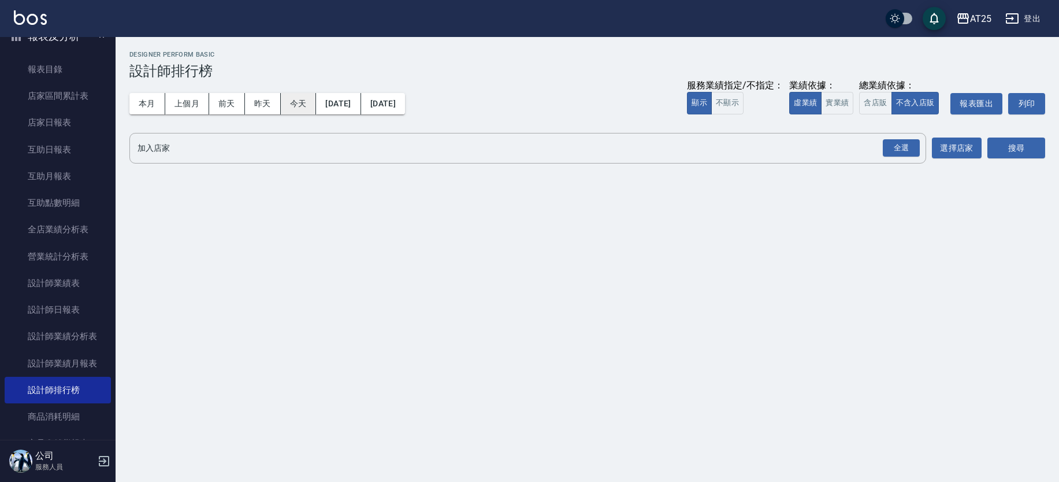
click at [307, 110] on button "今天" at bounding box center [299, 103] width 36 height 21
click at [145, 110] on button "本月" at bounding box center [147, 103] width 36 height 21
click at [843, 112] on button "實業績" at bounding box center [837, 103] width 32 height 23
click at [906, 145] on div "全選" at bounding box center [901, 148] width 37 height 18
click at [958, 150] on button "選擇店家" at bounding box center [957, 148] width 50 height 21
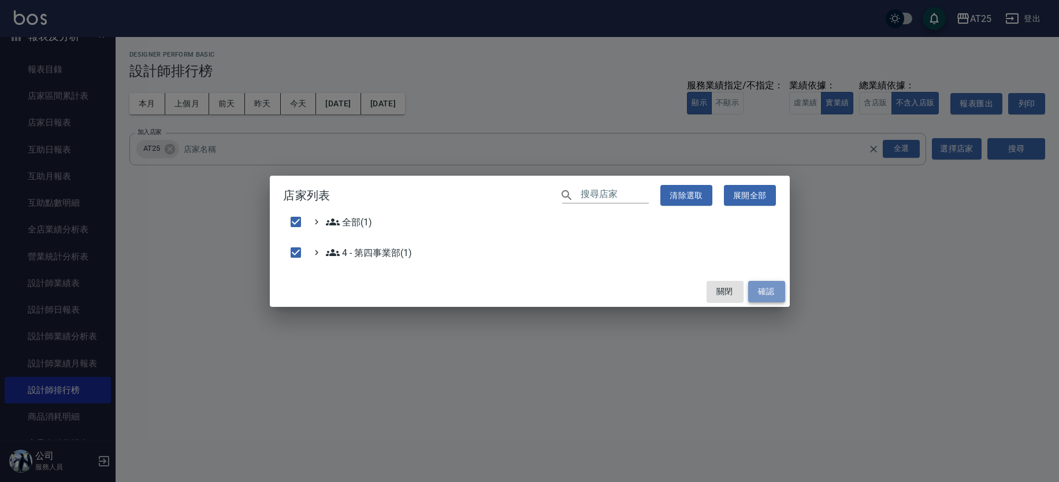
click at [776, 290] on button "確認" at bounding box center [766, 291] width 37 height 21
checkbox input "false"
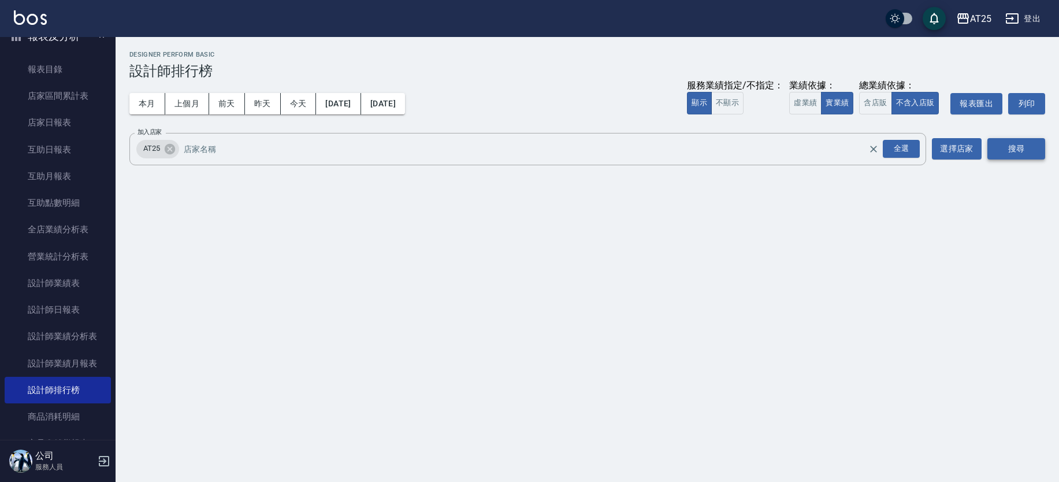
click at [1003, 143] on button "搜尋" at bounding box center [1017, 148] width 58 height 21
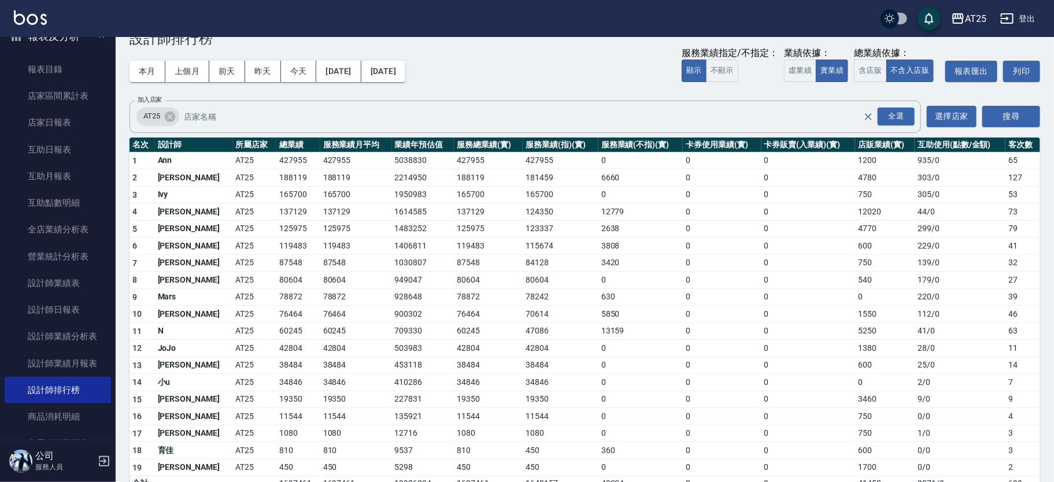
scroll to position [54, 0]
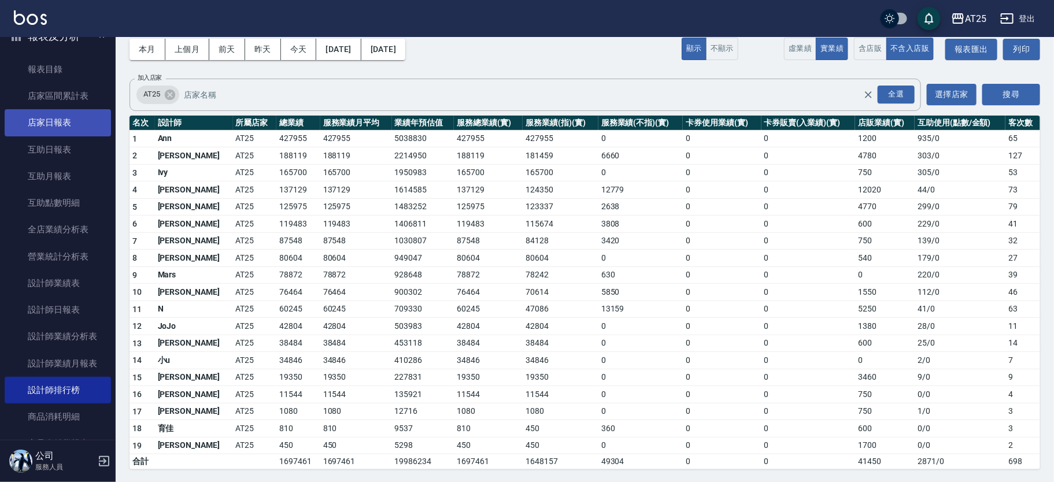
click at [64, 129] on link "店家日報表" at bounding box center [58, 122] width 106 height 27
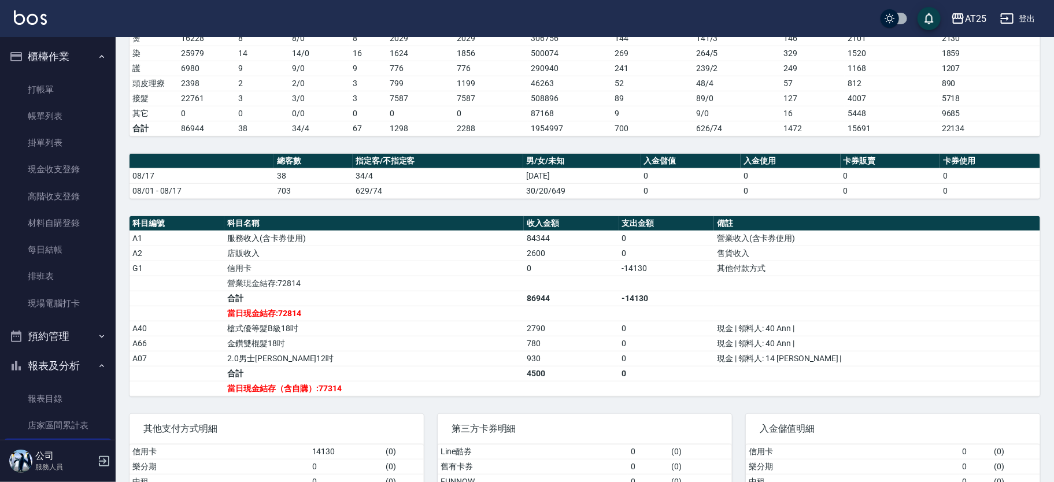
drag, startPoint x: 51, startPoint y: 110, endPoint x: 283, endPoint y: 188, distance: 244.0
click at [51, 110] on link "帳單列表" at bounding box center [58, 116] width 106 height 27
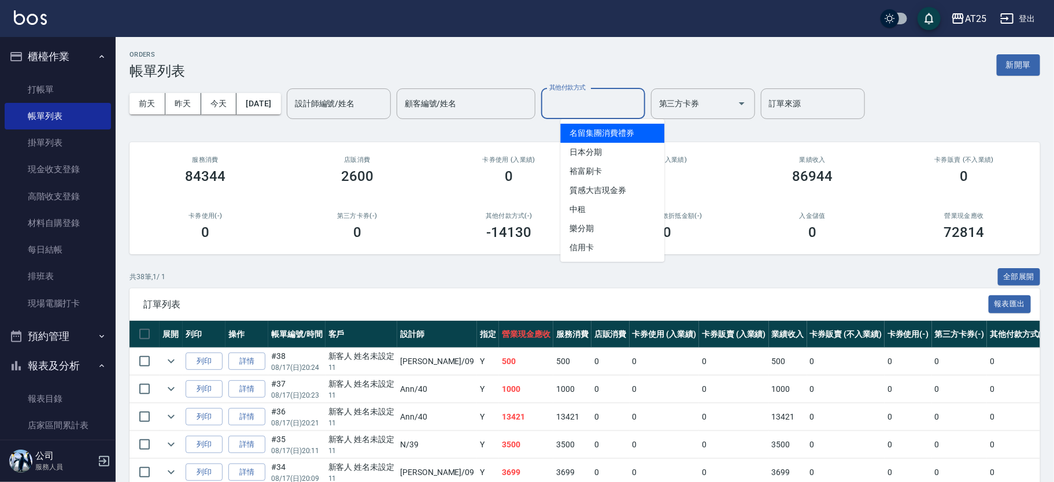
click at [605, 110] on input "其他付款方式" at bounding box center [593, 104] width 94 height 20
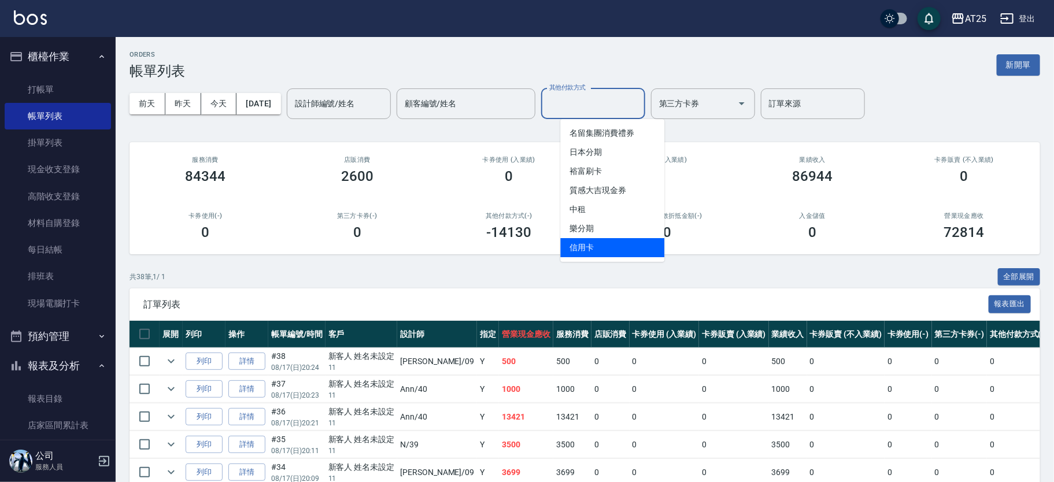
click at [599, 249] on span "信用卡" at bounding box center [612, 247] width 104 height 19
type input "信用卡"
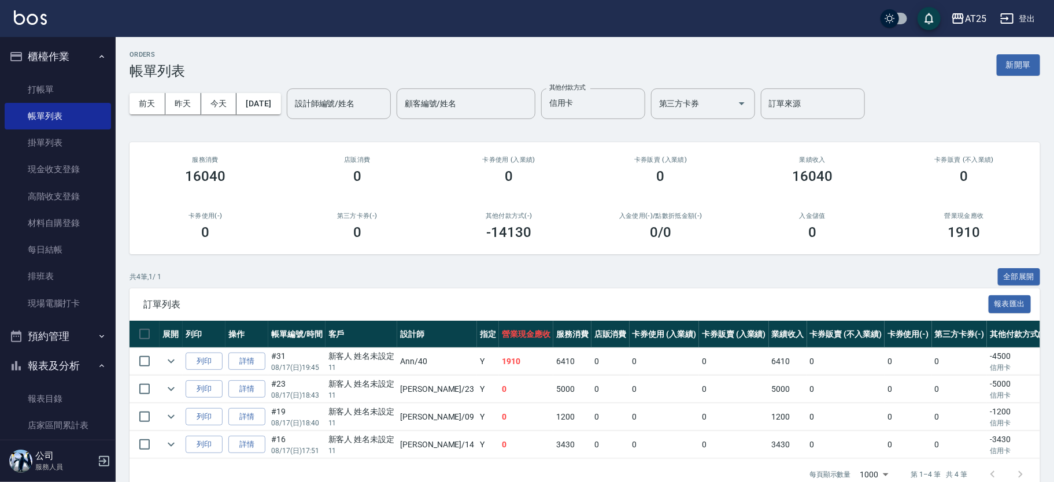
click at [240, 351] on td "詳情" at bounding box center [246, 361] width 43 height 27
click at [248, 360] on link "詳情" at bounding box center [246, 362] width 37 height 18
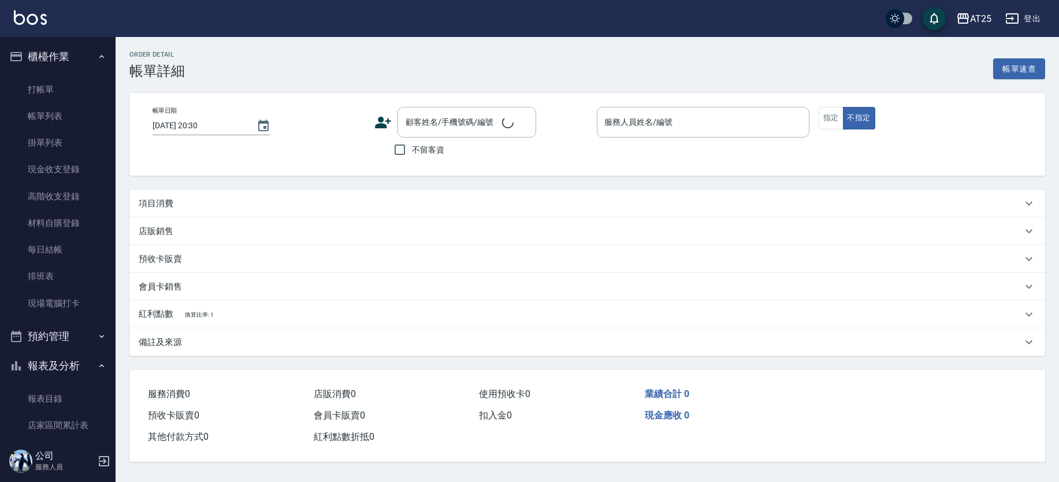
type input "2025/08/17 19:45"
type input "Ann-40"
type input "190"
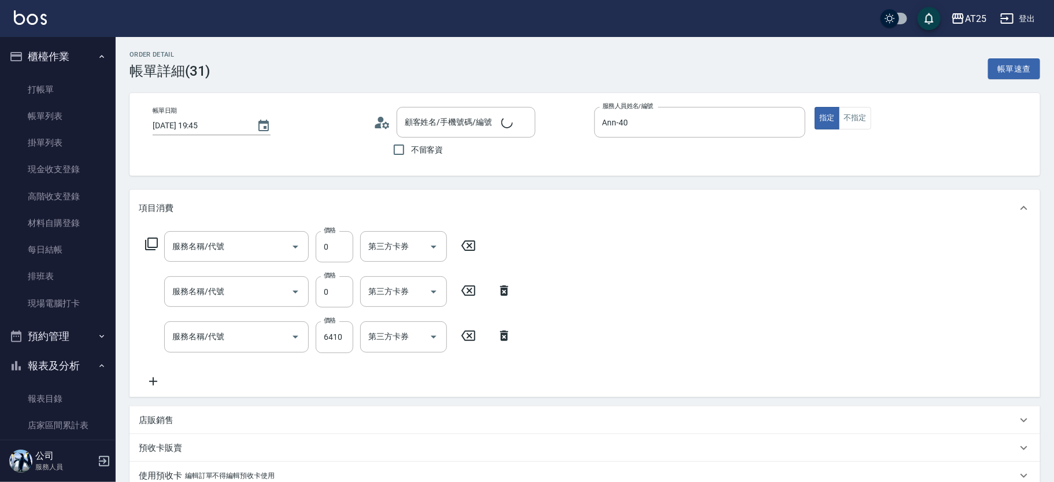
type input "新客人 姓名未設定/11/null"
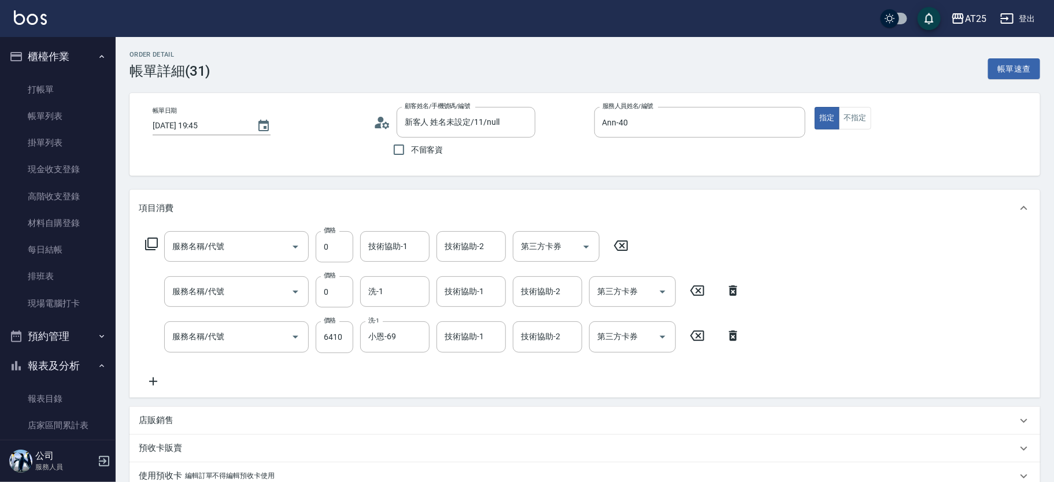
type input "自備護髮(1000上)(601)"
type input "染髮(501)"
type input "新鉑金雙棍接髮(706)"
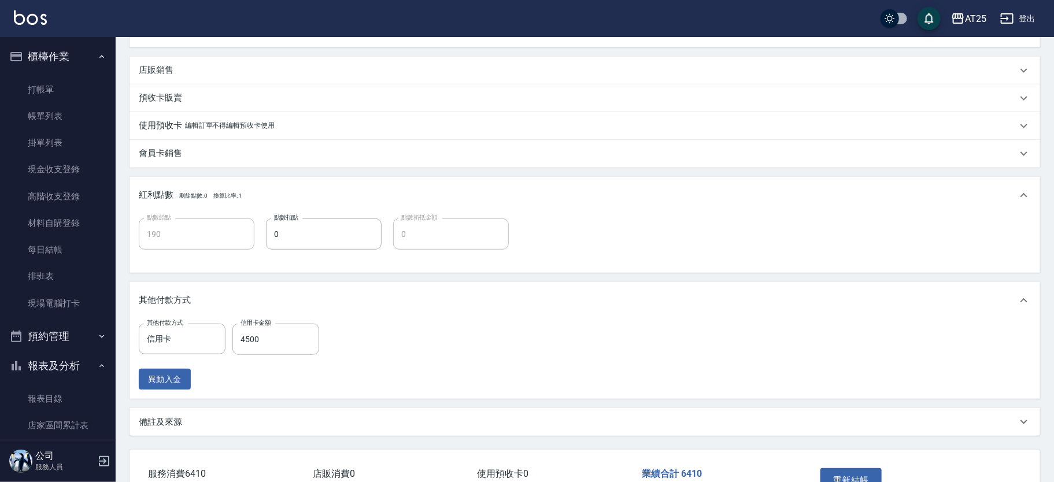
scroll to position [372, 0]
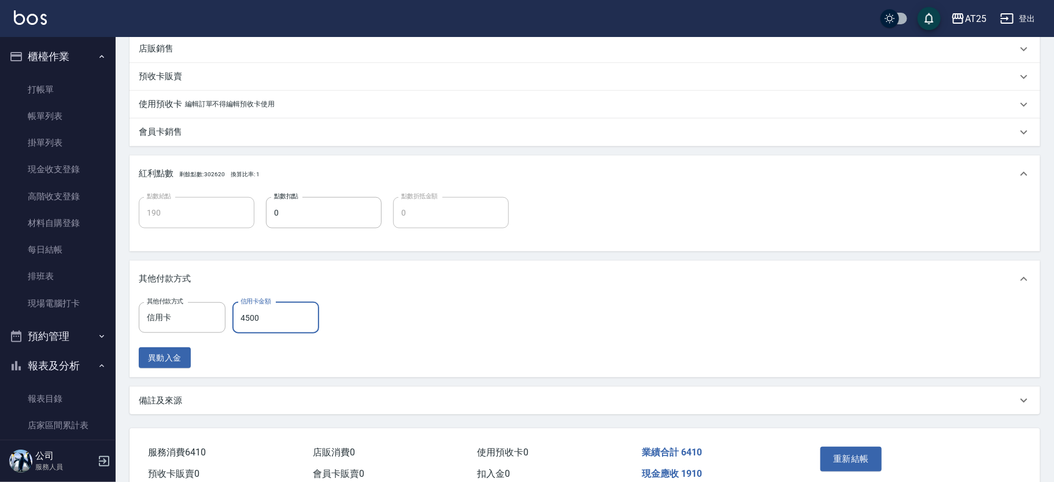
click at [284, 325] on input "4500" at bounding box center [275, 317] width 87 height 31
type input "640"
type input "1"
type input "630"
type input "141"
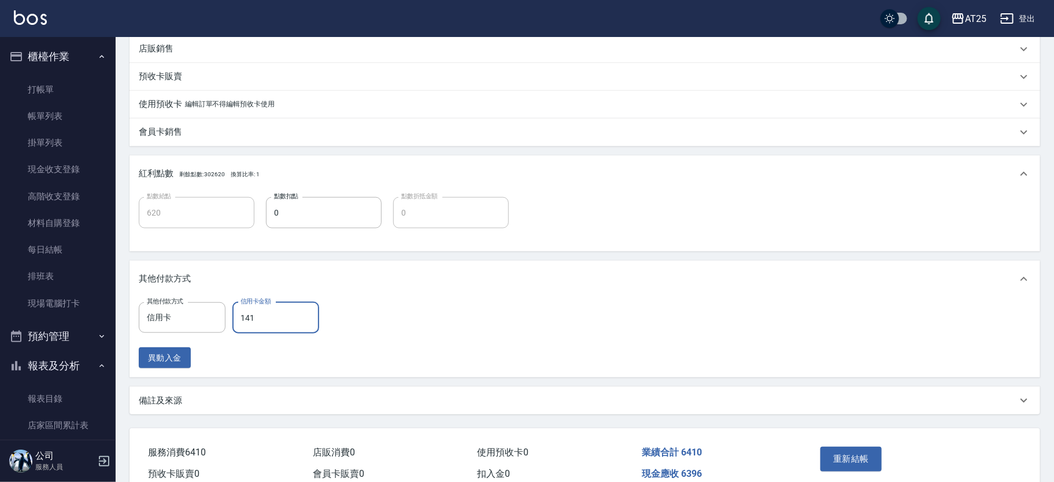
type input "500"
type input "1410"
click at [845, 455] on button "重新結帳" at bounding box center [850, 459] width 61 height 24
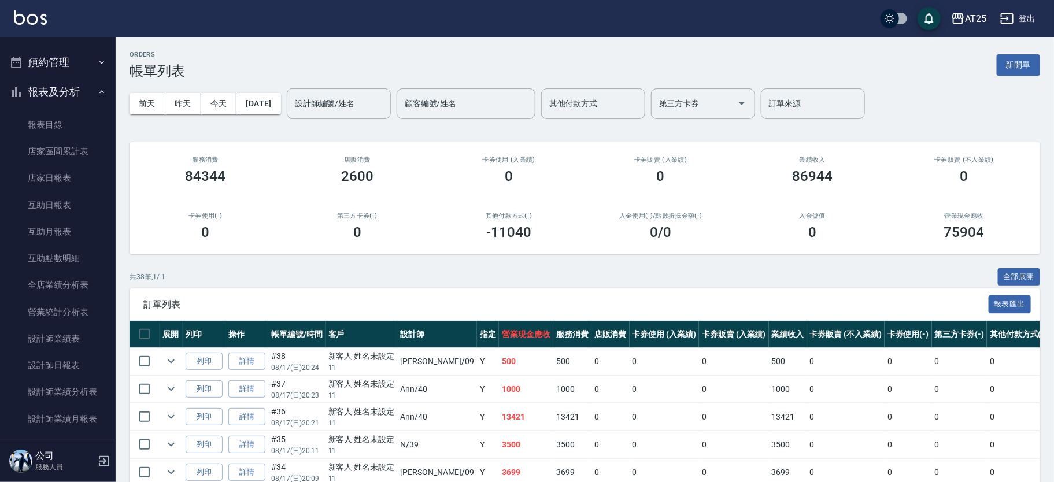
scroll to position [275, 0]
click at [71, 174] on link "店家日報表" at bounding box center [58, 177] width 106 height 27
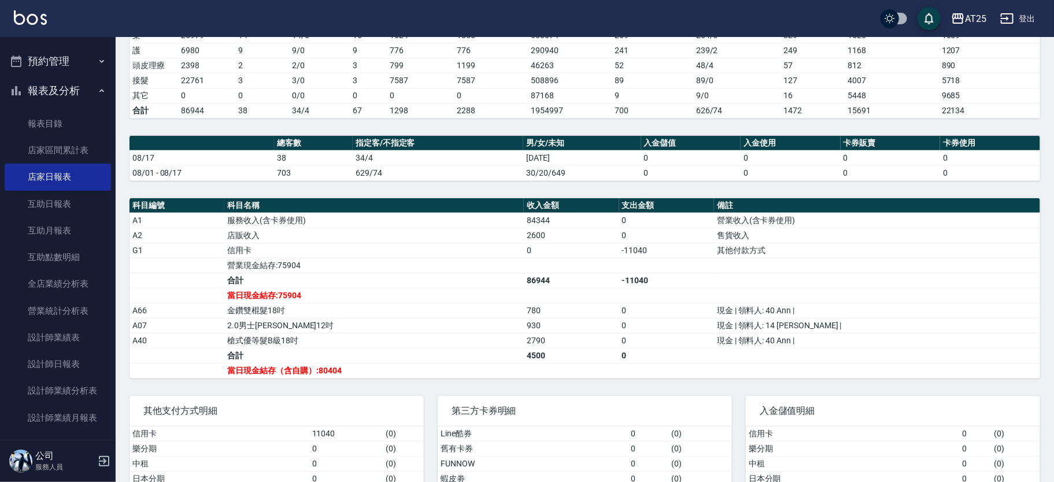
scroll to position [236, 0]
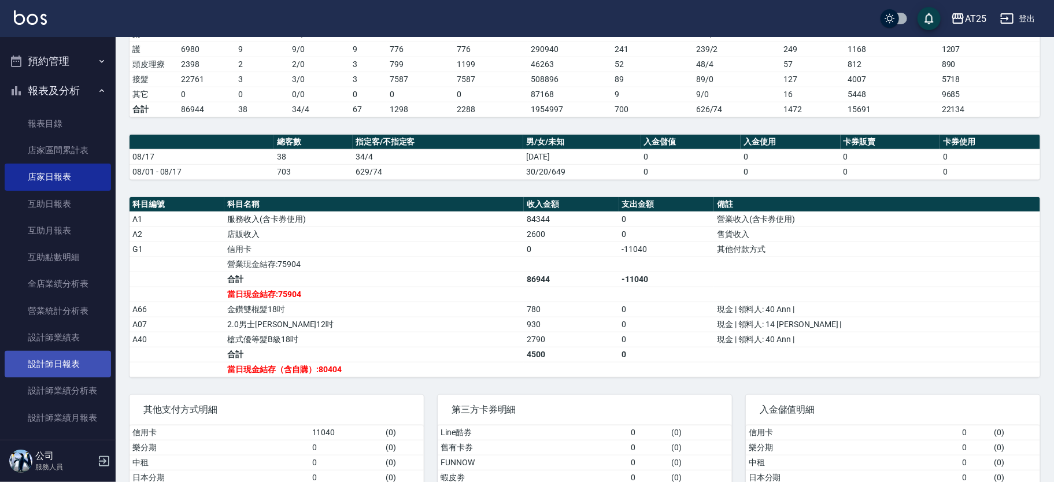
click at [65, 353] on link "設計師日報表" at bounding box center [58, 364] width 106 height 27
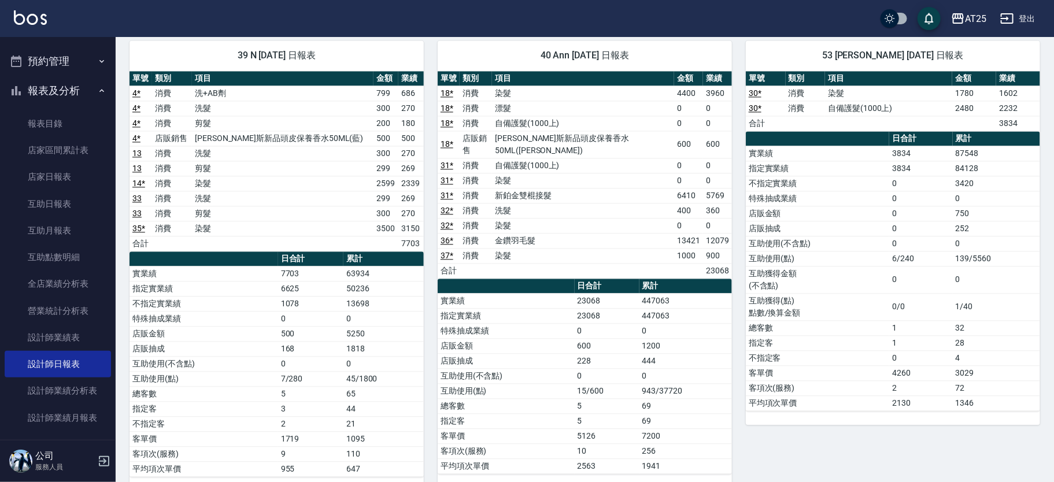
scroll to position [1201, 0]
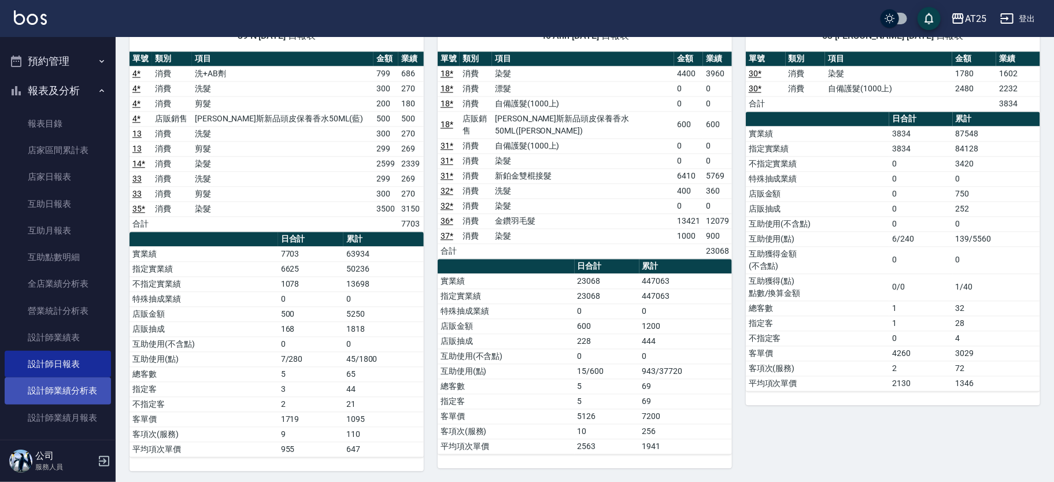
click at [86, 385] on link "設計師業績分析表" at bounding box center [58, 390] width 106 height 27
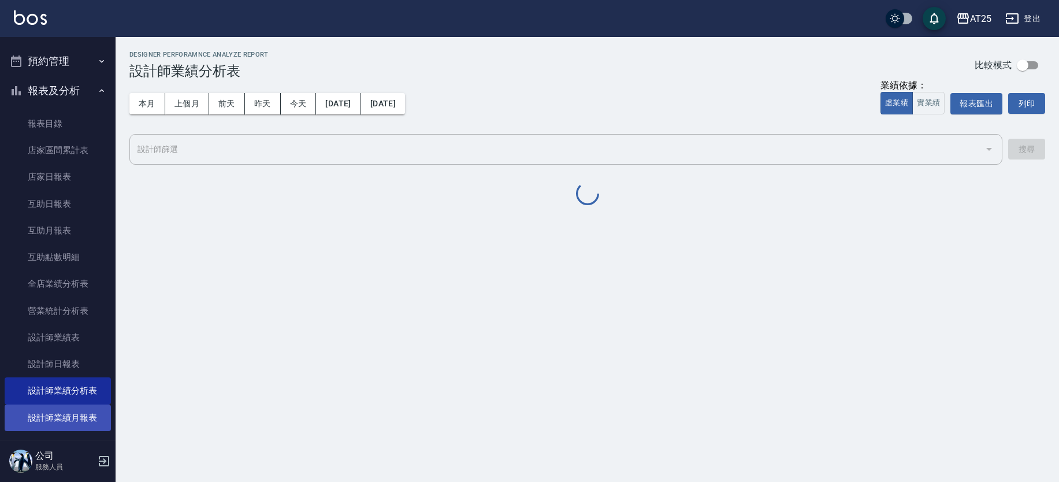
click at [90, 412] on link "設計師業績月報表" at bounding box center [58, 418] width 106 height 27
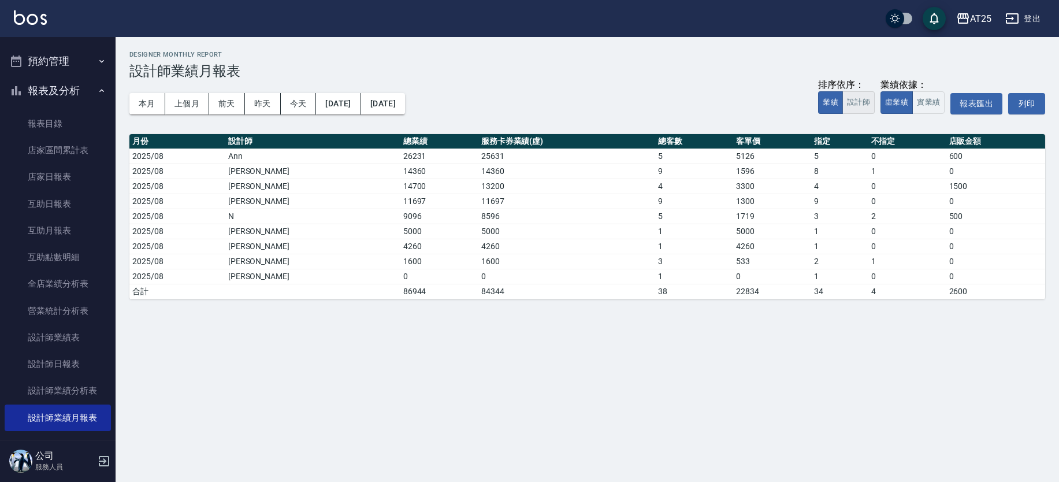
click at [852, 101] on button "設計師" at bounding box center [859, 102] width 32 height 23
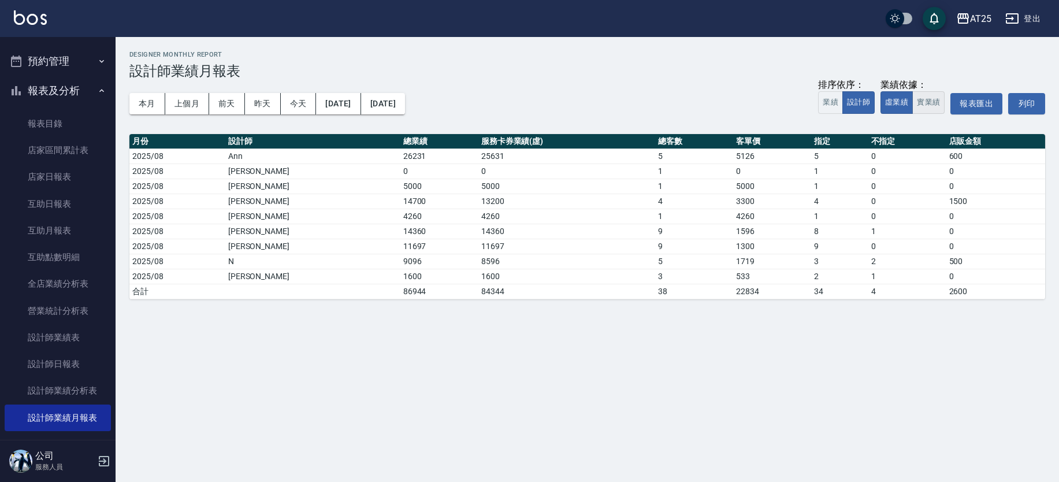
click at [928, 105] on button "實業績" at bounding box center [929, 102] width 32 height 23
type button "TRUTH"
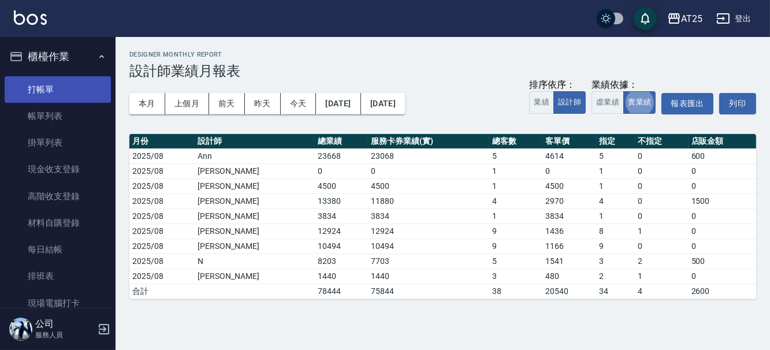
click at [65, 89] on link "打帳單" at bounding box center [58, 89] width 106 height 27
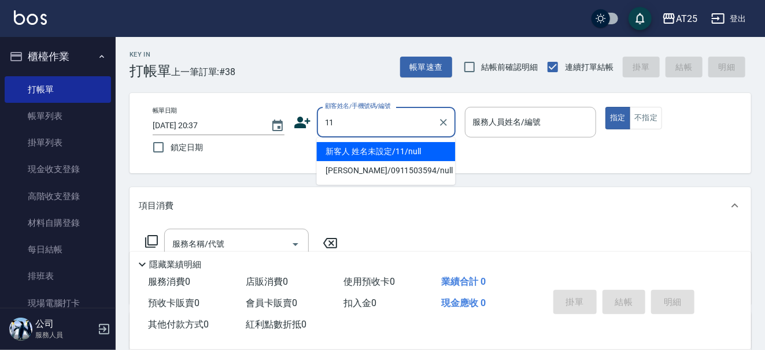
type input "新客人 姓名未設定/11/null"
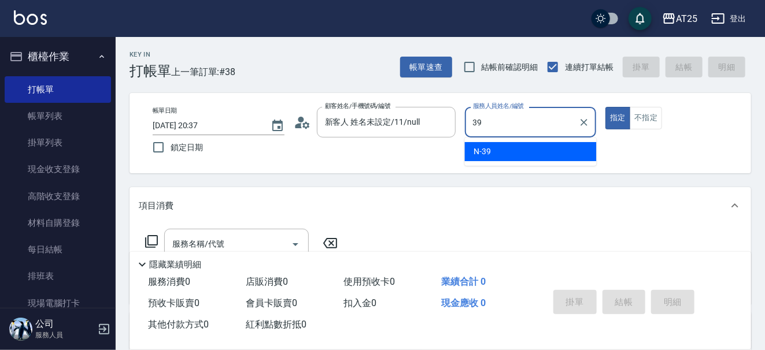
type input "N-39"
type button "true"
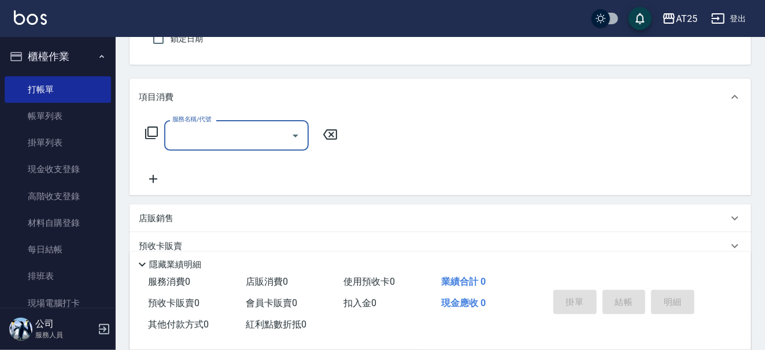
scroll to position [239, 0]
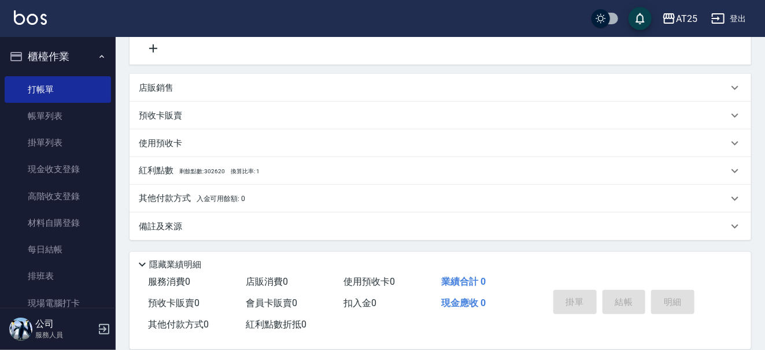
click at [177, 77] on div "店販銷售" at bounding box center [439, 88] width 621 height 28
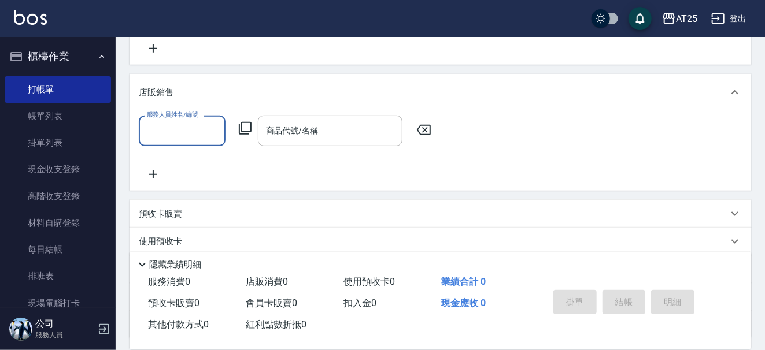
scroll to position [0, 0]
type input "N-39"
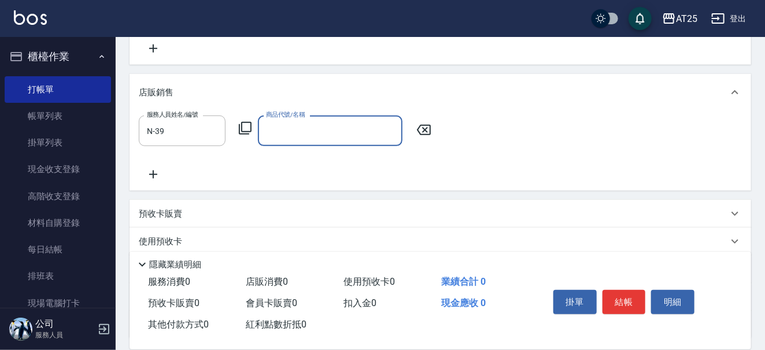
type input "ㄔ"
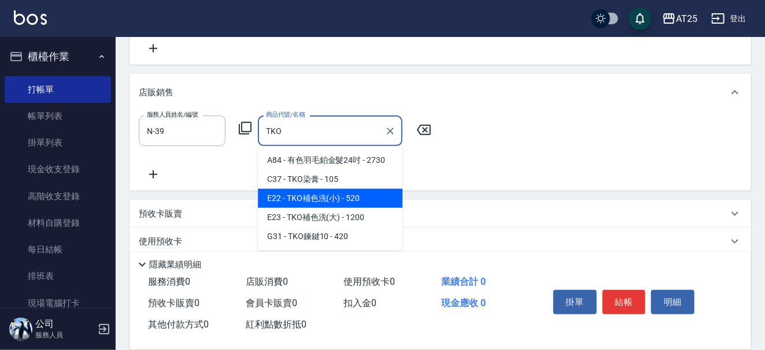
click at [344, 203] on span "E22 - TKO補色洗(小) - 520" at bounding box center [330, 198] width 144 height 19
type input "TKO補色洗(小)"
type input "50"
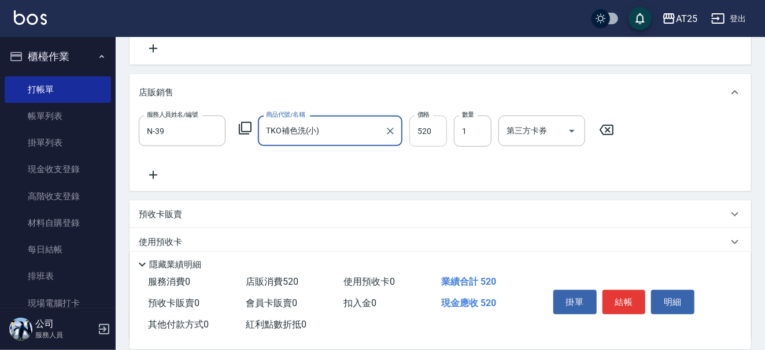
type input "TKO補色洗(小)"
click at [416, 126] on input "520" at bounding box center [428, 131] width 38 height 31
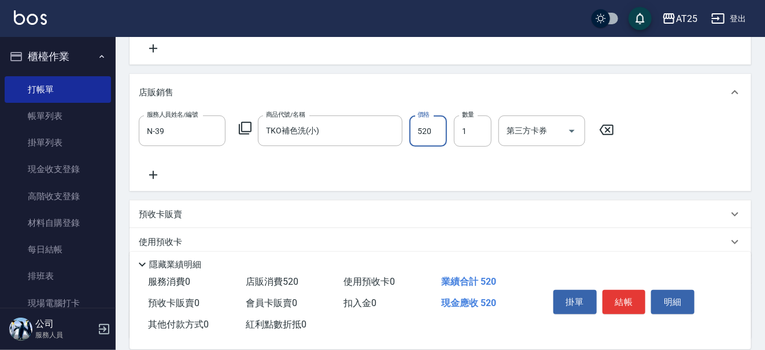
type input "0"
type input "50"
type input "500"
click at [630, 306] on button "結帳" at bounding box center [623, 302] width 43 height 24
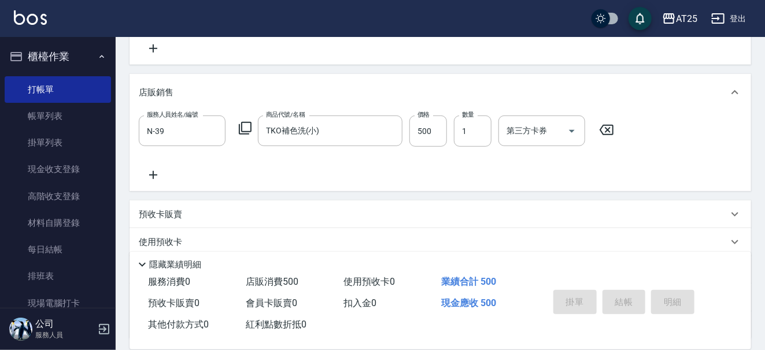
type input "0"
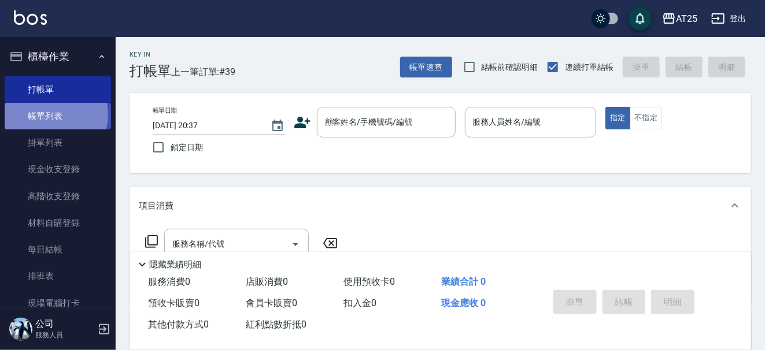
click at [51, 115] on link "帳單列表" at bounding box center [58, 116] width 106 height 27
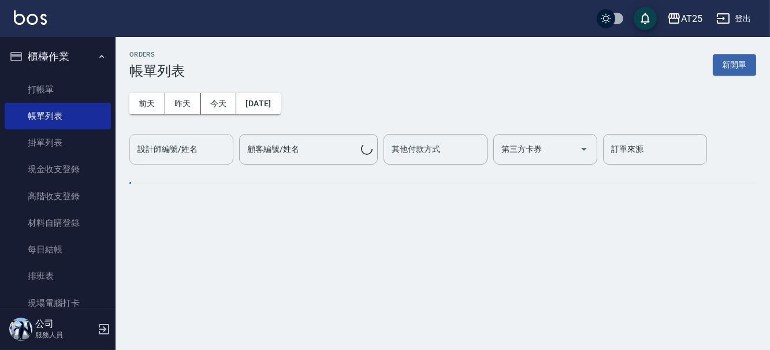
click at [191, 139] on input "設計師編號/姓名" at bounding box center [182, 149] width 94 height 20
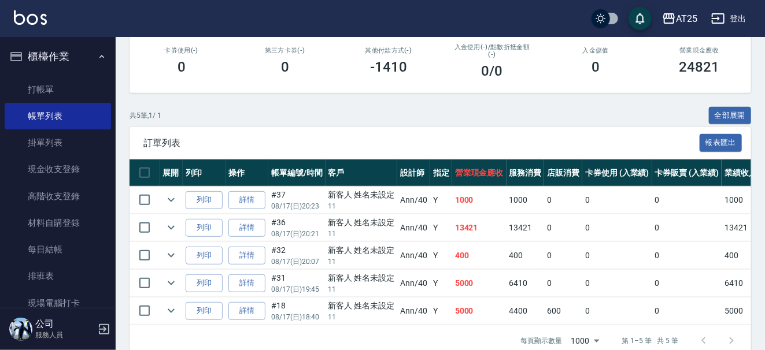
scroll to position [206, 0]
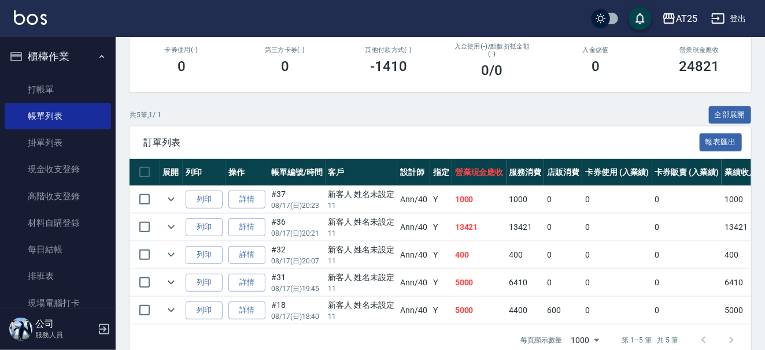
type input "Ann-40"
drag, startPoint x: 457, startPoint y: 224, endPoint x: 526, endPoint y: 226, distance: 69.4
click at [526, 226] on tr "列印 詳情 #36 08/17 (日) 20:21 新客人 姓名未設定 11 Ann /40 Y 13421 13421 0 0 0 13421 0 0 0 …" at bounding box center [651, 227] width 1044 height 27
click at [526, 226] on td "13421" at bounding box center [525, 227] width 38 height 27
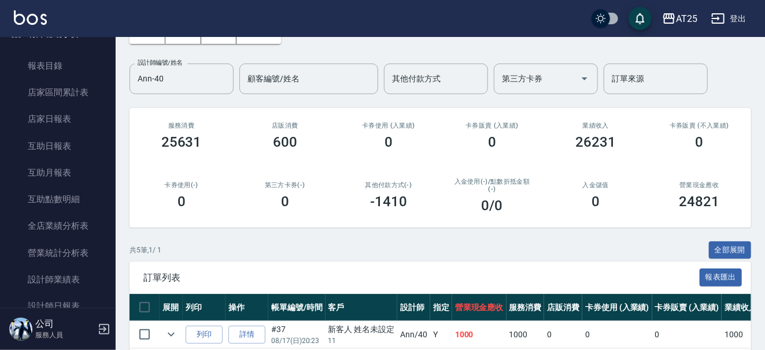
scroll to position [338, 0]
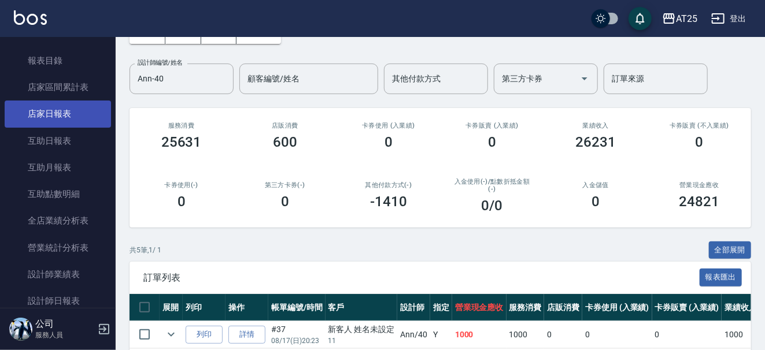
click at [59, 112] on link "店家日報表" at bounding box center [58, 114] width 106 height 27
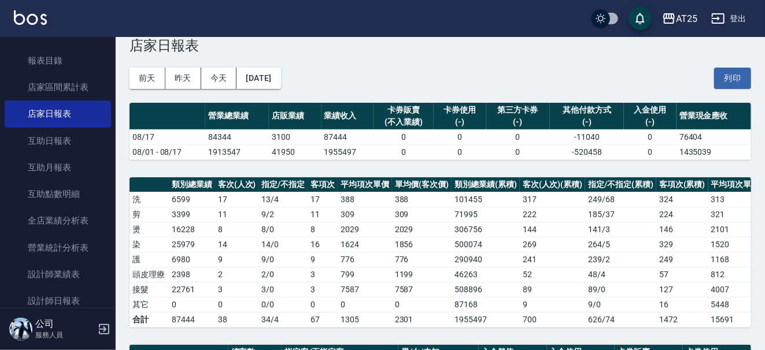
scroll to position [26, 0]
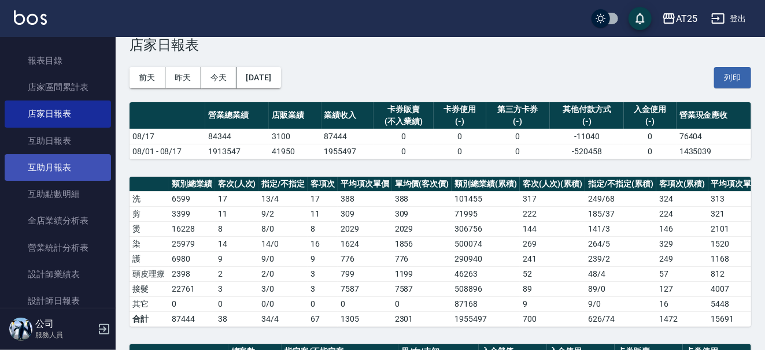
click at [86, 162] on link "互助月報表" at bounding box center [58, 167] width 106 height 27
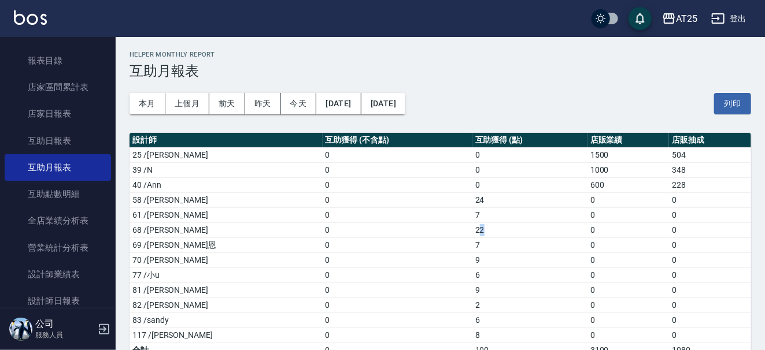
drag, startPoint x: 426, startPoint y: 228, endPoint x: 442, endPoint y: 228, distance: 16.2
click at [472, 228] on td "22" at bounding box center [529, 230] width 115 height 15
click at [472, 253] on td "9" at bounding box center [529, 260] width 115 height 15
drag, startPoint x: 423, startPoint y: 286, endPoint x: 433, endPoint y: 285, distance: 11.0
click at [472, 285] on td "9" at bounding box center [529, 290] width 115 height 15
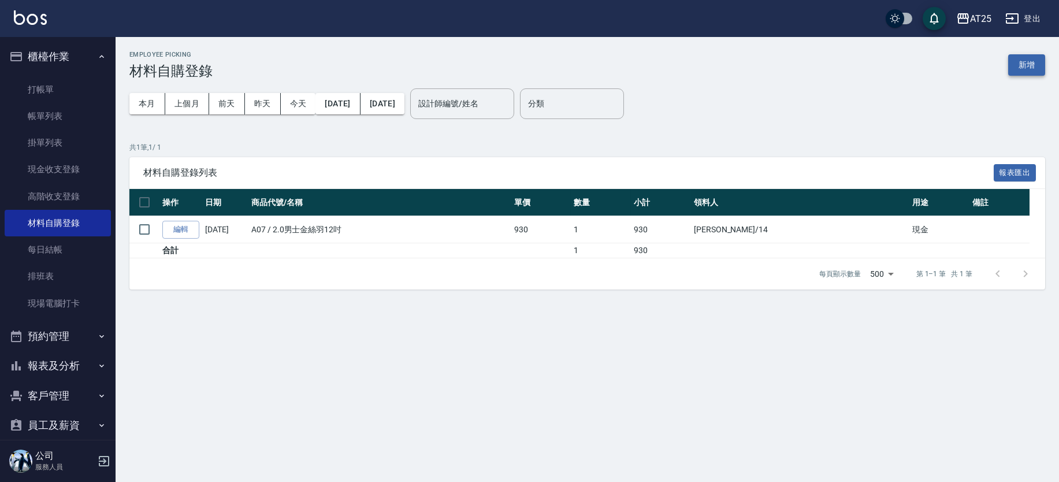
click at [1031, 67] on button "新增" at bounding box center [1027, 64] width 37 height 21
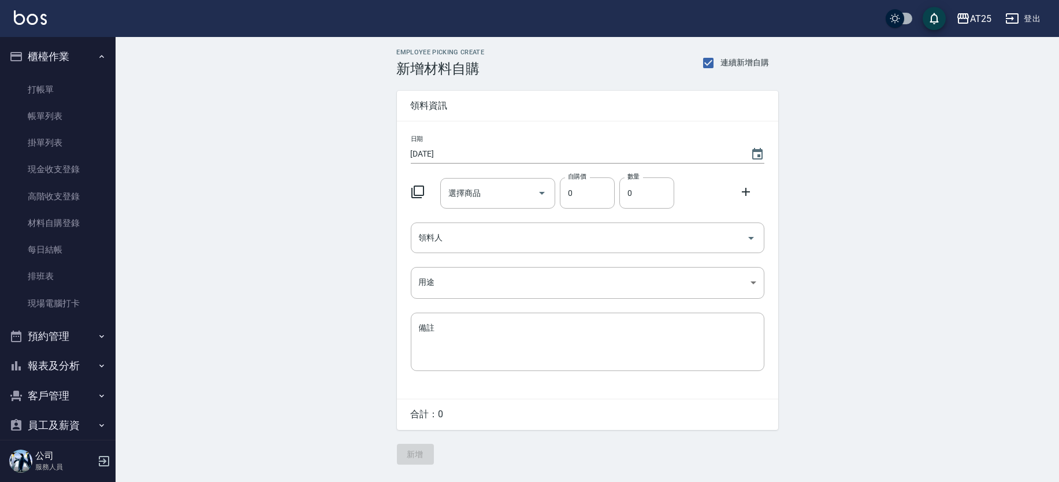
click at [401, 191] on div "日期 2025/08/17 選擇商品 選擇商品 自購價 0 自購價 數量 0 數量 領料人 領料人 用途 ​ 用途 備註 x 備註" at bounding box center [587, 259] width 381 height 277
click at [416, 190] on icon at bounding box center [418, 192] width 14 height 14
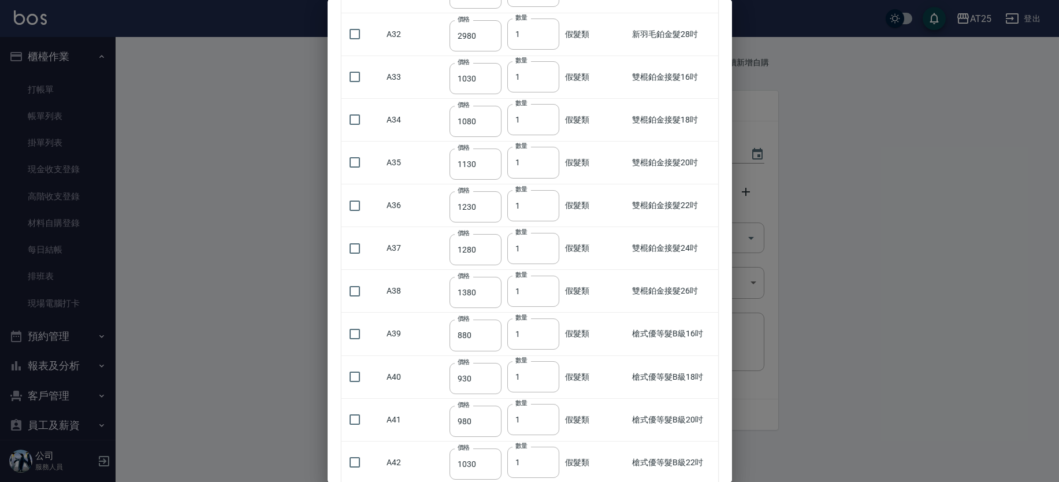
scroll to position [1117, 0]
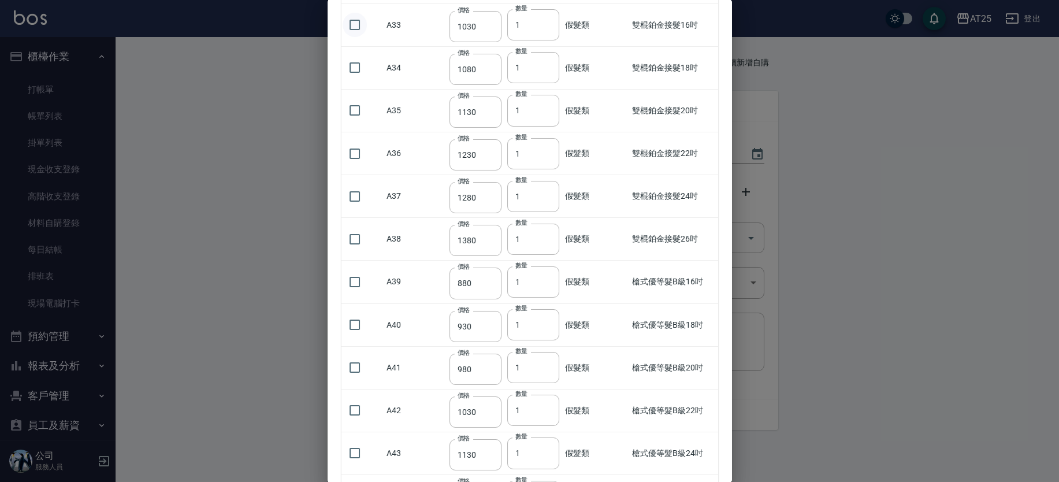
click at [357, 25] on input "checkbox" at bounding box center [355, 25] width 24 height 24
checkbox input "true"
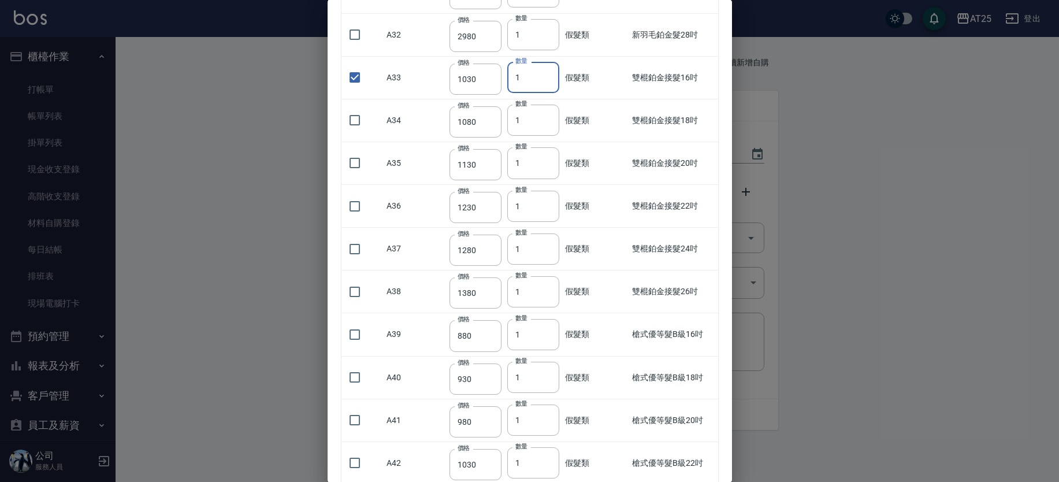
click at [526, 79] on input "1" at bounding box center [533, 77] width 52 height 31
drag, startPoint x: 526, startPoint y: 79, endPoint x: 508, endPoint y: 77, distance: 18.1
click at [508, 77] on input "1" at bounding box center [533, 77] width 52 height 31
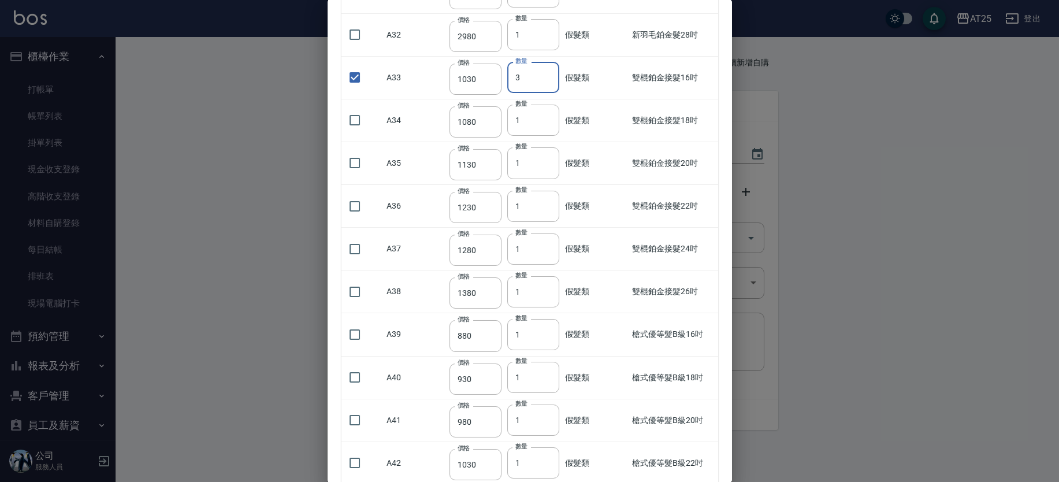
type input "3"
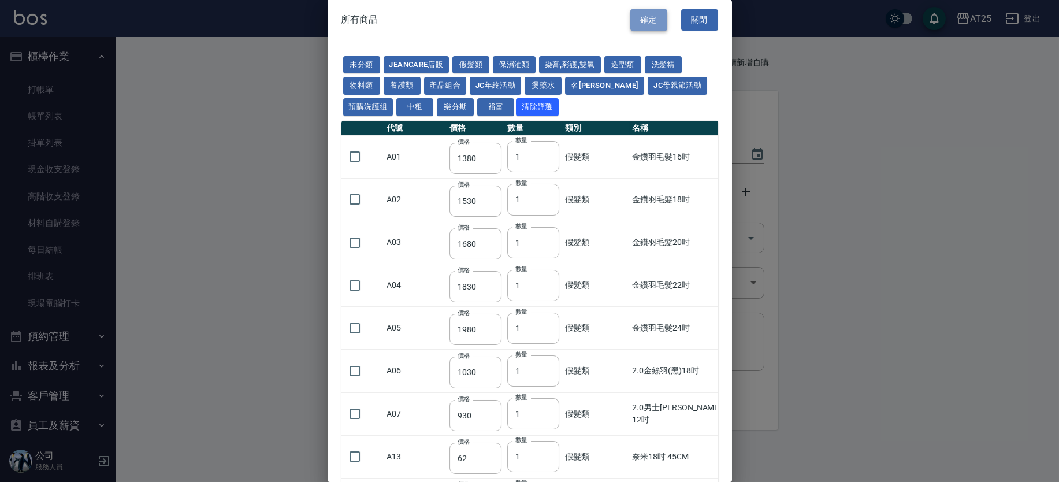
click at [638, 18] on button "確定" at bounding box center [649, 19] width 37 height 21
type input "雙棍鉑金接髮16吋"
type input "1030"
type input "3"
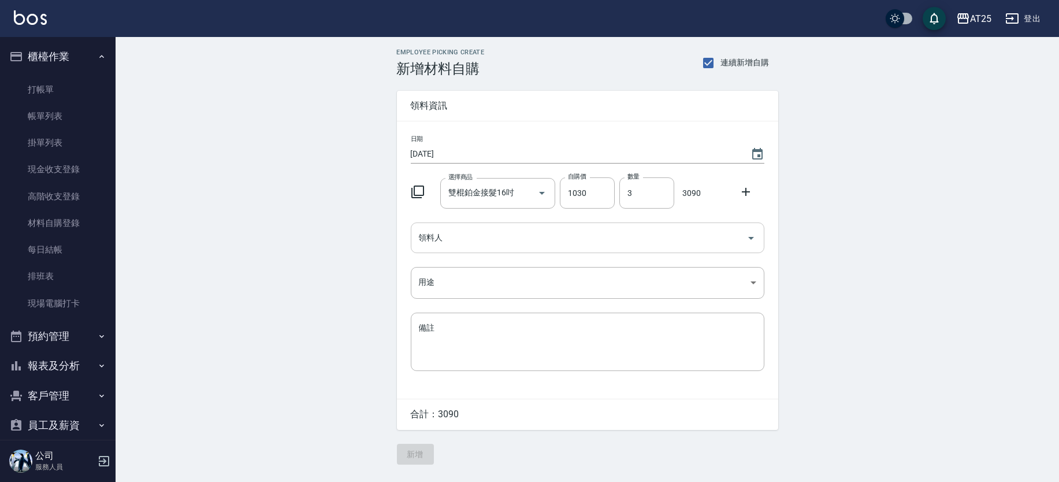
click at [487, 243] on input "領料人" at bounding box center [579, 238] width 326 height 20
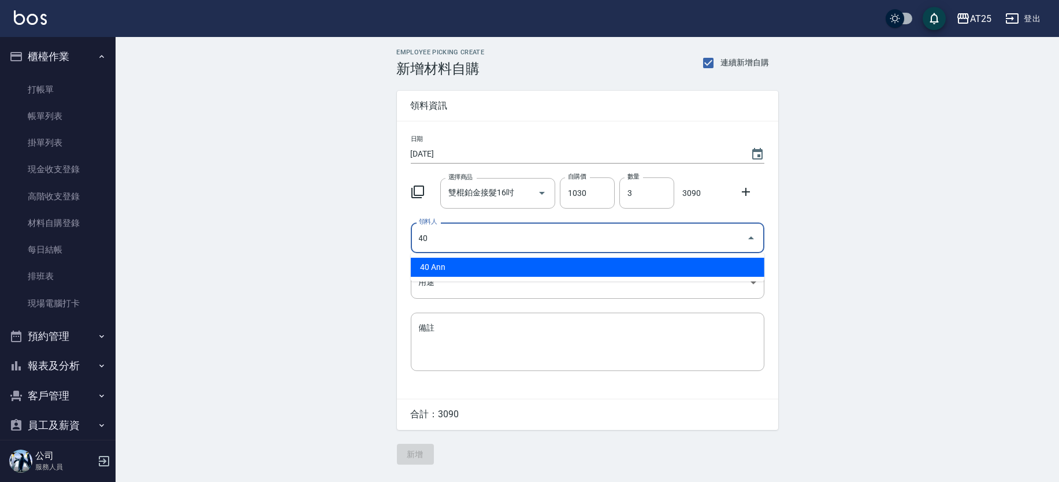
type input "40 Ann"
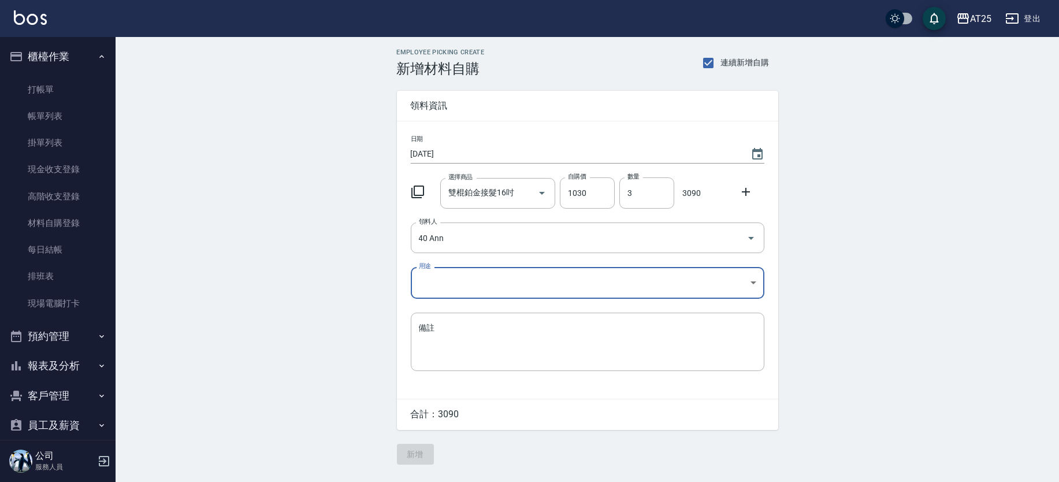
click at [460, 280] on body "AT25 登出 櫃檯作業 打帳單 帳單列表 掛單列表 現金收支登錄 高階收支登錄 材料自購登錄 每日結帳 排班表 現場電腦打卡 預約管理 預約管理 單日預約紀…" at bounding box center [529, 241] width 1059 height 482
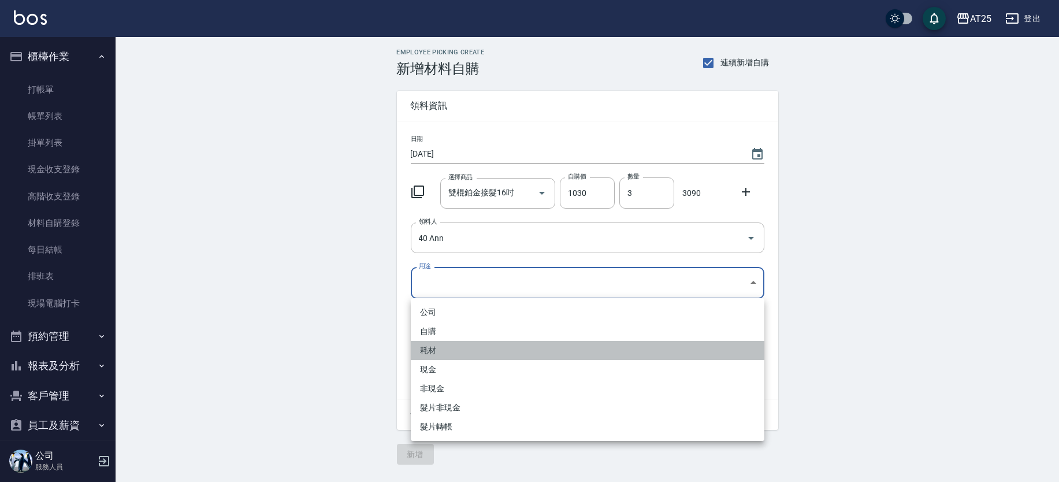
click at [450, 351] on li "耗材" at bounding box center [588, 350] width 354 height 19
type input "耗材"
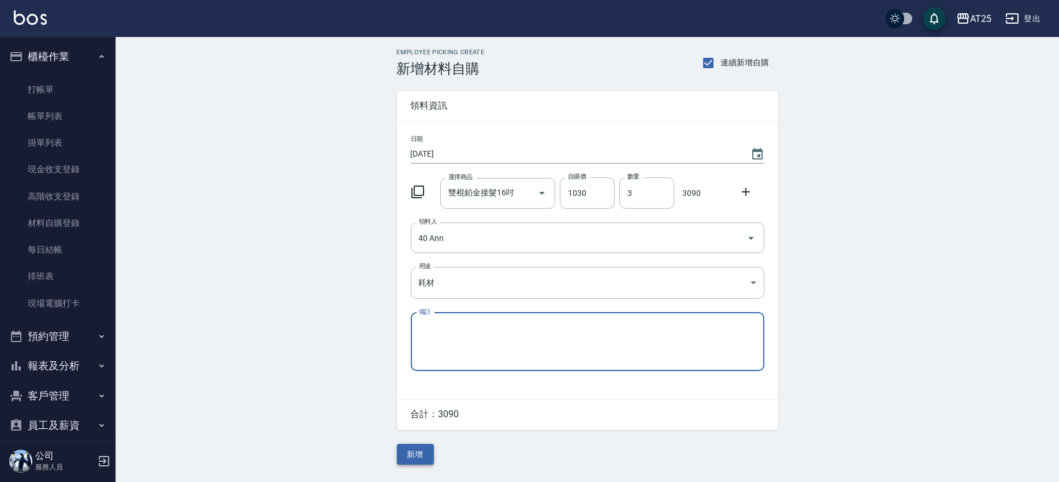
click at [403, 458] on button "新增" at bounding box center [415, 454] width 37 height 21
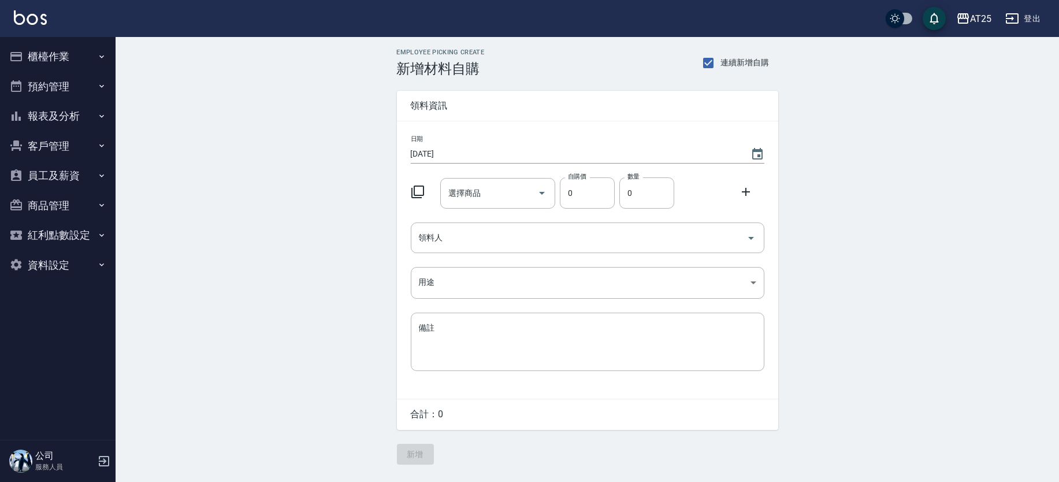
click at [421, 192] on icon at bounding box center [418, 192] width 14 height 14
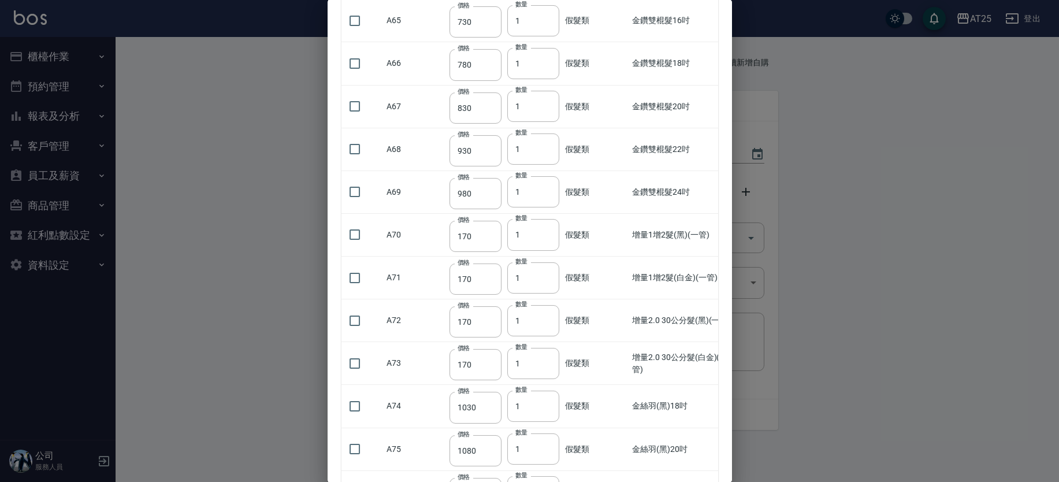
scroll to position [2104, 0]
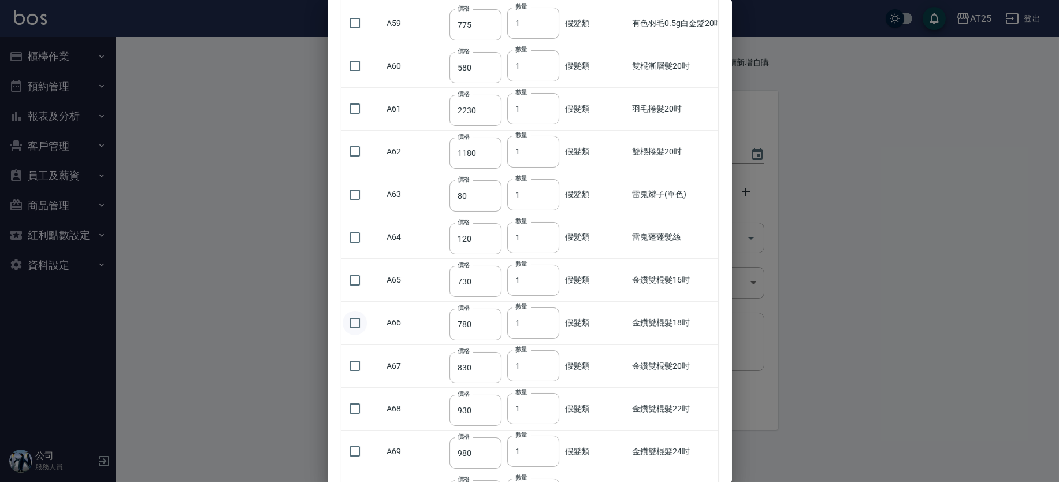
click at [358, 321] on input "checkbox" at bounding box center [355, 323] width 24 height 24
checkbox input "true"
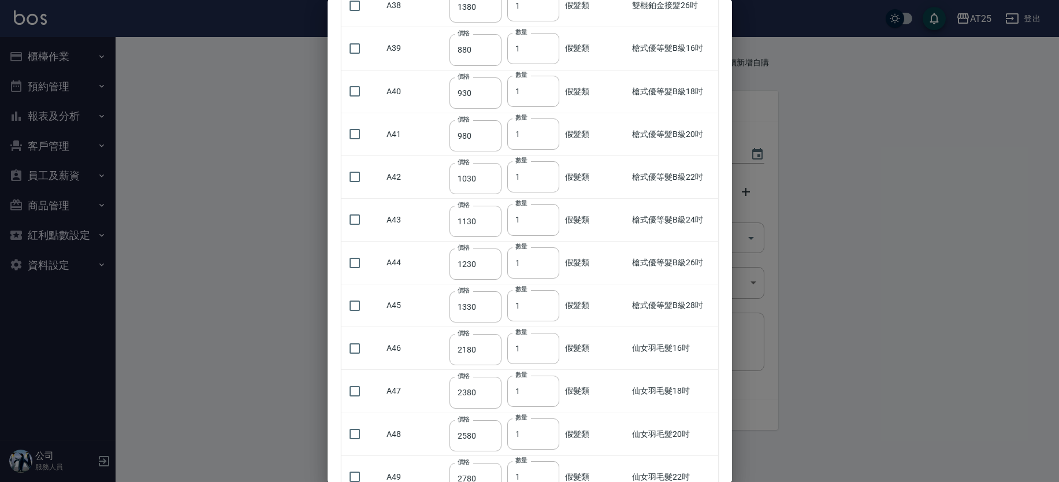
scroll to position [1091, 0]
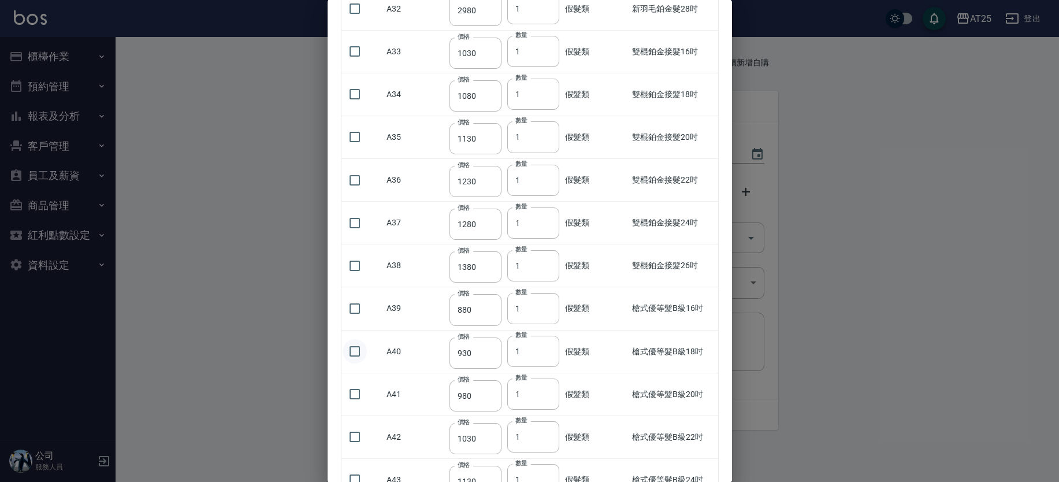
click at [354, 348] on input "checkbox" at bounding box center [355, 351] width 24 height 24
checkbox input "true"
click at [523, 354] on input "1" at bounding box center [533, 351] width 52 height 31
click at [524, 354] on input "1" at bounding box center [533, 351] width 52 height 31
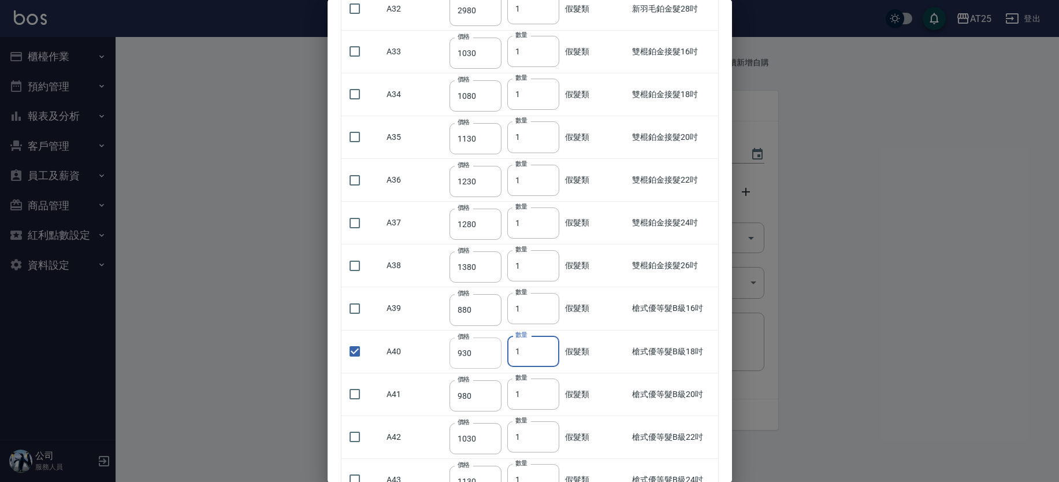
drag, startPoint x: 525, startPoint y: 354, endPoint x: 500, endPoint y: 348, distance: 26.1
click at [503, 349] on tr "A40 價格 930 價格 數量 1 數量 假髮類 槍式優等髮B級18吋 930" at bounding box center [553, 351] width 422 height 43
type input "3"
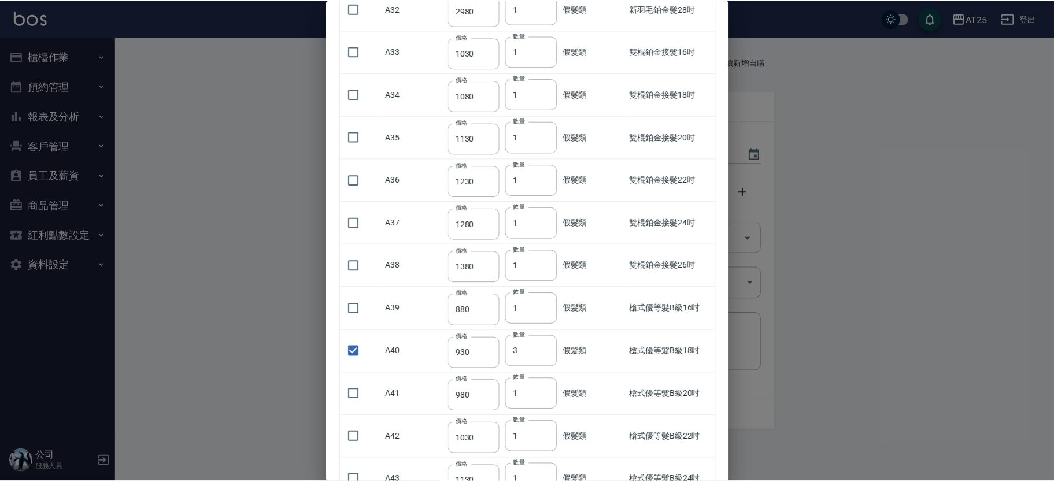
scroll to position [0, 0]
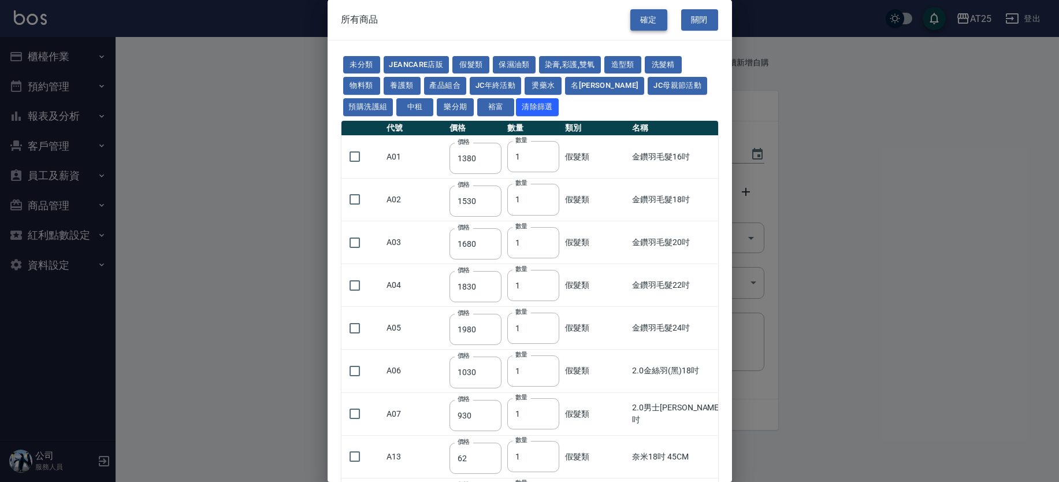
click at [631, 16] on button "確定" at bounding box center [649, 19] width 37 height 21
type input "金鑽雙棍髮18吋"
type input "780"
type input "1"
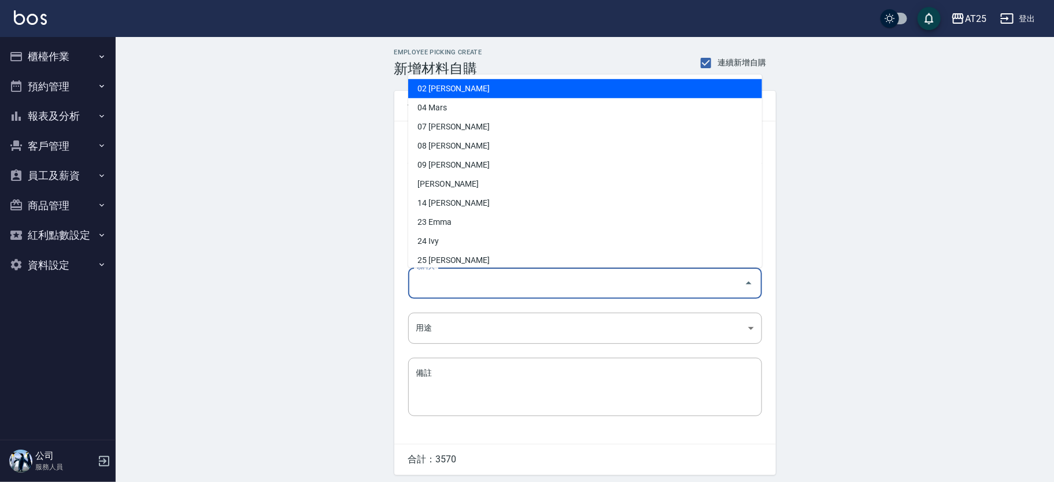
click at [521, 277] on input "領料人" at bounding box center [576, 283] width 326 height 20
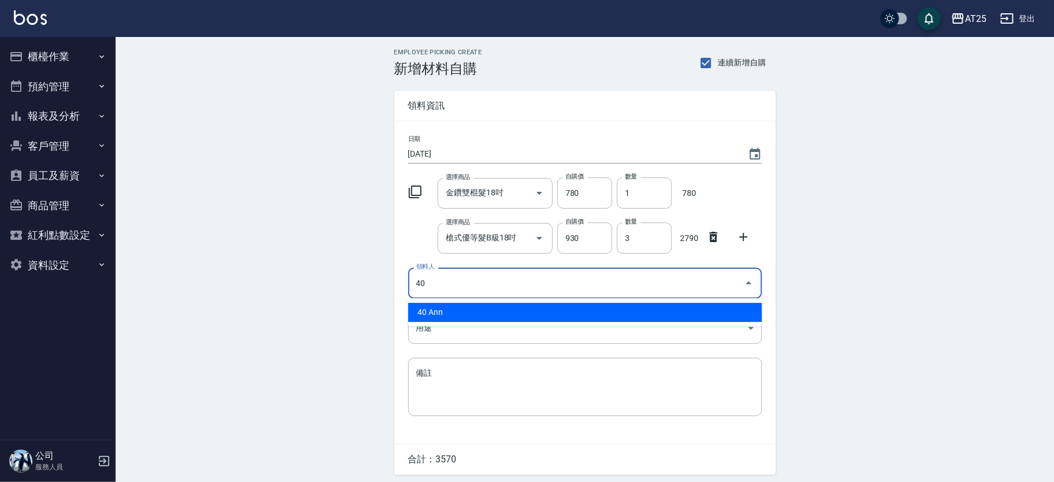
type input "40 Ann"
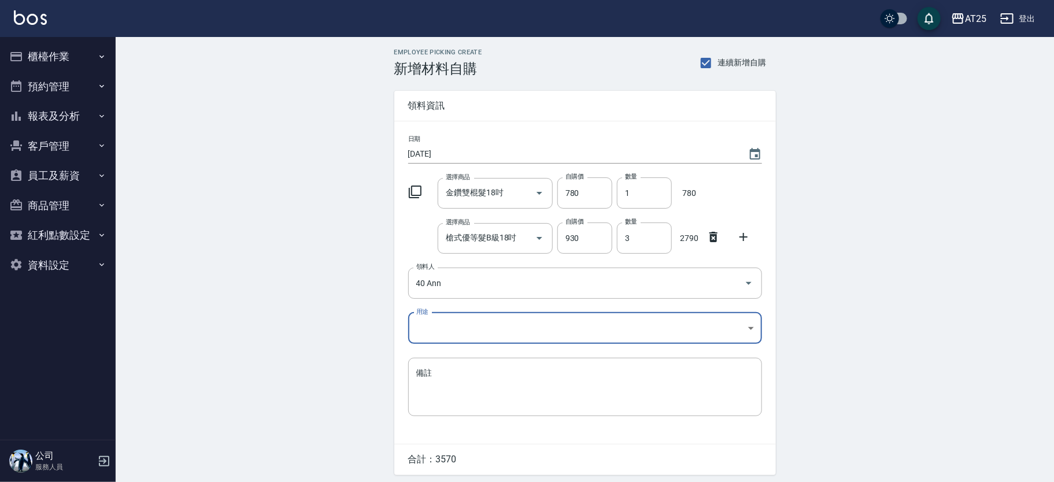
click at [452, 324] on body "AT25 登出 櫃檯作業 打帳單 帳單列表 掛單列表 現金收支登錄 高階收支登錄 材料自購登錄 每日結帳 排班表 現場電腦打卡 預約管理 預約管理 單日預約紀…" at bounding box center [527, 260] width 1054 height 521
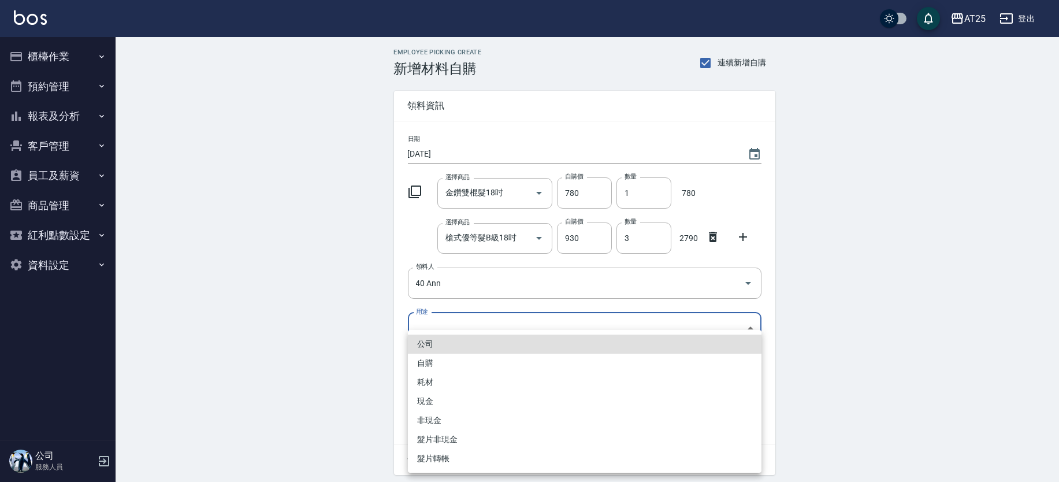
click at [443, 399] on li "現金" at bounding box center [585, 401] width 354 height 19
type input "現金"
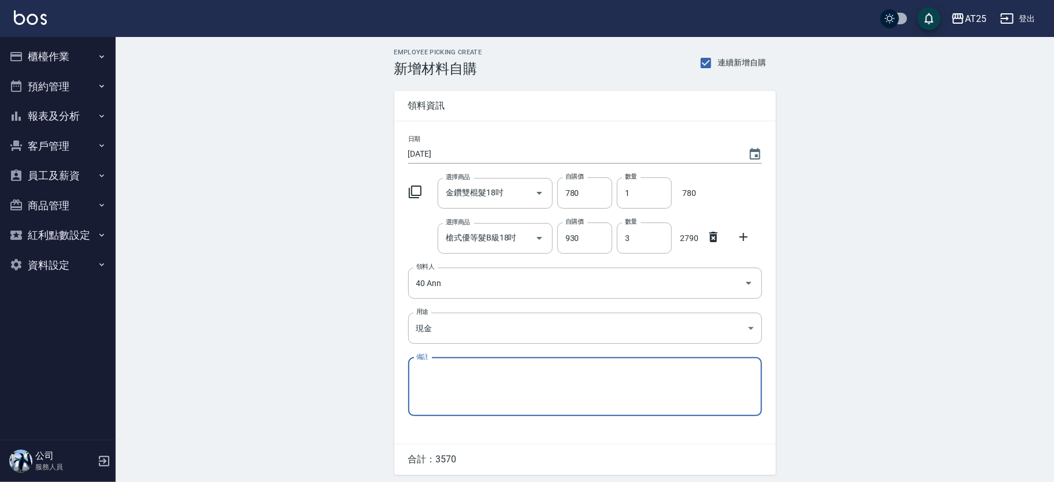
scroll to position [40, 0]
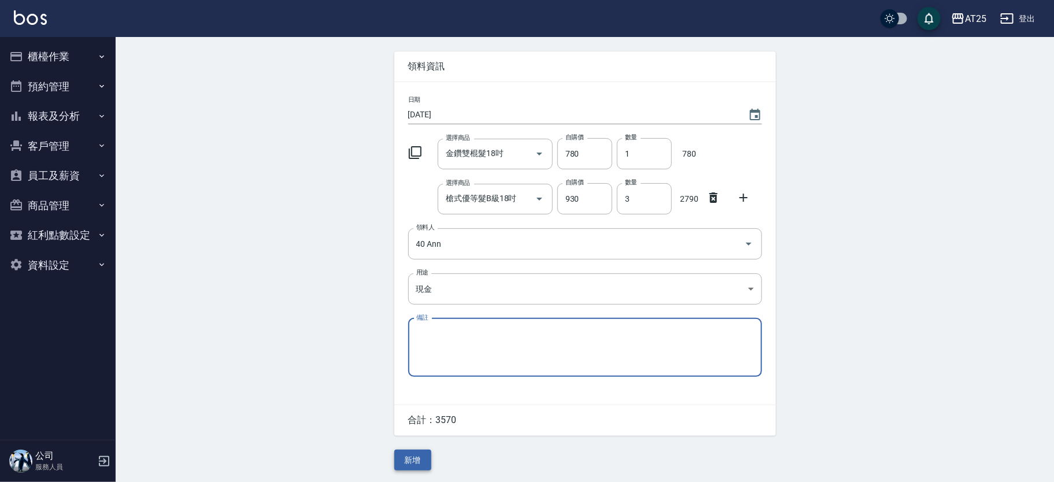
click at [421, 459] on button "新增" at bounding box center [412, 460] width 37 height 21
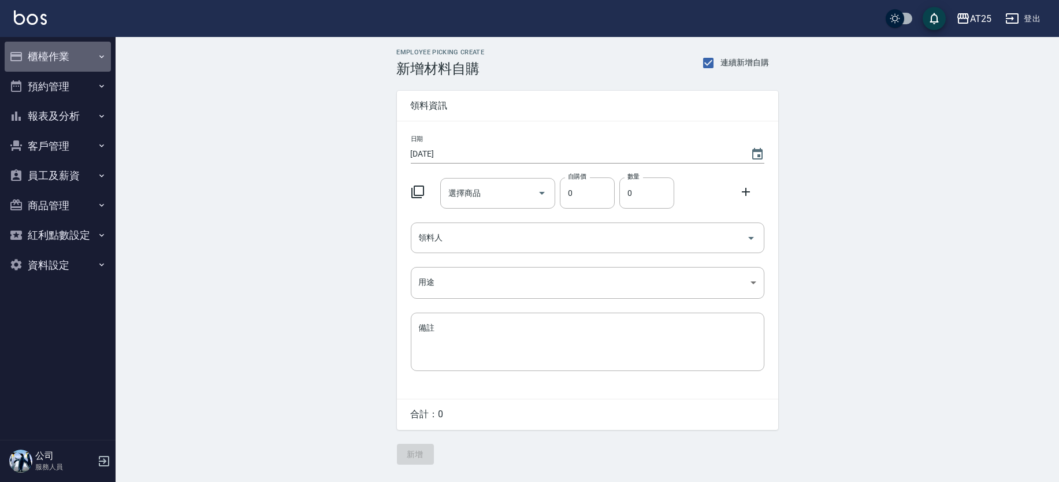
click at [49, 49] on button "櫃檯作業" at bounding box center [58, 57] width 106 height 30
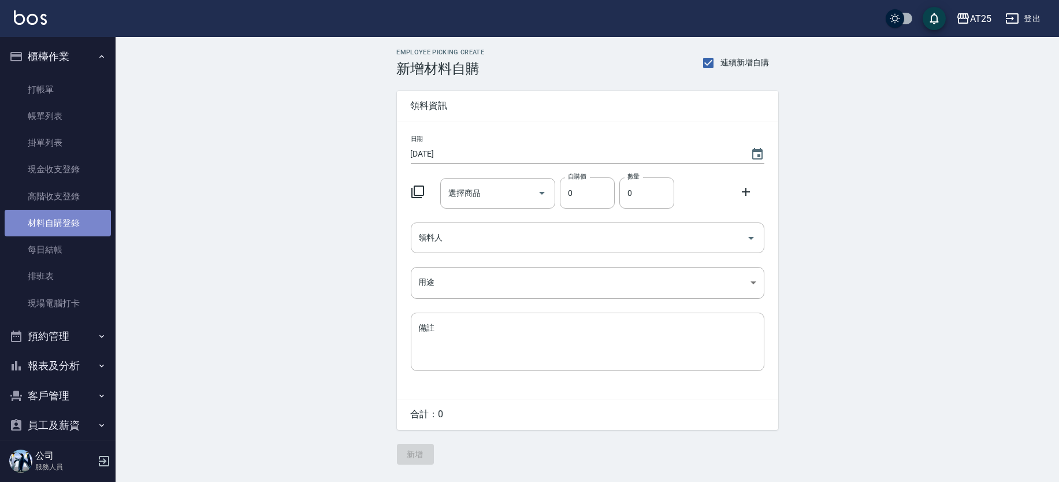
click at [57, 227] on link "材料自購登錄" at bounding box center [58, 223] width 106 height 27
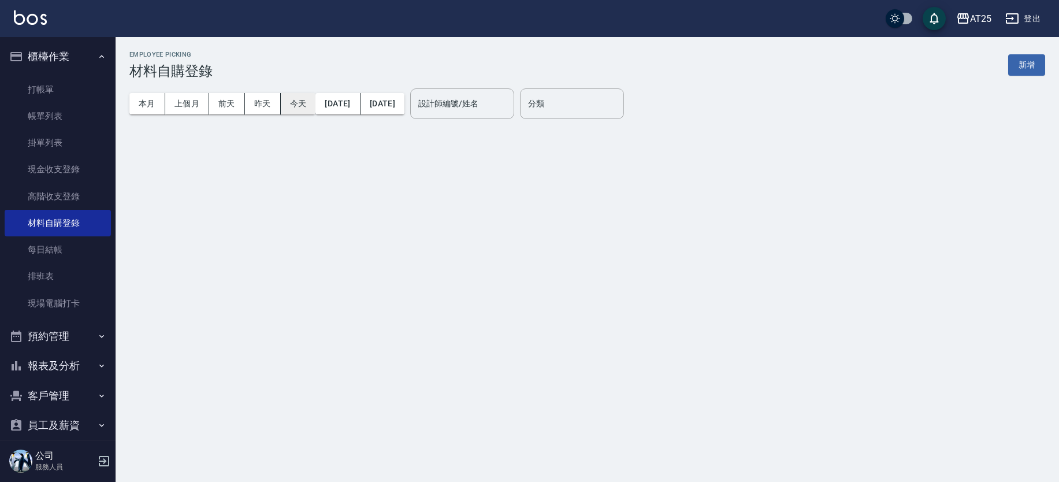
click at [287, 105] on button "今天" at bounding box center [298, 103] width 35 height 21
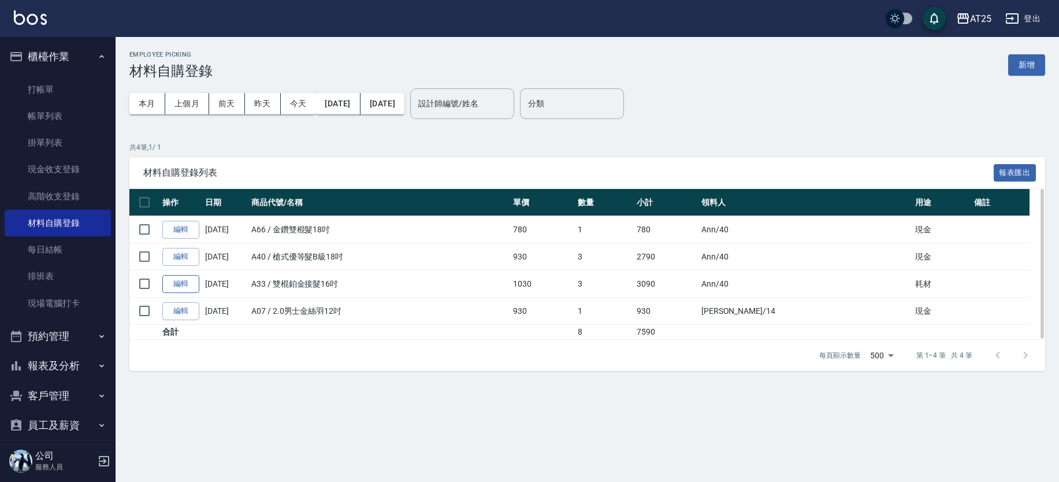
click at [186, 285] on link "編輯" at bounding box center [180, 284] width 37 height 18
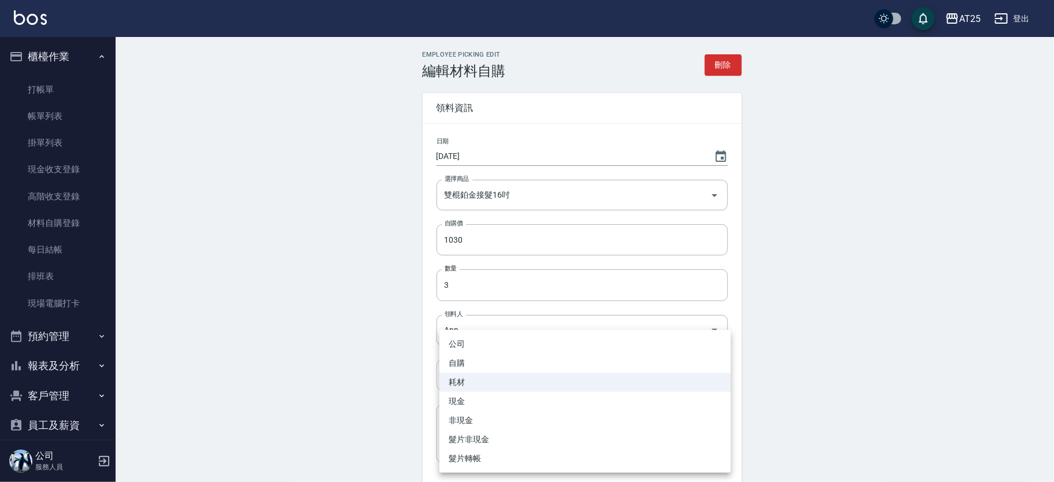
click at [495, 372] on body "AT25 登出 櫃檯作業 打帳單 帳單列表 掛單列表 現金收支登錄 高階收支登錄 材料自購登錄 每日結帳 排班表 現場電腦打卡 預約管理 預約管理 單日預約紀…" at bounding box center [527, 285] width 1054 height 570
click at [283, 268] on div at bounding box center [529, 241] width 1059 height 482
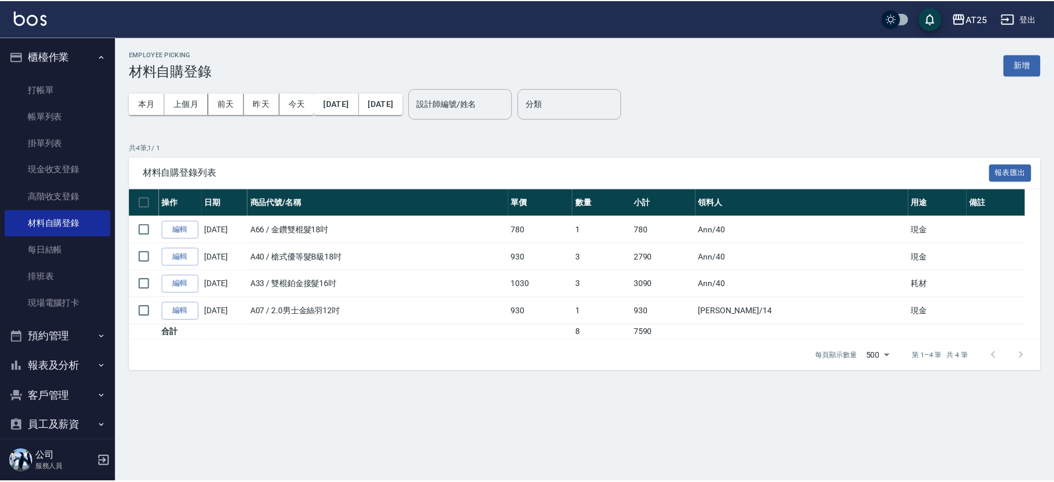
scroll to position [103, 0]
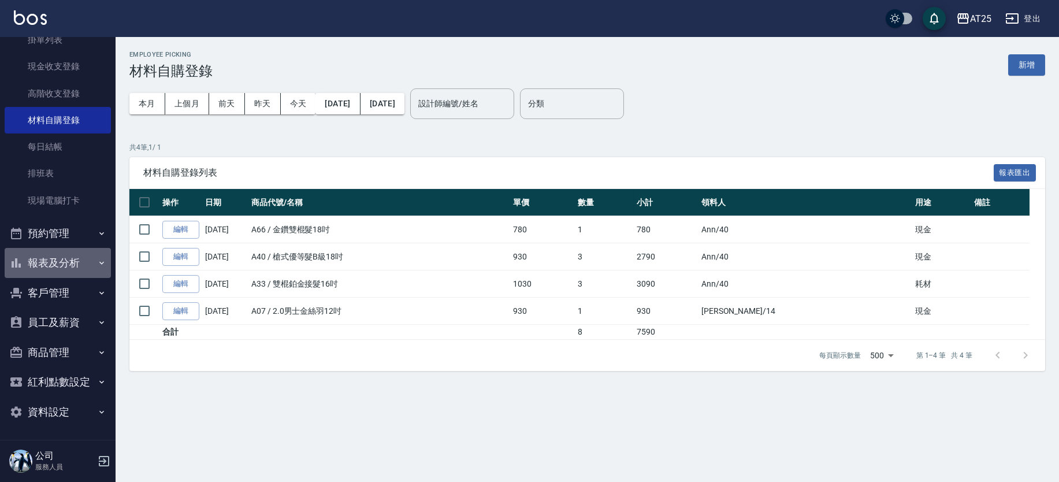
click at [79, 260] on button "報表及分析" at bounding box center [58, 263] width 106 height 30
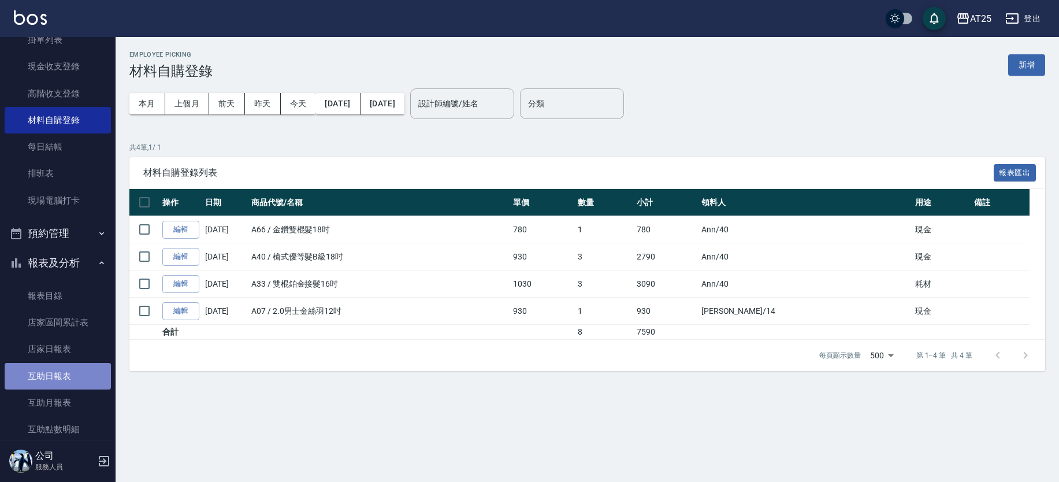
click at [77, 370] on link "互助日報表" at bounding box center [58, 376] width 106 height 27
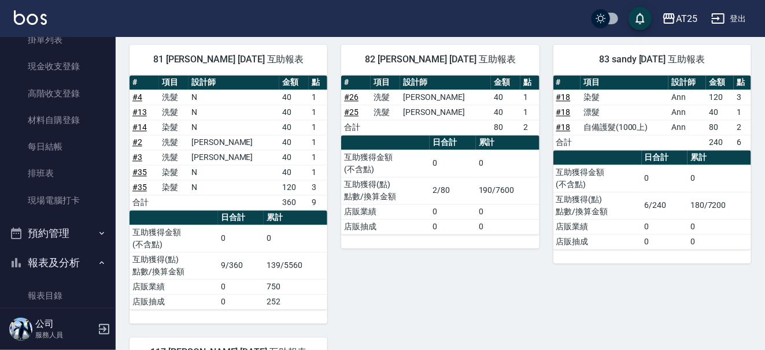
scroll to position [103, 0]
